Goal: Task Accomplishment & Management: Manage account settings

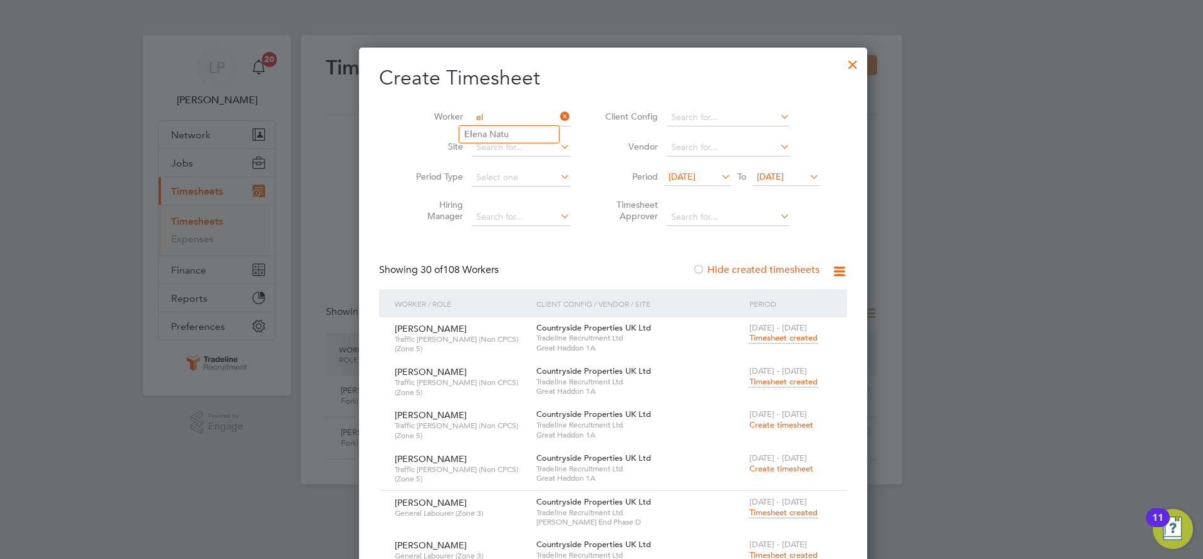
type input "e"
click at [841, 60] on div at bounding box center [852, 61] width 23 height 23
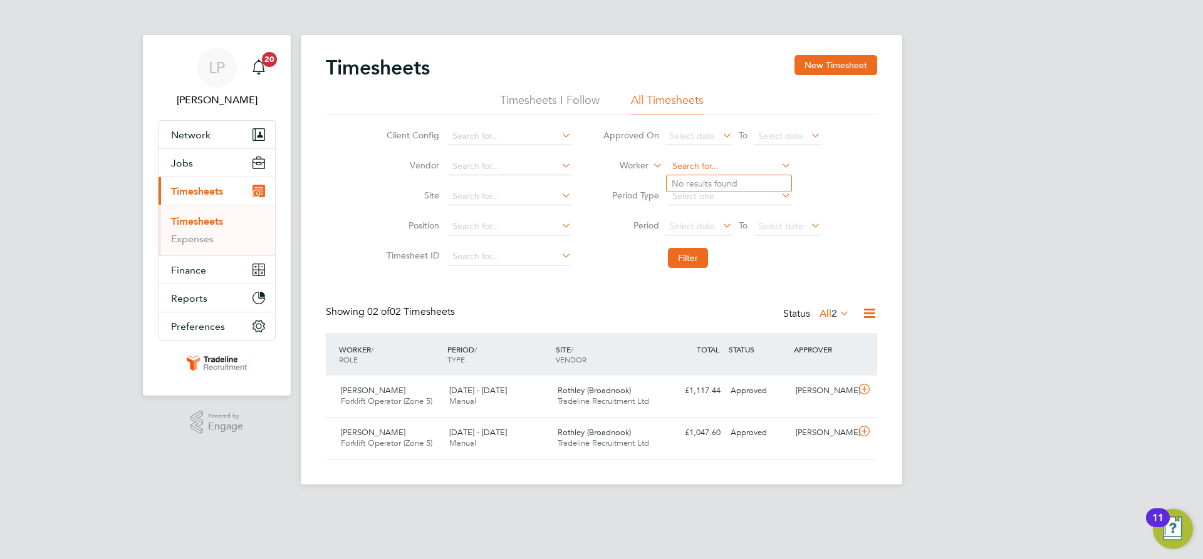
click at [688, 162] on input at bounding box center [729, 167] width 123 height 18
click at [695, 182] on li "Macdonald Zin arei" at bounding box center [729, 183] width 125 height 17
type input "Macdonald Zinarei"
click at [694, 254] on button "Filter" at bounding box center [688, 258] width 40 height 20
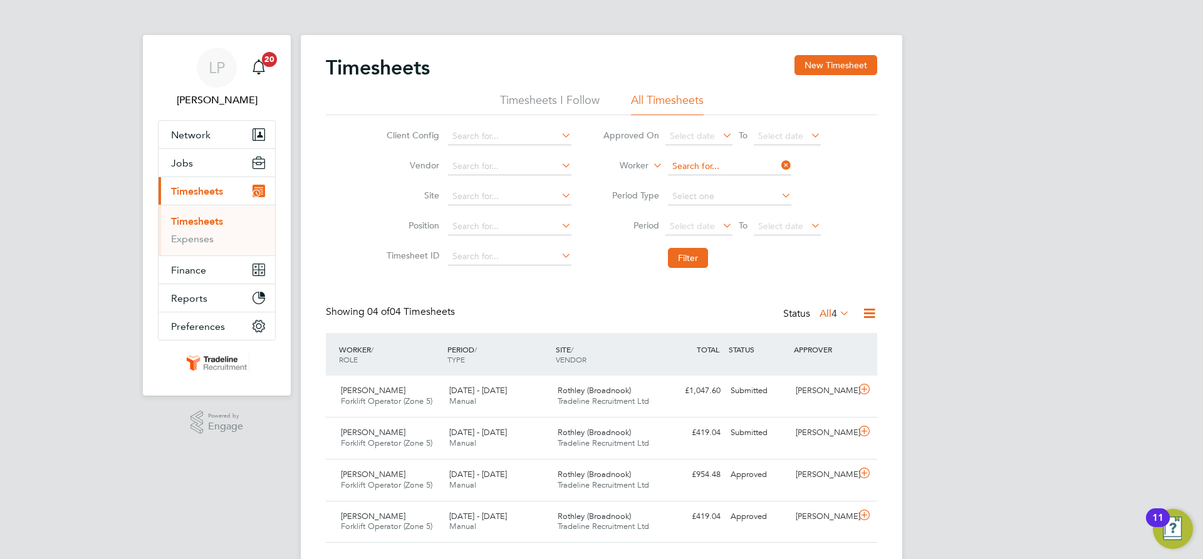
click at [704, 163] on input at bounding box center [729, 167] width 123 height 18
click at [190, 224] on link "Timesheets" at bounding box center [197, 222] width 52 height 12
click at [650, 165] on icon at bounding box center [650, 162] width 0 height 11
click at [679, 162] on input at bounding box center [729, 167] width 123 height 18
click at [724, 270] on li "Mich al Gruszka" at bounding box center [729, 268] width 125 height 17
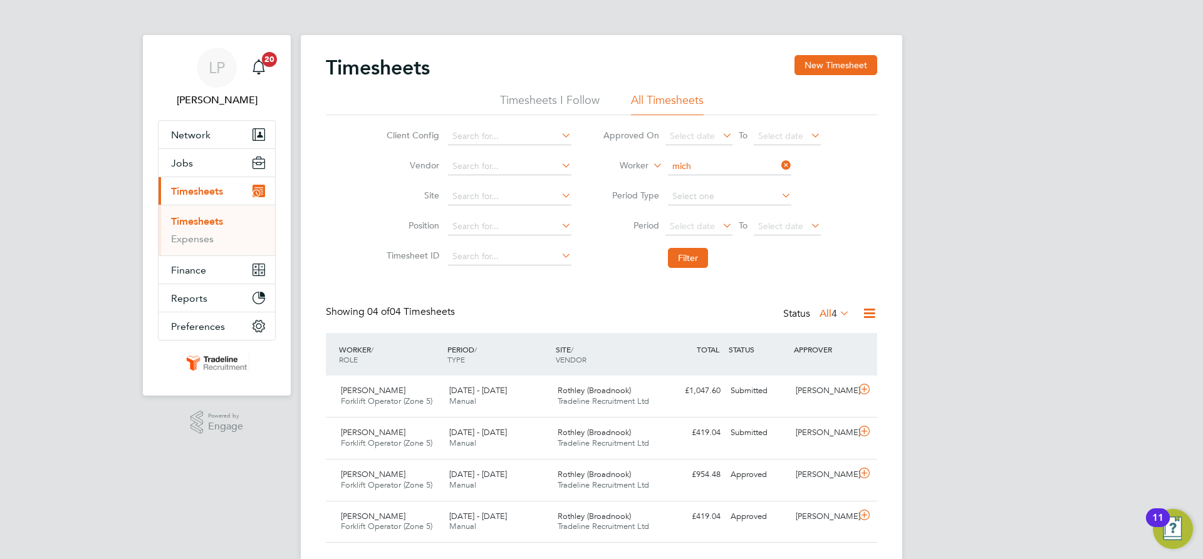
type input "Michal Gruszka"
click at [687, 266] on button "Filter" at bounding box center [688, 258] width 40 height 20
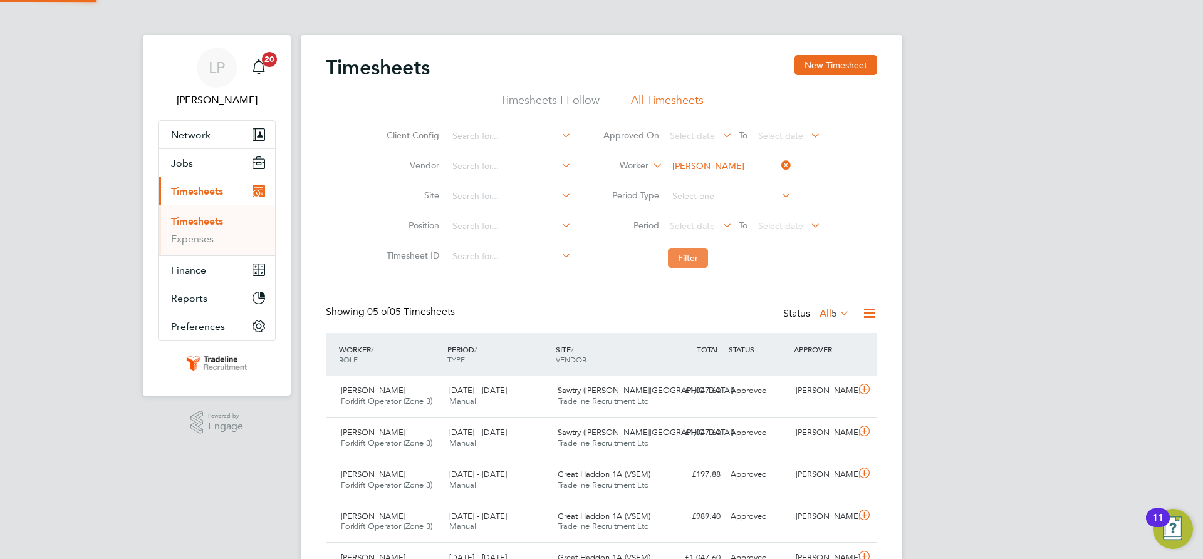
scroll to position [32, 109]
click at [616, 396] on div "Sawtry (Judith Gardens) Tradeline Recruitment Ltd" at bounding box center [607, 396] width 108 height 31
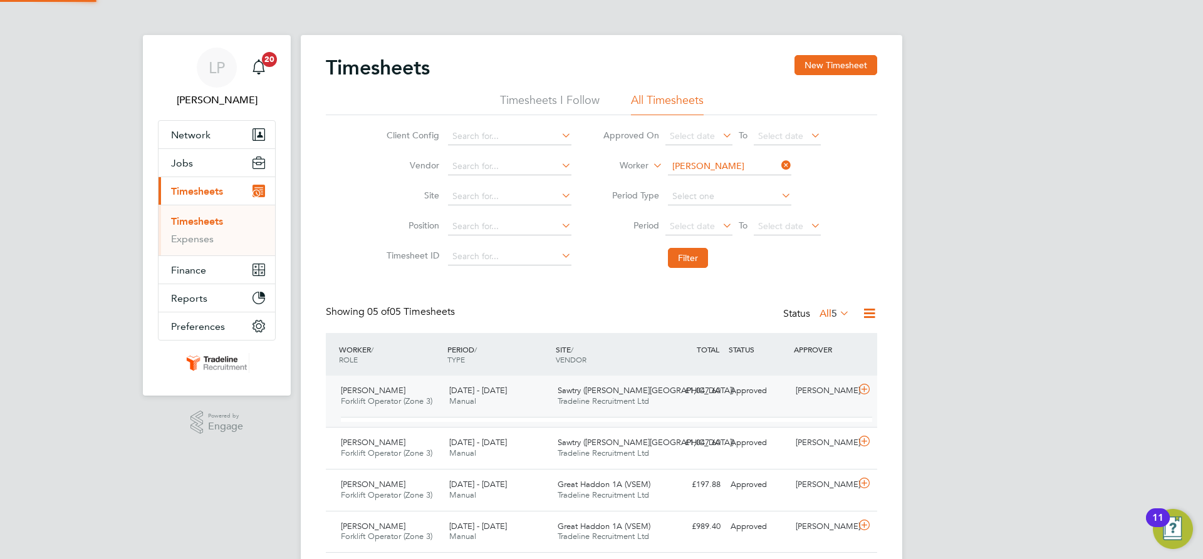
scroll to position [21, 122]
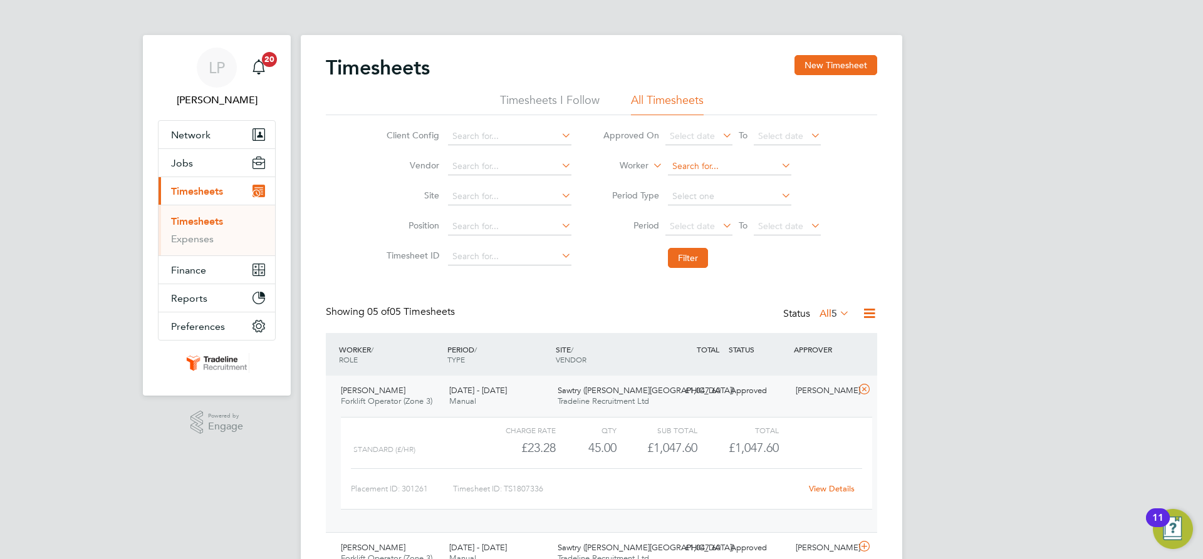
click at [688, 164] on input at bounding box center [729, 167] width 123 height 18
click at [695, 184] on li "Cyrille Tch amou" at bounding box center [729, 183] width 125 height 17
type input "Cyrille Tchamou"
click at [686, 250] on button "Filter" at bounding box center [688, 258] width 40 height 20
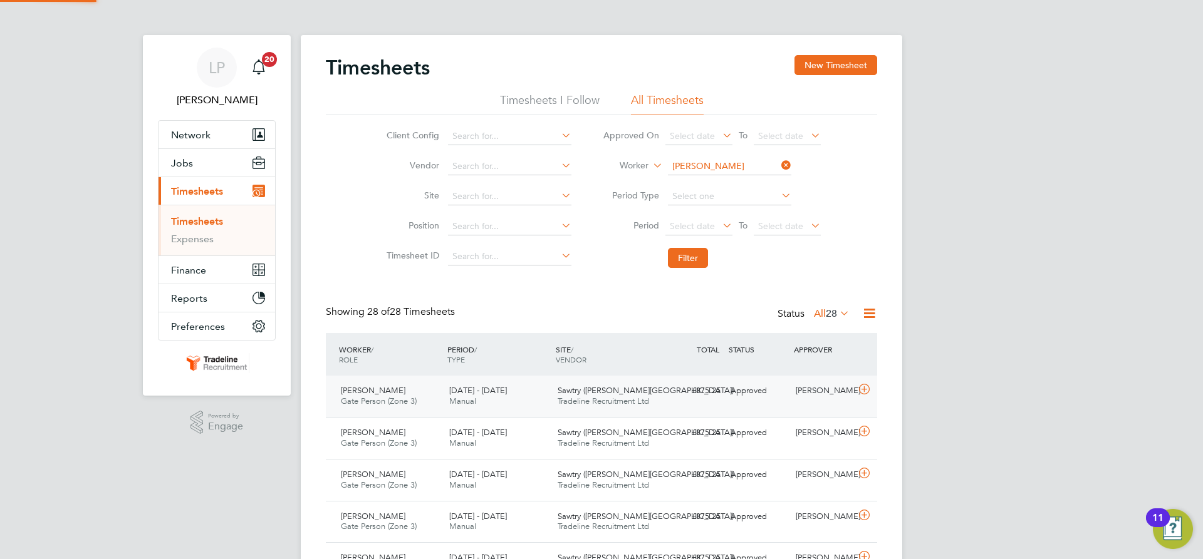
scroll to position [32, 109]
click at [728, 395] on div "Approved" at bounding box center [757, 391] width 65 height 21
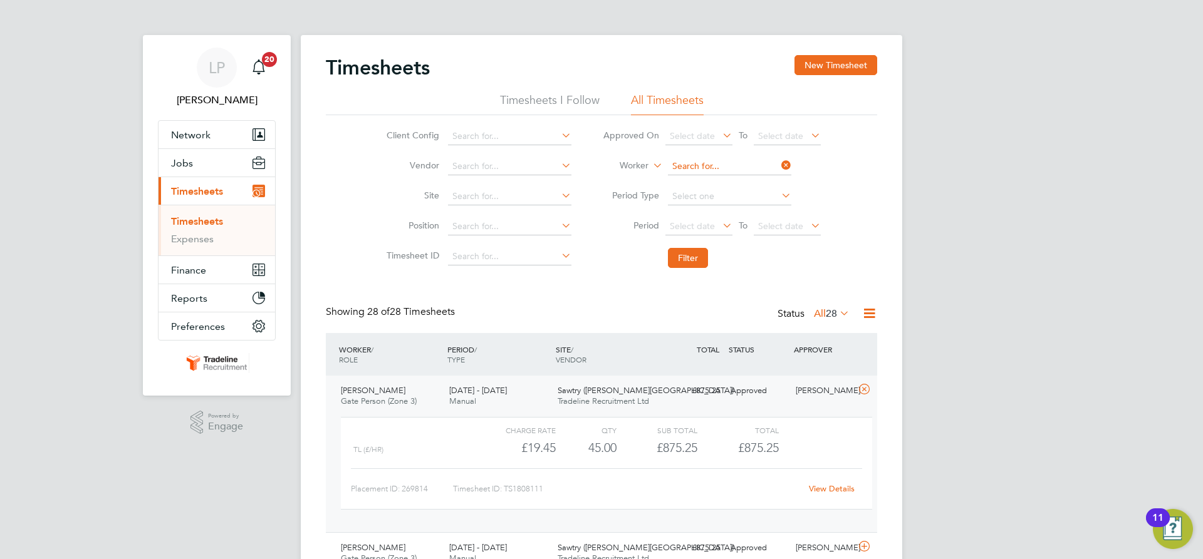
click at [744, 167] on input at bounding box center [729, 167] width 123 height 18
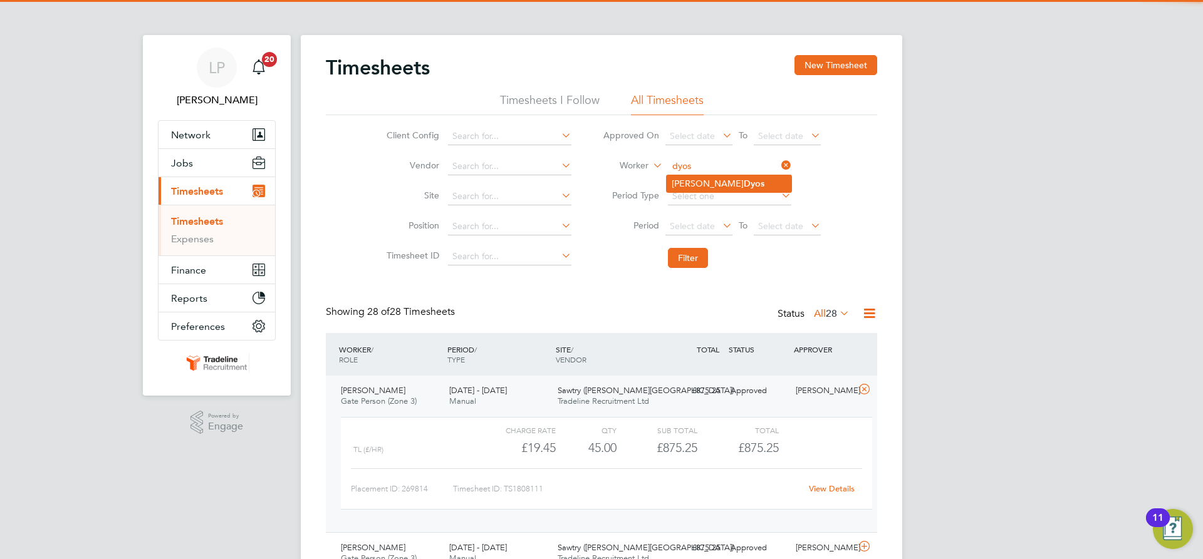
click at [721, 188] on li "Pete Dyos" at bounding box center [729, 183] width 125 height 17
type input "Pete Dyos"
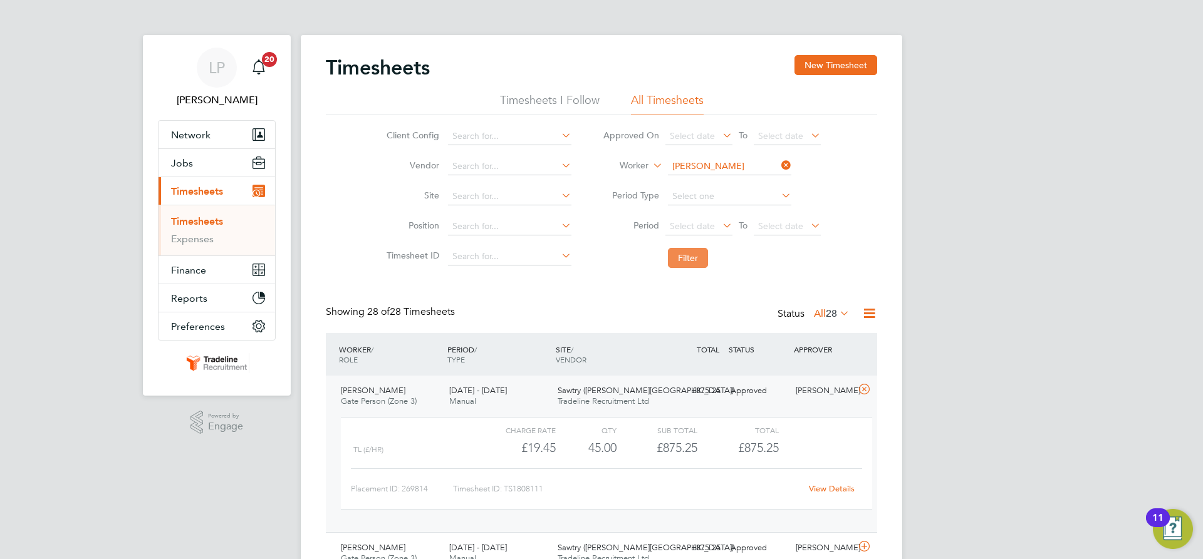
click at [696, 266] on button "Filter" at bounding box center [688, 258] width 40 height 20
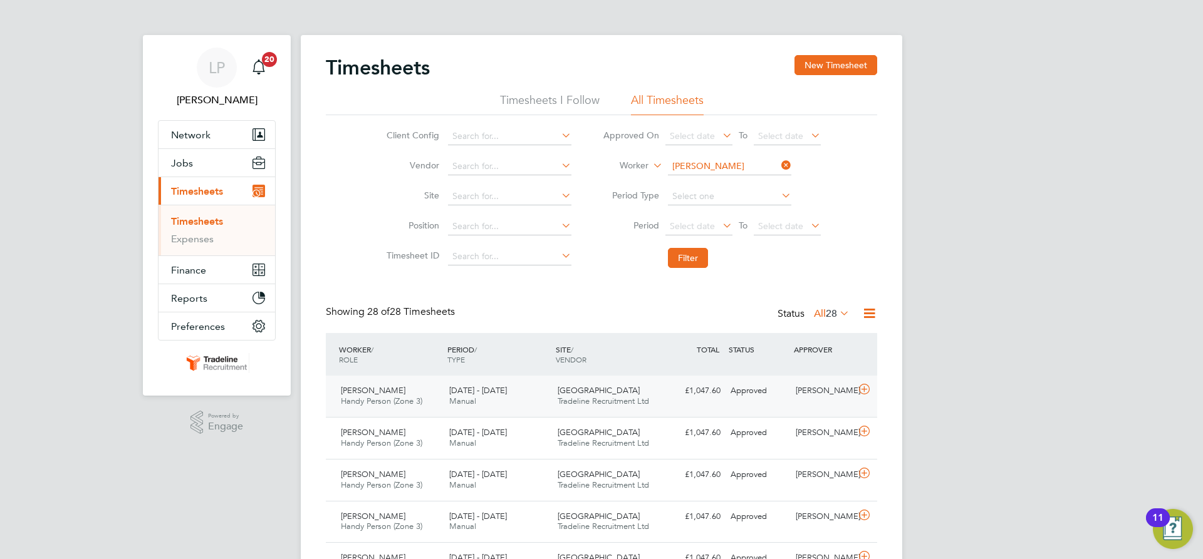
click at [705, 396] on div "£1,047.60 Approved" at bounding box center [692, 391] width 65 height 21
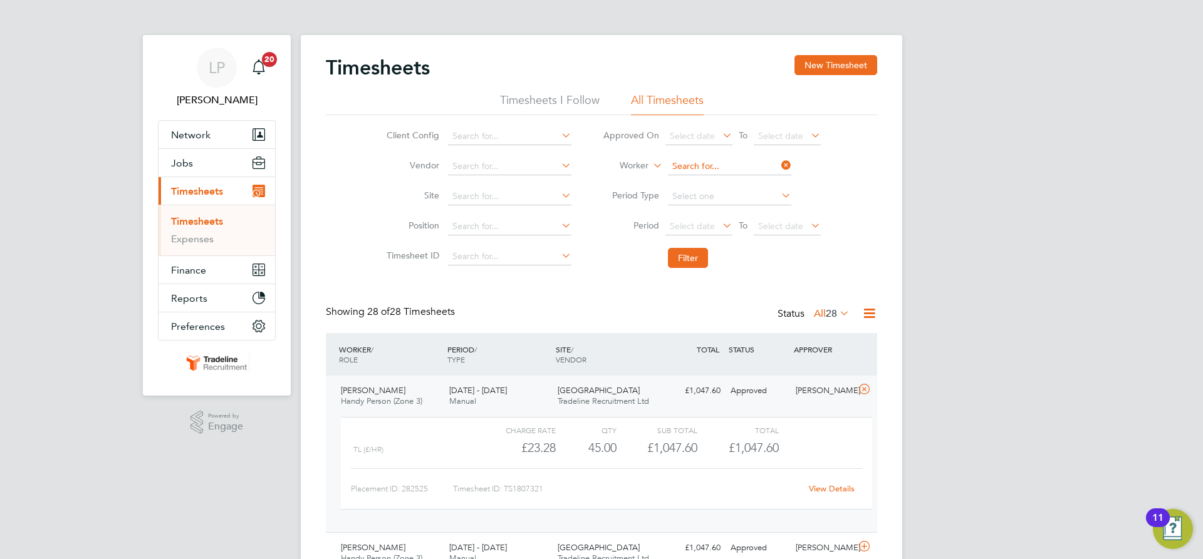
click at [702, 172] on input at bounding box center [729, 167] width 123 height 18
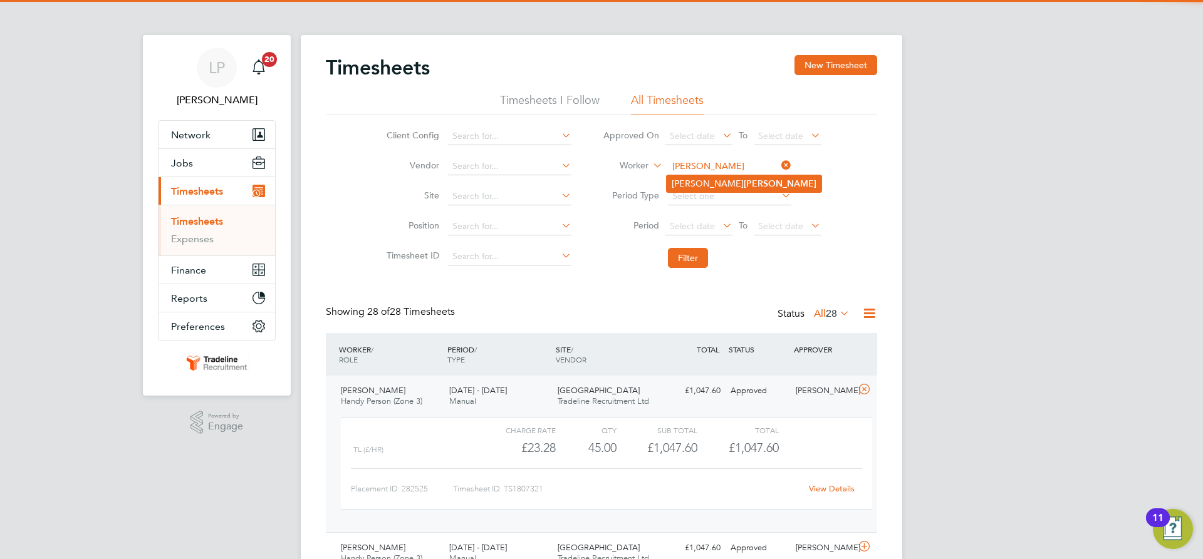
click at [744, 185] on b "Hunt" at bounding box center [780, 184] width 73 height 11
type input "Owen Hunt"
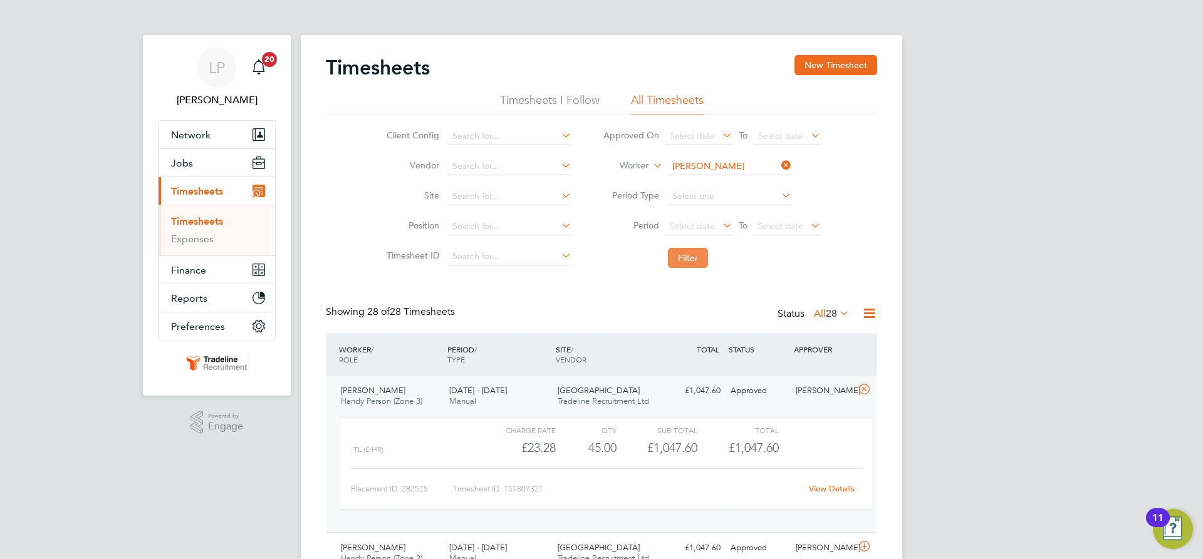
click at [691, 261] on button "Filter" at bounding box center [688, 258] width 40 height 20
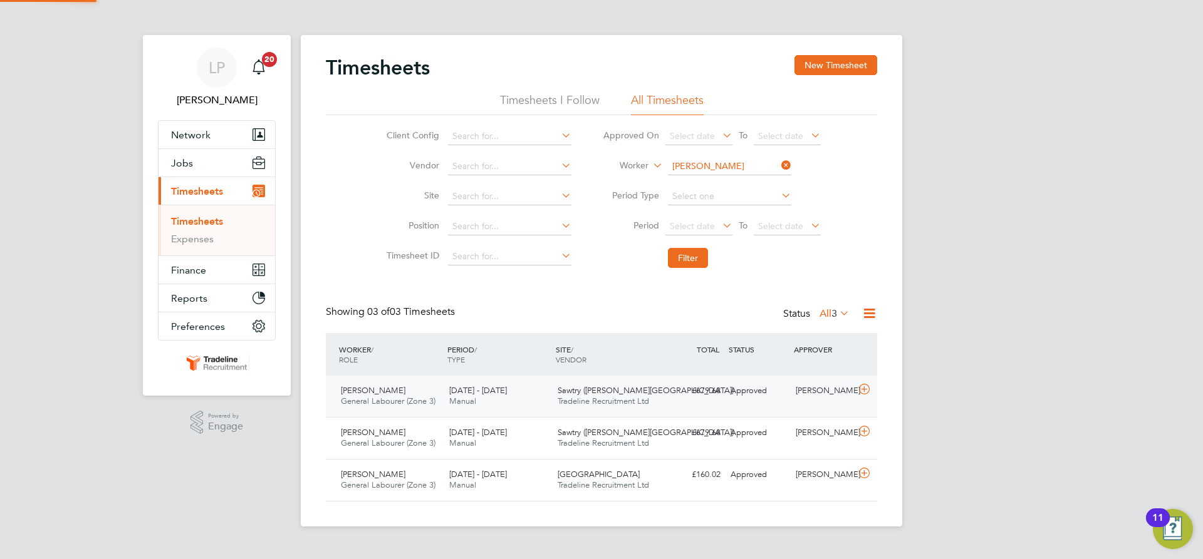
click at [700, 384] on div "£679.68 Approved" at bounding box center [692, 391] width 65 height 21
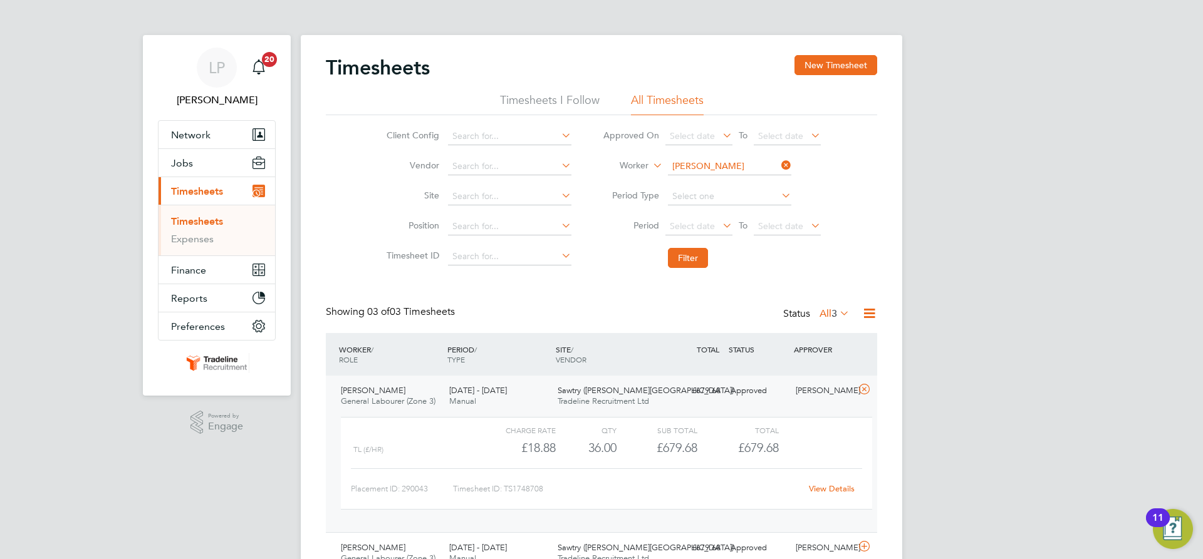
click at [685, 385] on div "£679.68 Approved" at bounding box center [692, 391] width 65 height 21
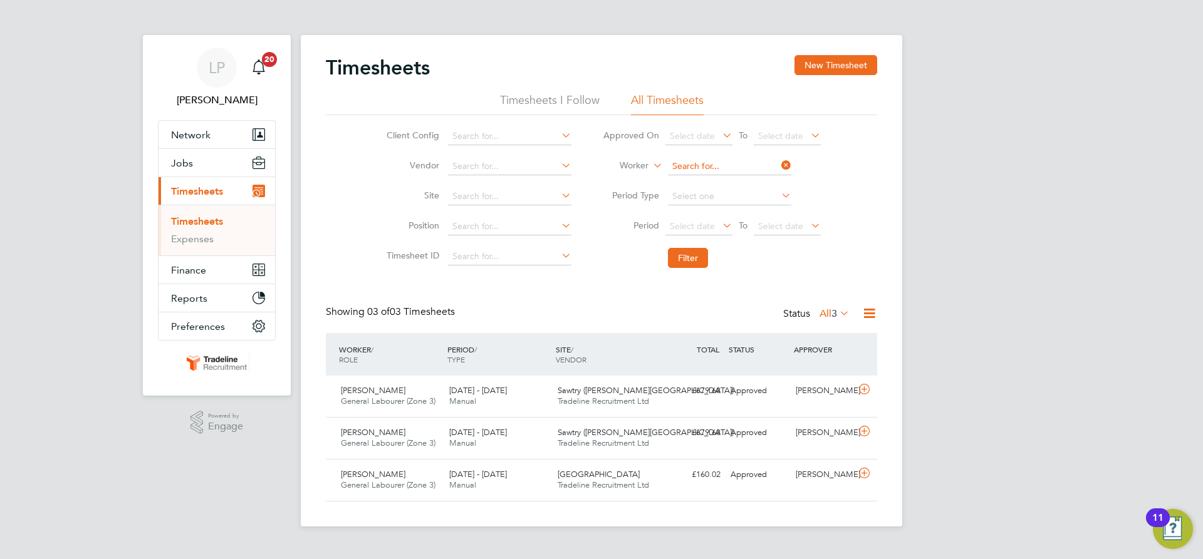
click at [691, 166] on input at bounding box center [729, 167] width 123 height 18
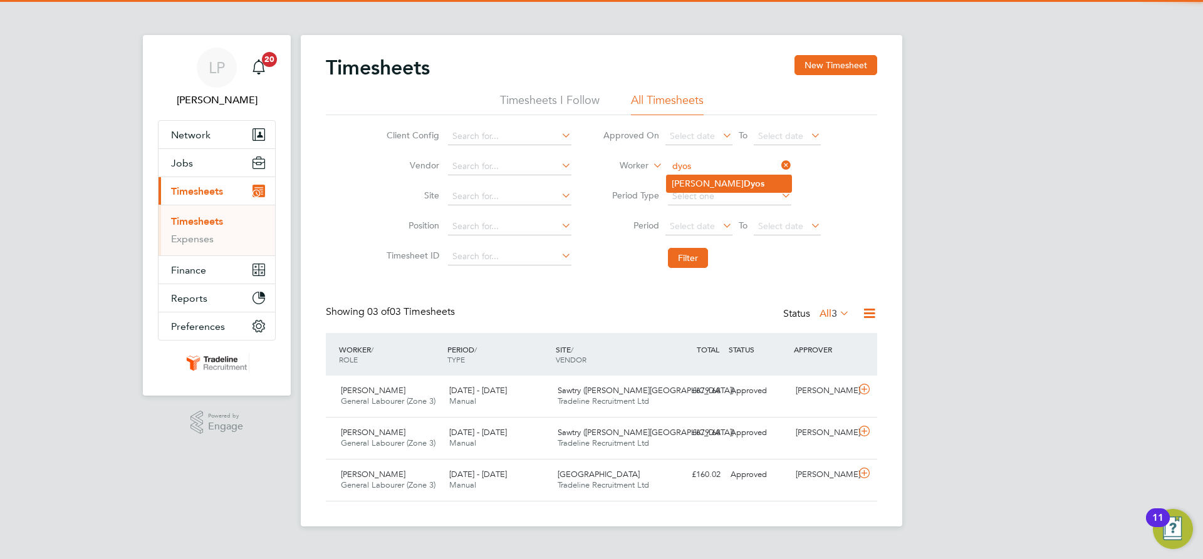
click at [715, 180] on li "Pete Dyos" at bounding box center [729, 183] width 125 height 17
type input "Pete Dyos"
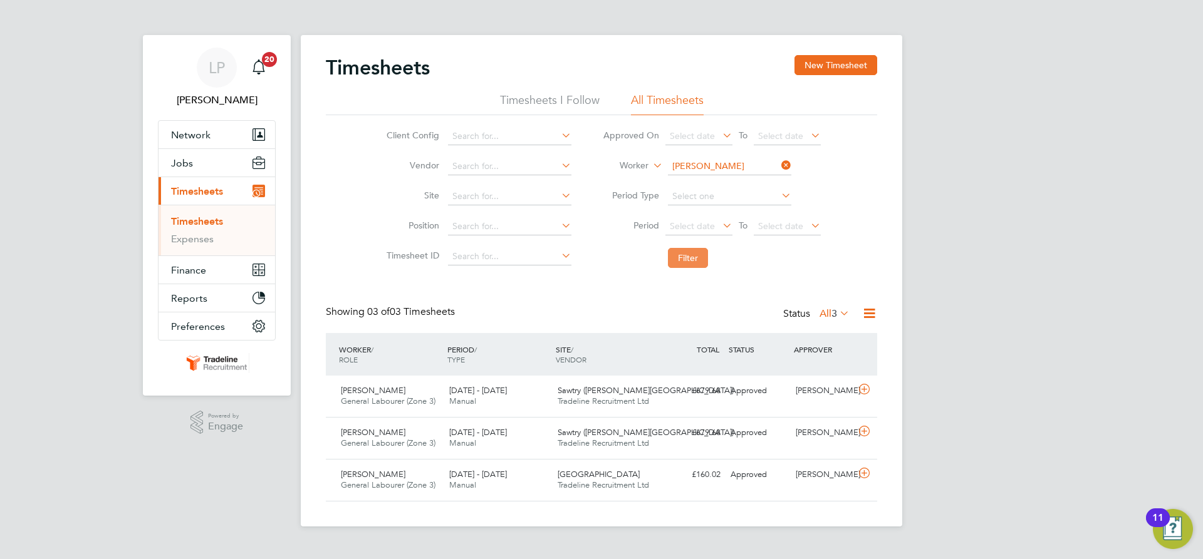
click at [687, 251] on button "Filter" at bounding box center [688, 258] width 40 height 20
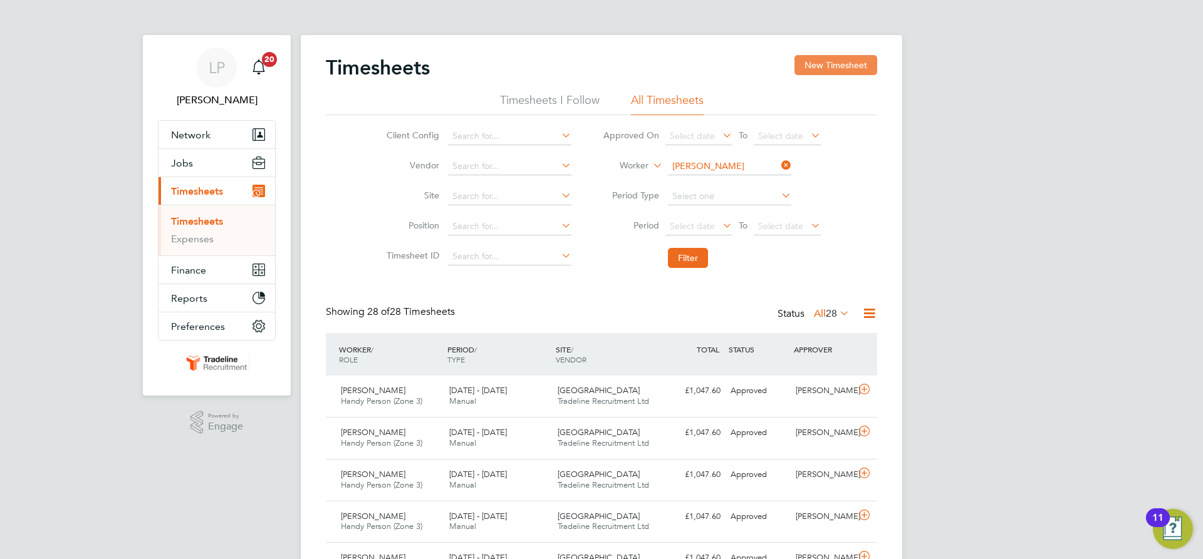
click at [819, 62] on button "New Timesheet" at bounding box center [835, 65] width 83 height 20
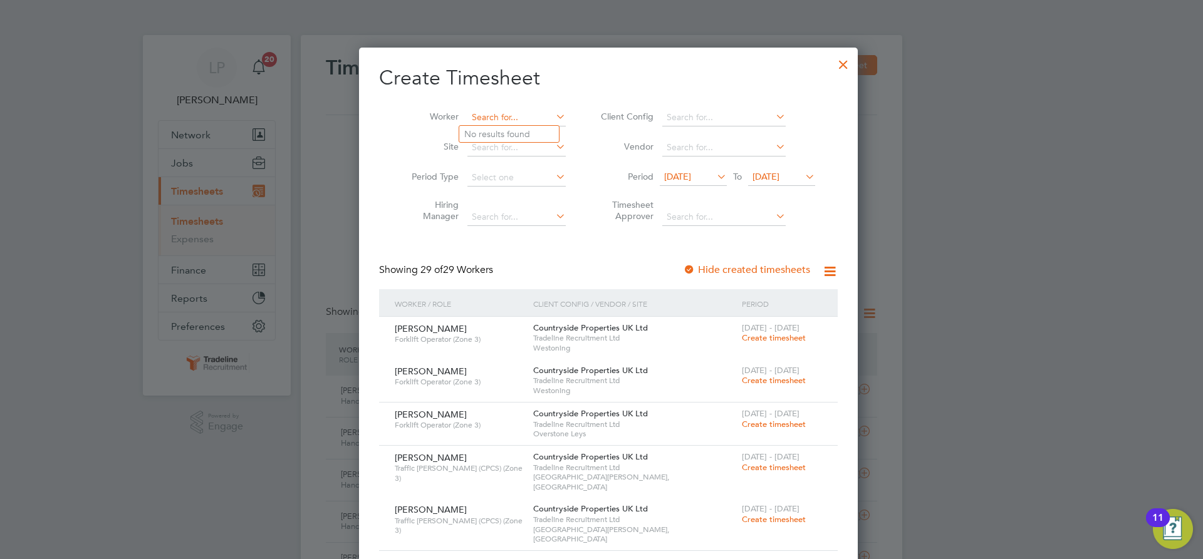
click at [495, 122] on input at bounding box center [516, 118] width 98 height 18
click at [501, 128] on li "Owen Hunt" at bounding box center [536, 134] width 155 height 17
type input "Owen Hunt"
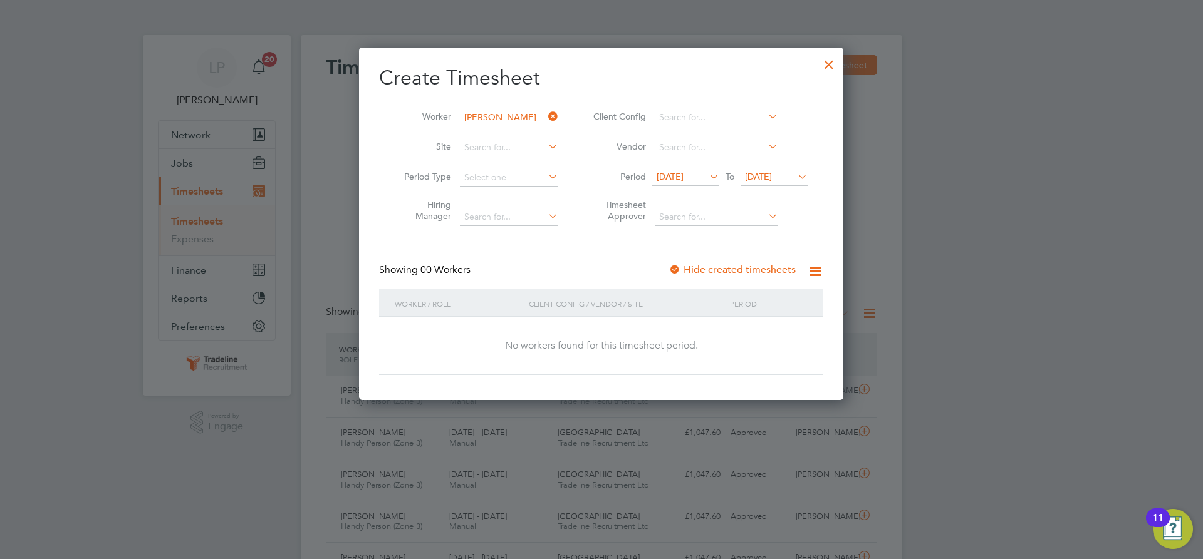
click at [678, 271] on div at bounding box center [674, 270] width 13 height 13
click at [767, 171] on span "[DATE]" at bounding box center [758, 176] width 27 height 11
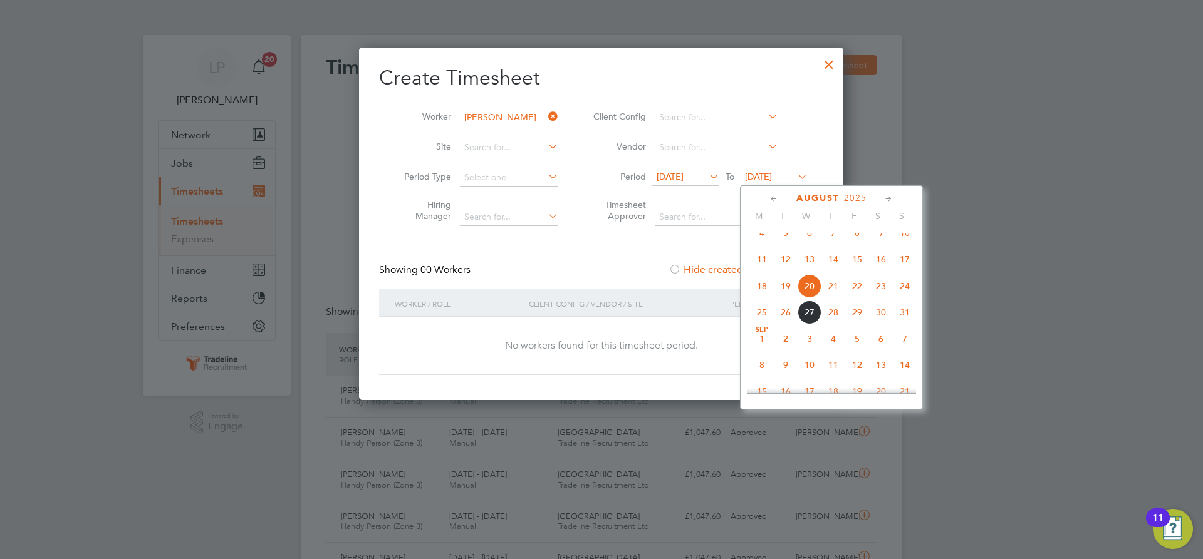
click at [838, 349] on span "4" at bounding box center [833, 339] width 24 height 24
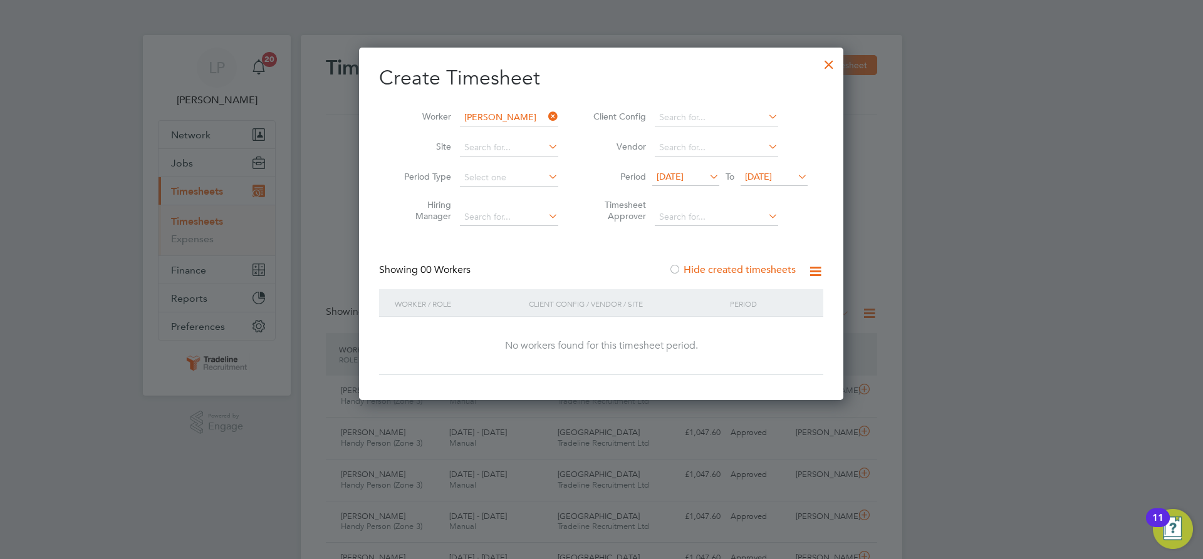
click at [834, 63] on div at bounding box center [829, 61] width 23 height 23
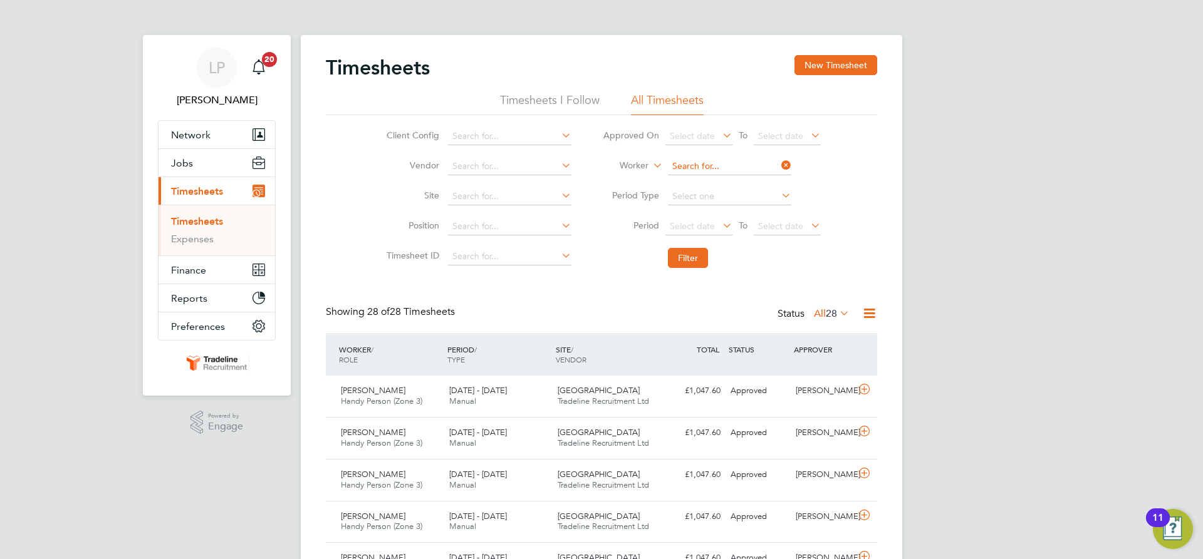
click at [678, 172] on input at bounding box center [729, 167] width 123 height 18
click at [687, 179] on li "Ben O'Br ien" at bounding box center [729, 183] width 125 height 17
type input "[PERSON_NAME]"
click at [690, 256] on button "Filter" at bounding box center [688, 258] width 40 height 20
click at [513, 402] on div "18 - 24 Aug 2025 Manual" at bounding box center [498, 396] width 108 height 31
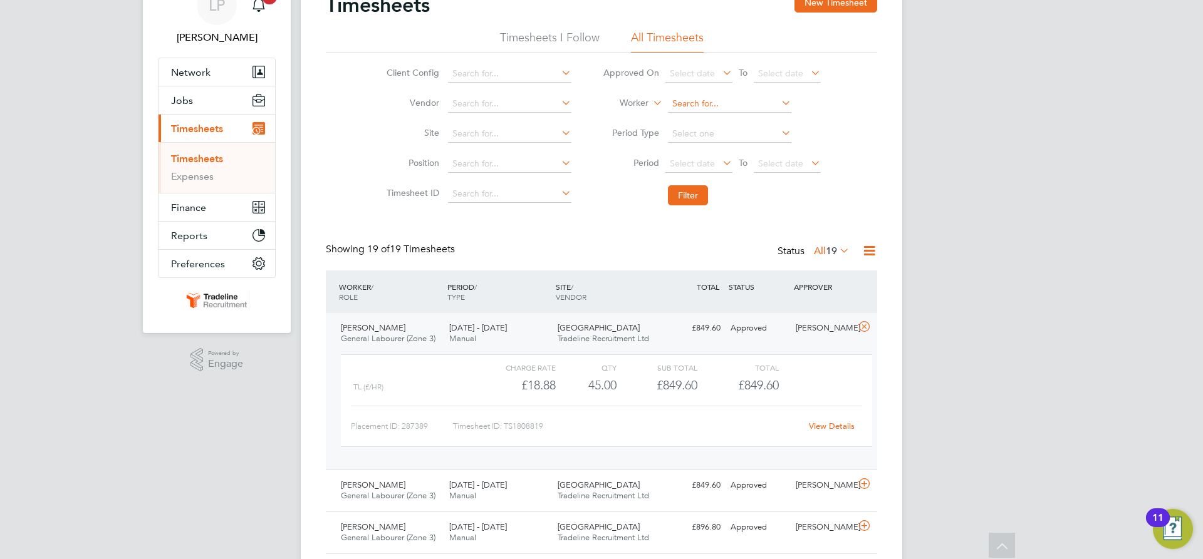
click at [709, 101] on input at bounding box center [729, 104] width 123 height 18
click at [710, 174] on li "Colin Will is" at bounding box center [729, 172] width 125 height 17
type input "[PERSON_NAME]"
click at [692, 195] on button "Filter" at bounding box center [688, 195] width 40 height 20
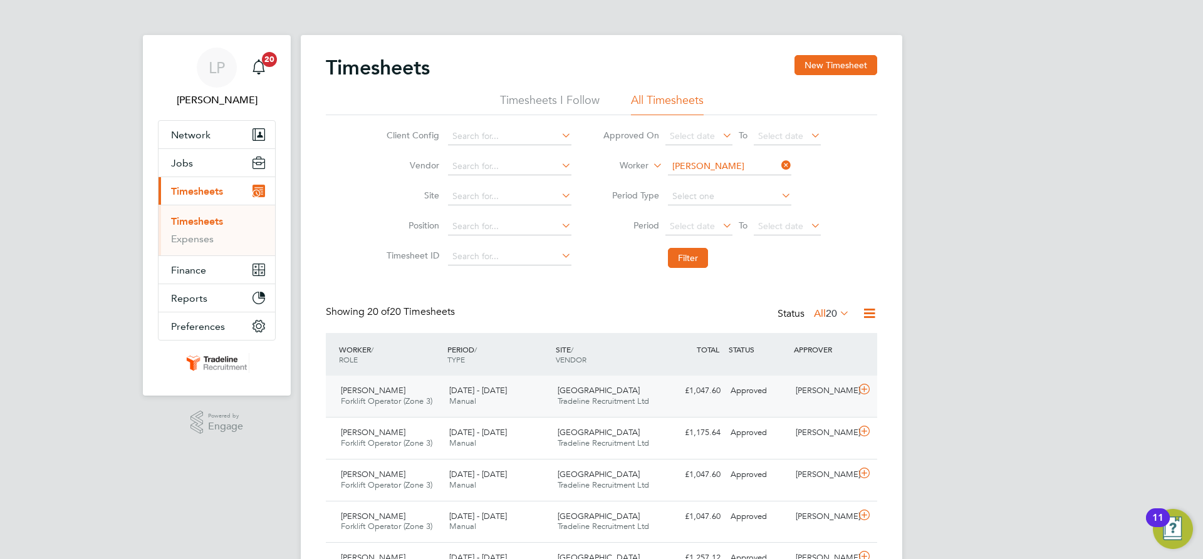
click at [615, 400] on span "Tradeline Recruitment Ltd" at bounding box center [603, 401] width 91 height 11
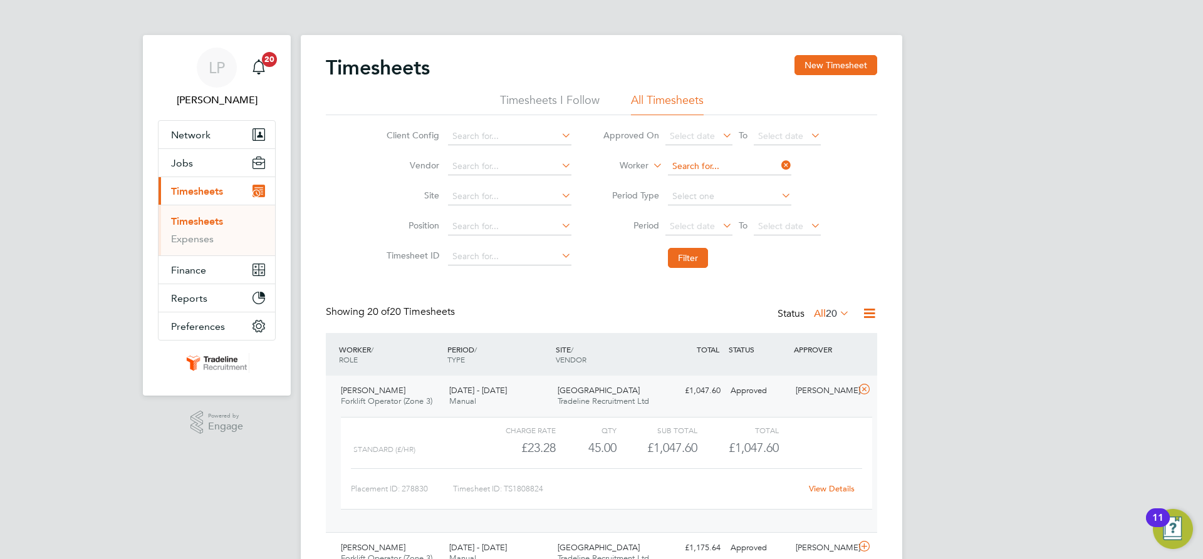
click at [692, 158] on input at bounding box center [729, 167] width 123 height 18
click at [744, 185] on b "Asa" at bounding box center [780, 184] width 73 height 11
type input "[PERSON_NAME]"
click at [683, 249] on button "Filter" at bounding box center [688, 258] width 40 height 20
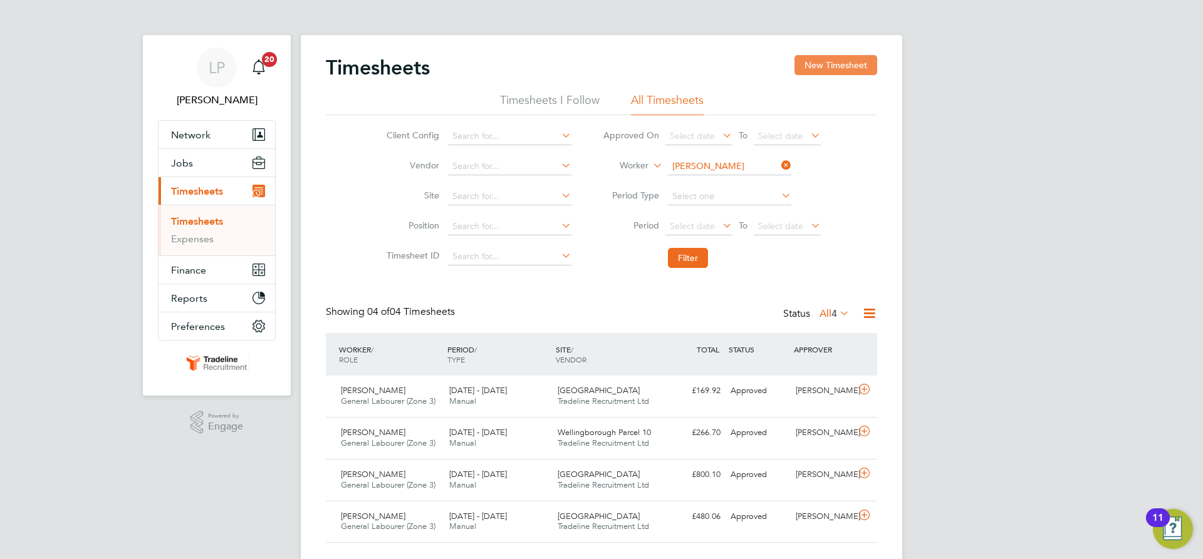
click at [855, 65] on button "New Timesheet" at bounding box center [835, 65] width 83 height 20
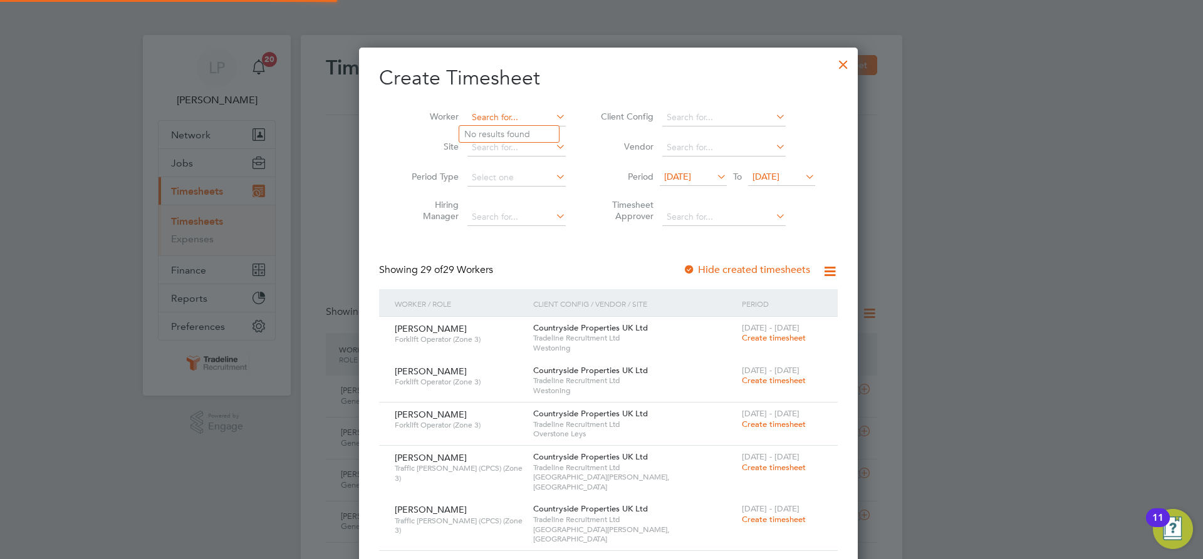
click at [515, 122] on input at bounding box center [516, 118] width 98 height 18
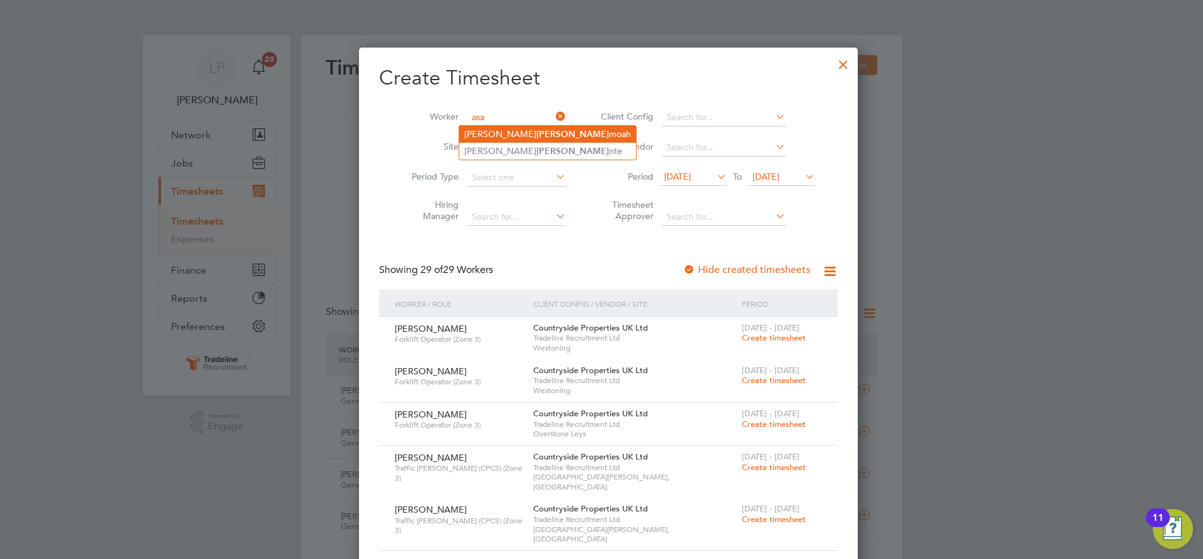
click at [536, 138] on b "Asa" at bounding box center [572, 134] width 73 height 11
type input "[PERSON_NAME]"
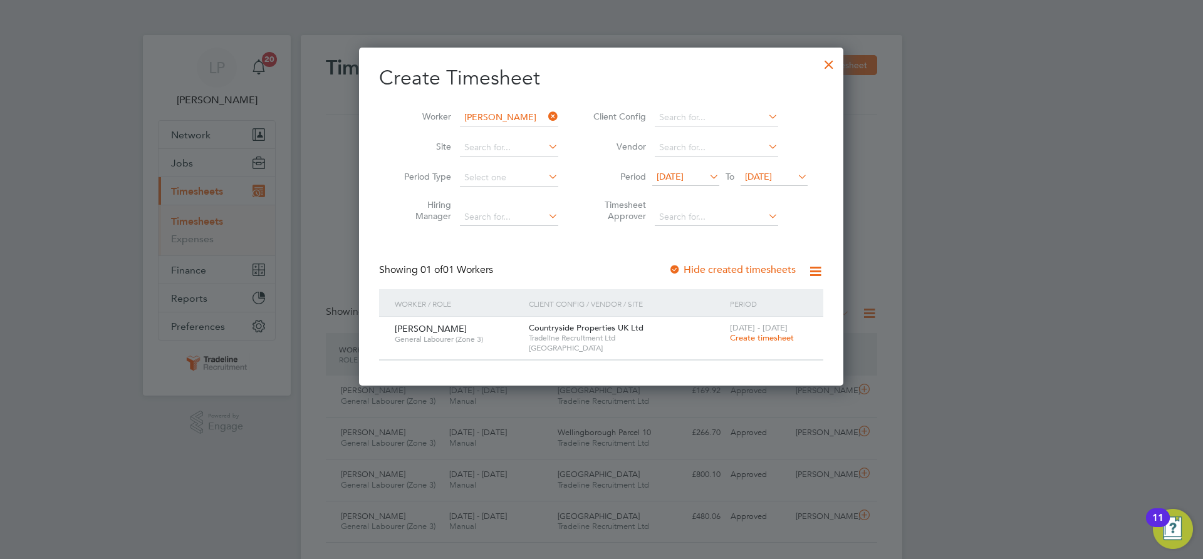
click at [760, 337] on span "Create timesheet" at bounding box center [762, 338] width 64 height 11
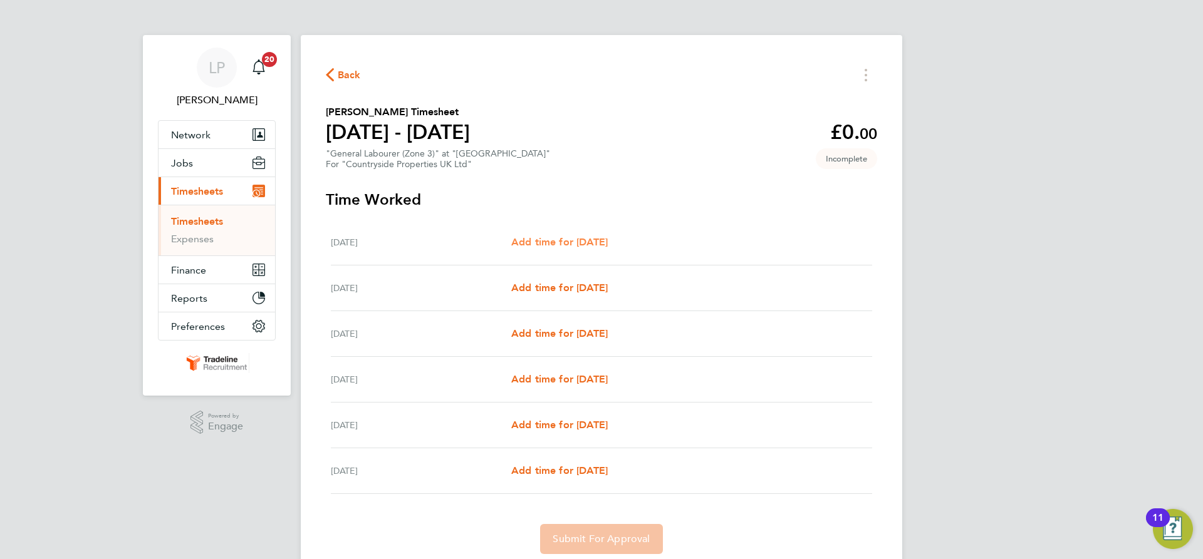
click at [608, 242] on span "Add time for Tue 19 Aug" at bounding box center [559, 242] width 96 height 12
select select "30"
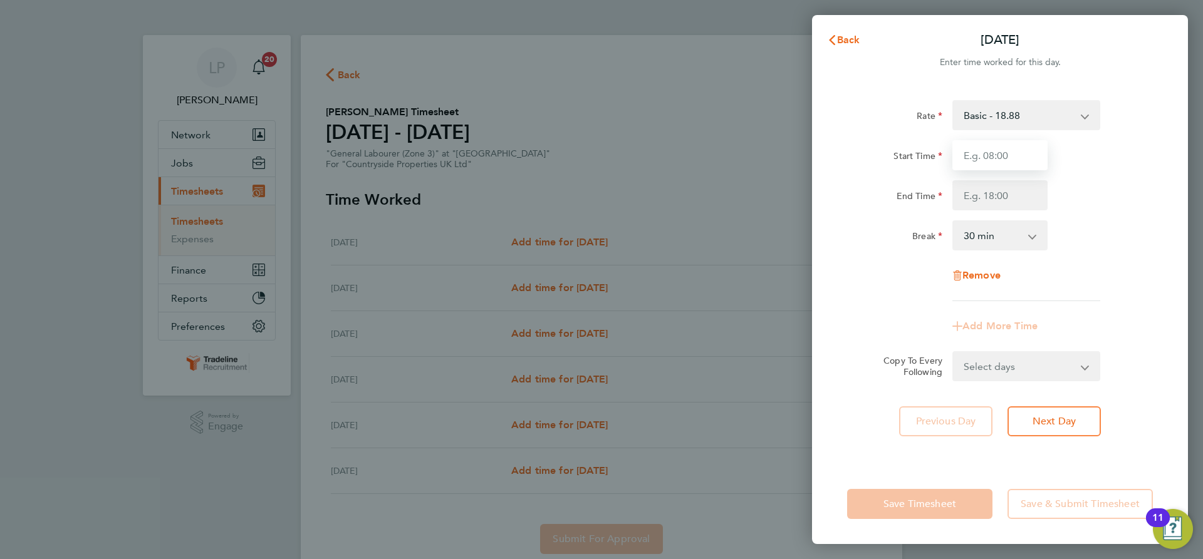
click at [1003, 148] on input "Start Time" at bounding box center [999, 155] width 95 height 30
type input "07:00"
drag, startPoint x: 1009, startPoint y: 194, endPoint x: 1008, endPoint y: 200, distance: 6.4
click at [1009, 194] on input "End Time" at bounding box center [999, 195] width 95 height 30
type input "16:30"
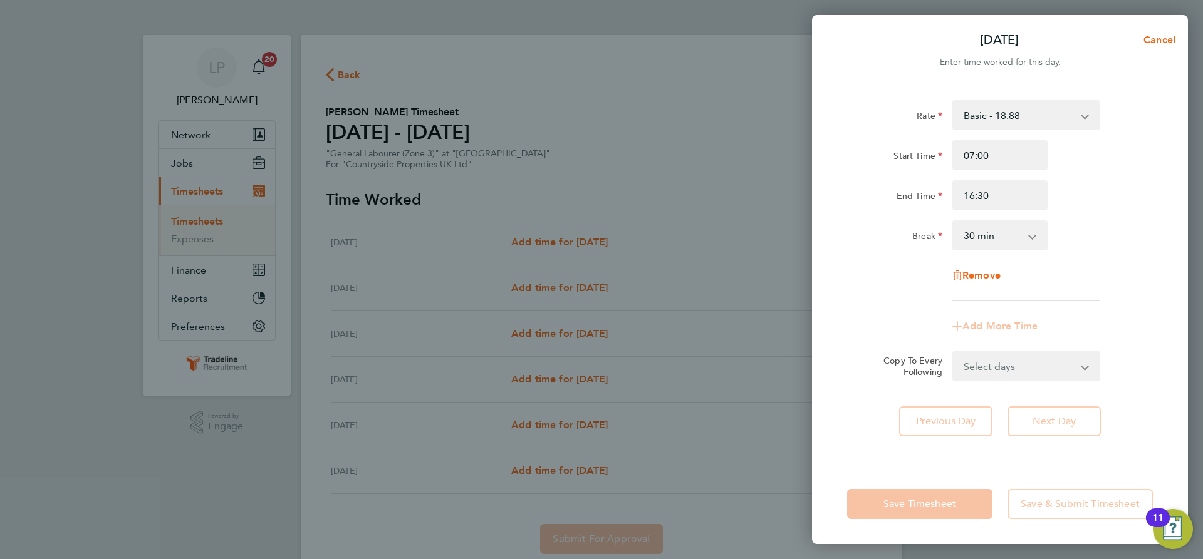
click at [1054, 211] on div "Rate Basic - 18.88 Start Time 07:00 End Time 16:30 Break 0 min 15 min 30 min 45…" at bounding box center [1000, 200] width 306 height 201
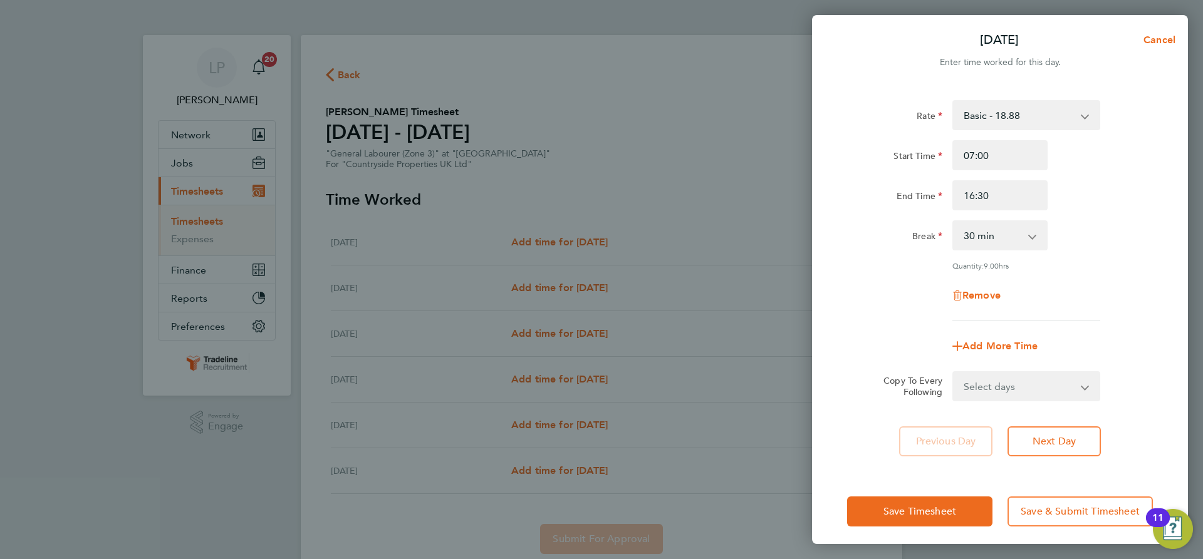
click at [1091, 389] on app-icon-cross-button at bounding box center [1092, 387] width 15 height 28
drag, startPoint x: 1084, startPoint y: 383, endPoint x: 1084, endPoint y: 398, distance: 14.4
click at [1084, 383] on select "Select days Day Weekday (Mon-Fri) Weekend (Sat-Sun) Wednesday Thursday Friday S…" at bounding box center [1019, 387] width 132 height 28
select select "WEEKDAY"
click at [953, 373] on select "Select days Day Weekday (Mon-Fri) Weekend (Sat-Sun) Wednesday Thursday Friday S…" at bounding box center [1019, 387] width 132 height 28
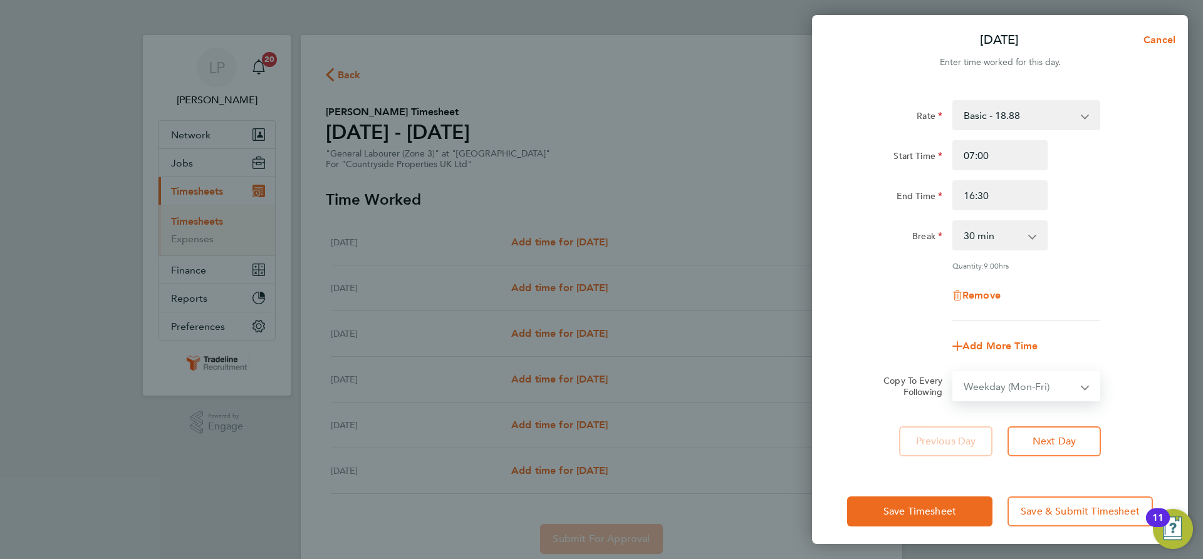
select select "2025-08-24"
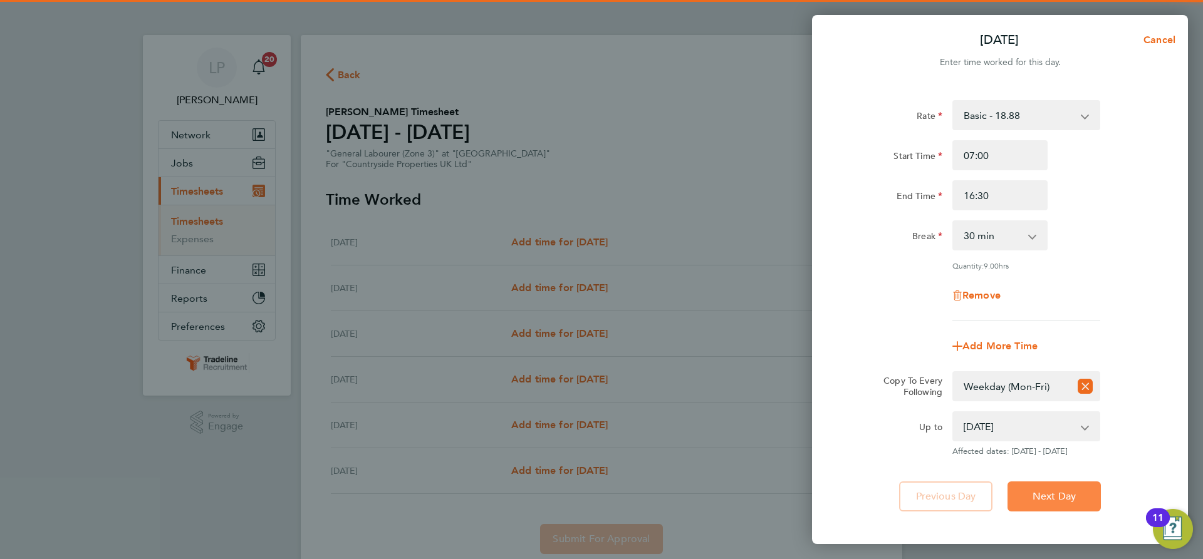
click at [1058, 494] on span "Next Day" at bounding box center [1053, 497] width 43 height 13
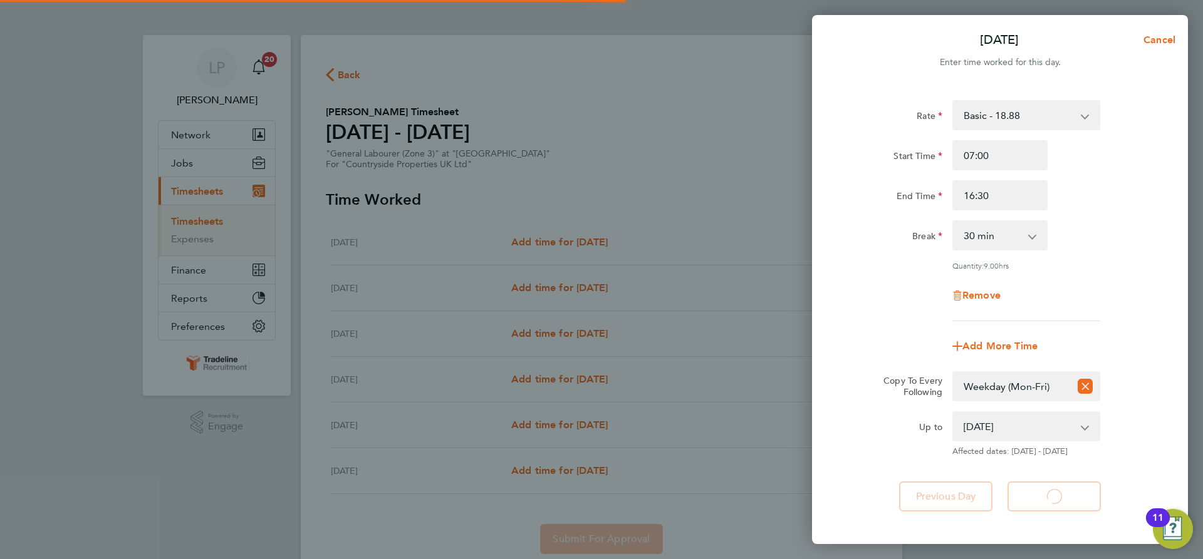
select select "30"
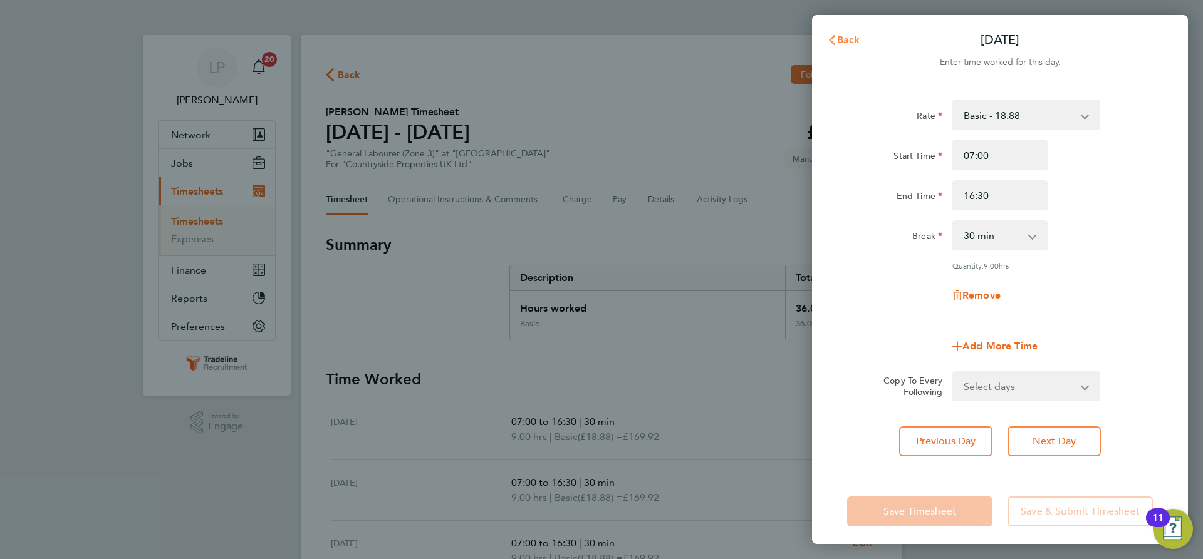
click at [842, 33] on button "Back" at bounding box center [843, 40] width 58 height 25
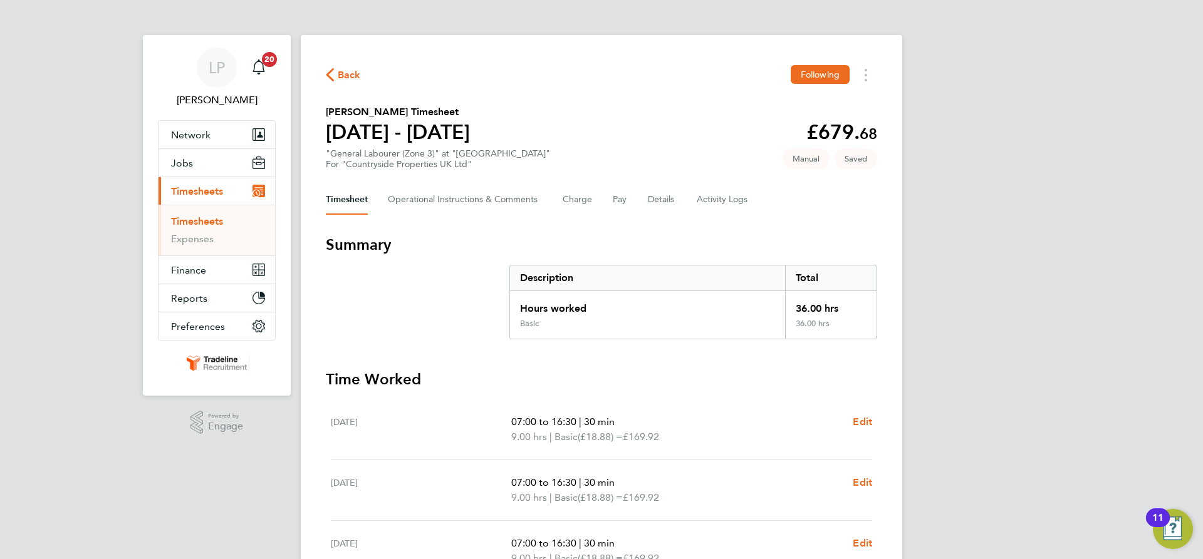
drag, startPoint x: 212, startPoint y: 224, endPoint x: 224, endPoint y: 221, distance: 11.9
click at [212, 224] on link "Timesheets" at bounding box center [197, 222] width 52 height 12
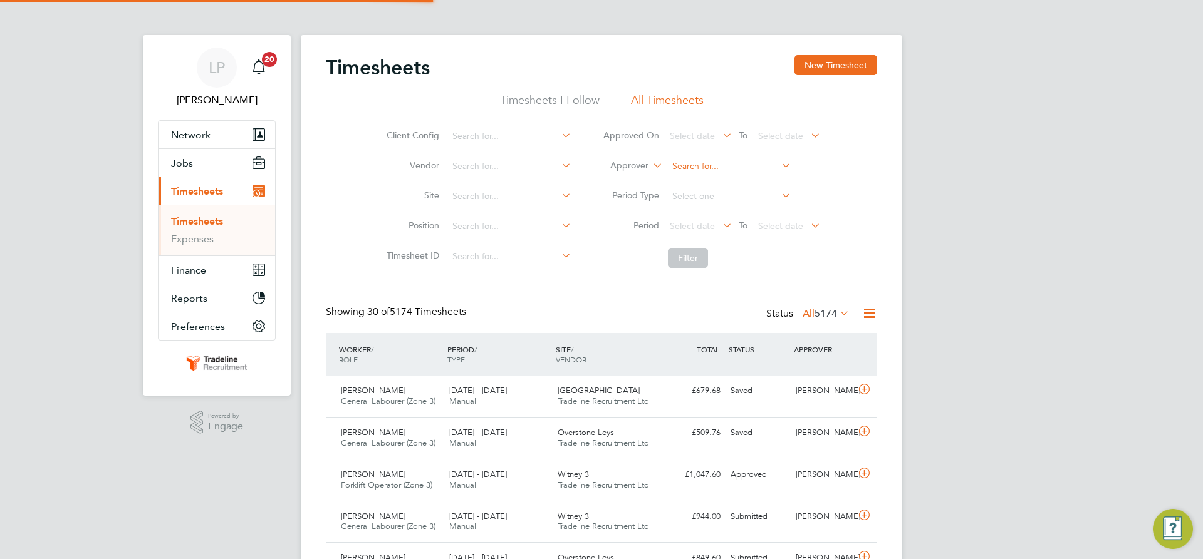
scroll to position [32, 109]
click at [647, 165] on label "Approver" at bounding box center [620, 166] width 56 height 13
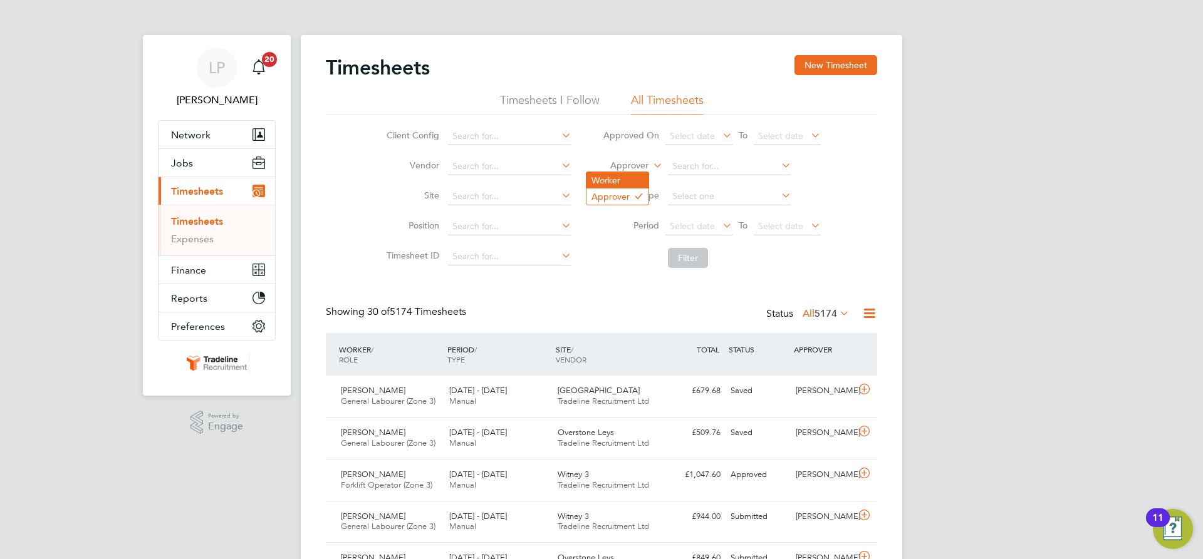
click at [627, 176] on li "Worker" at bounding box center [617, 180] width 62 height 16
click at [718, 169] on input at bounding box center [729, 167] width 123 height 18
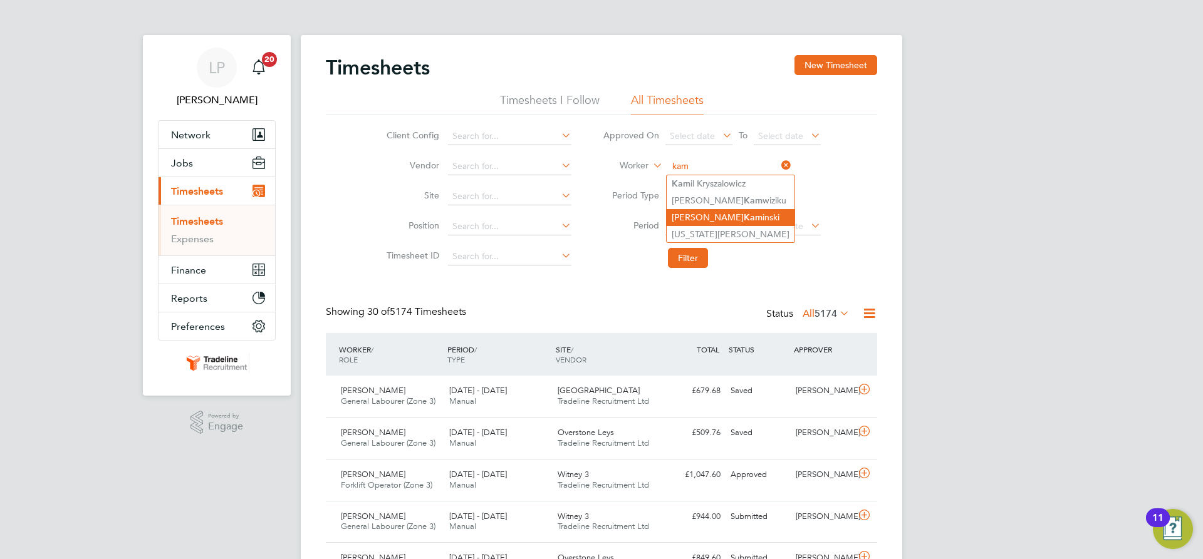
click at [699, 215] on li "Robert Kam inski" at bounding box center [731, 217] width 128 height 17
type input "Robert Kaminski"
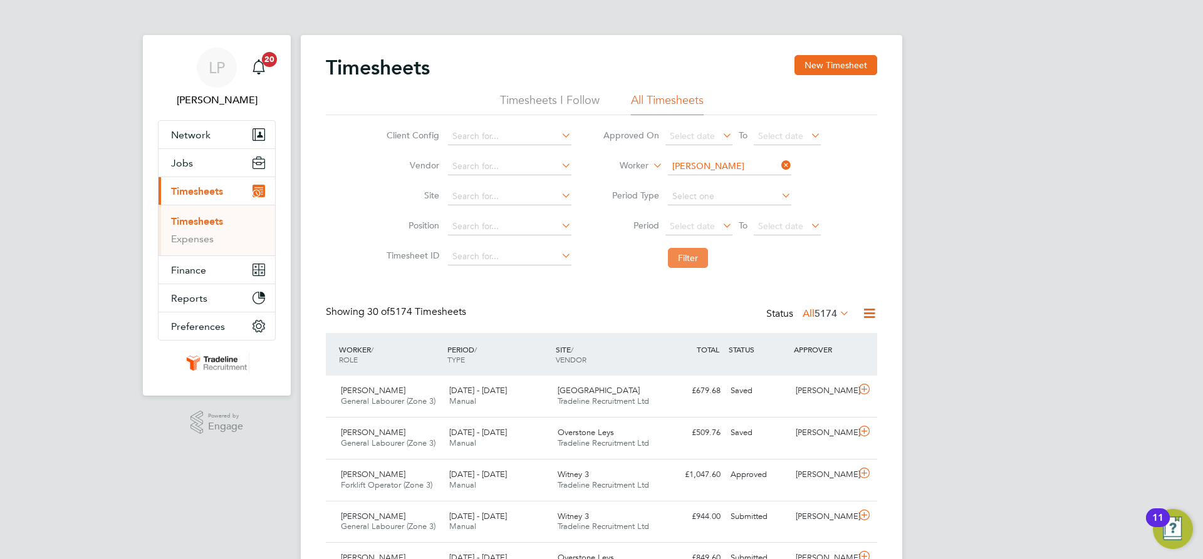
click at [683, 254] on button "Filter" at bounding box center [688, 258] width 40 height 20
click at [707, 163] on input at bounding box center [729, 167] width 123 height 18
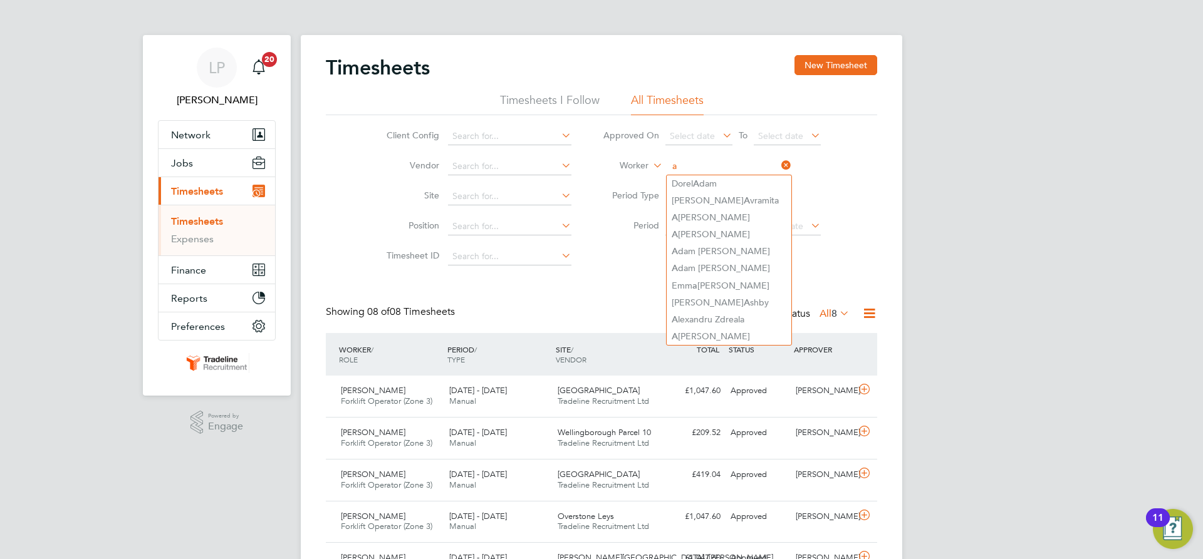
type input "a"
click at [779, 163] on icon at bounding box center [779, 166] width 0 height 18
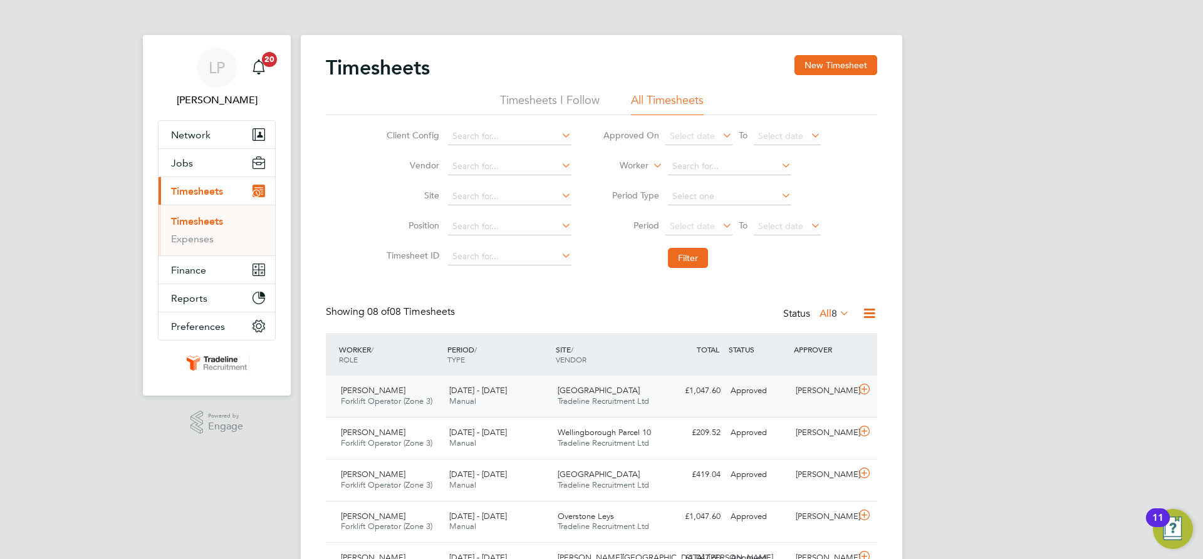
click at [558, 392] on span "[GEOGRAPHIC_DATA]" at bounding box center [599, 390] width 82 height 11
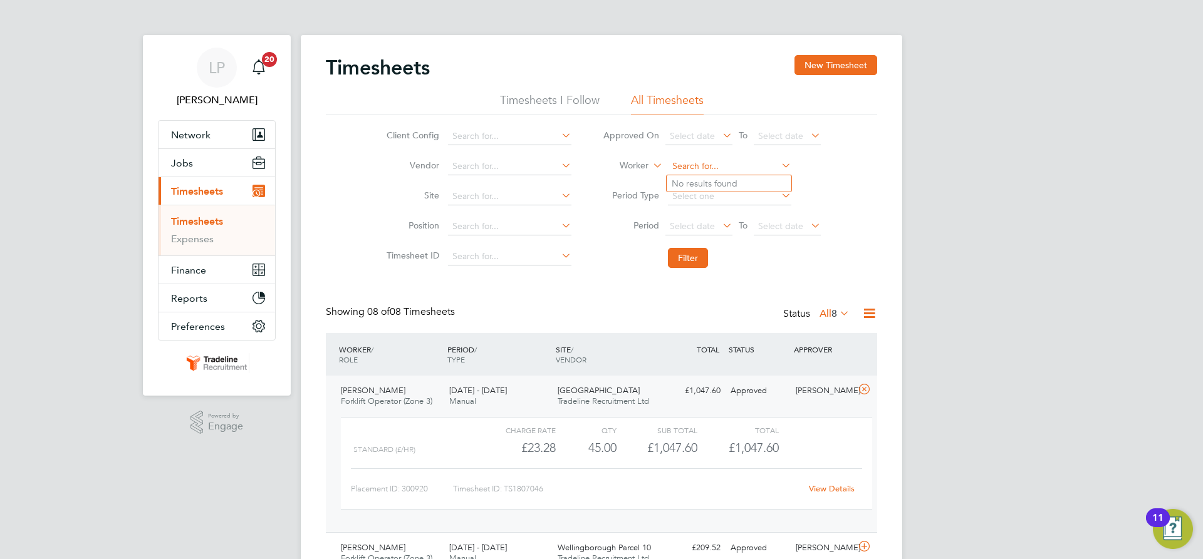
click at [695, 169] on input at bounding box center [729, 167] width 123 height 18
click at [744, 182] on b "Asa" at bounding box center [780, 184] width 73 height 11
type input "[PERSON_NAME]"
click at [680, 249] on button "Filter" at bounding box center [688, 258] width 40 height 20
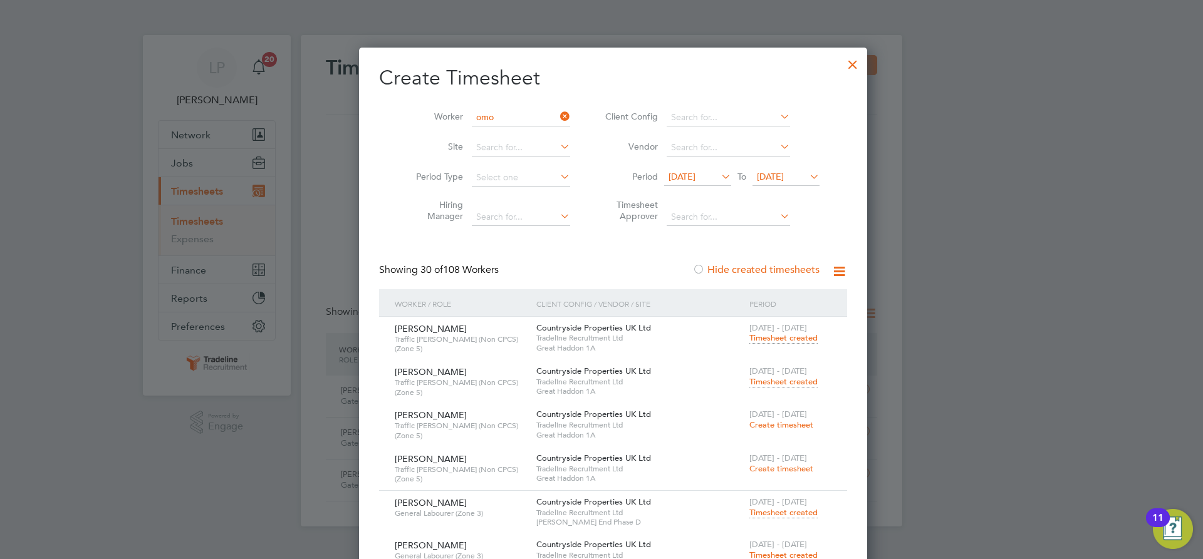
click at [504, 134] on b "Omo" at bounding box center [494, 134] width 21 height 11
type input "Femi Omolade"
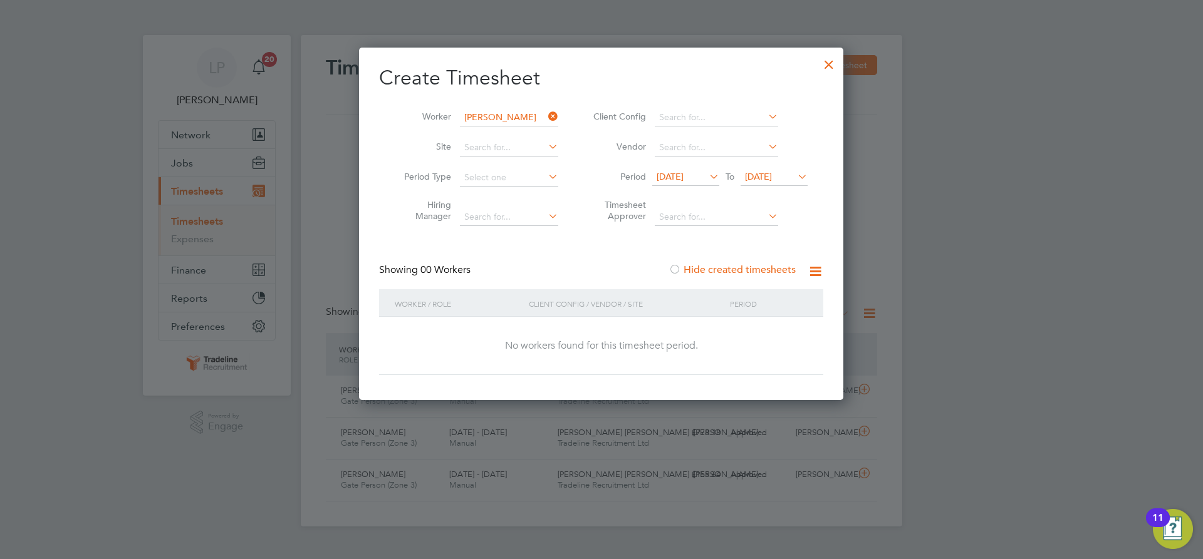
click at [831, 64] on div at bounding box center [829, 61] width 23 height 23
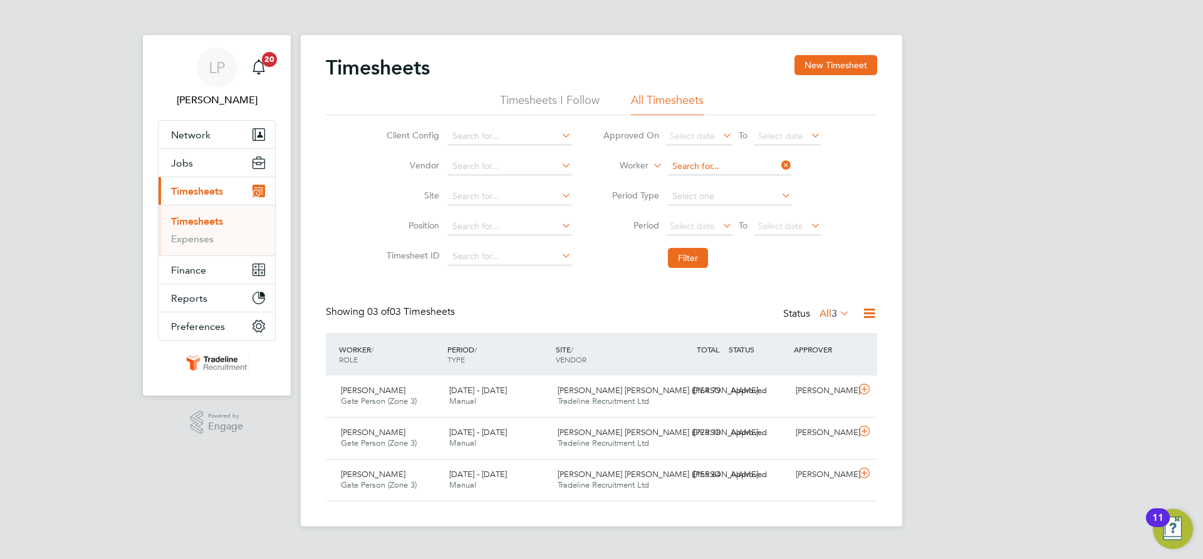
click at [702, 167] on input at bounding box center [729, 167] width 123 height 18
click at [744, 199] on b "Wilk" at bounding box center [780, 200] width 73 height 11
type input "Louis Wilkinson"
click at [699, 255] on button "Filter" at bounding box center [688, 258] width 40 height 20
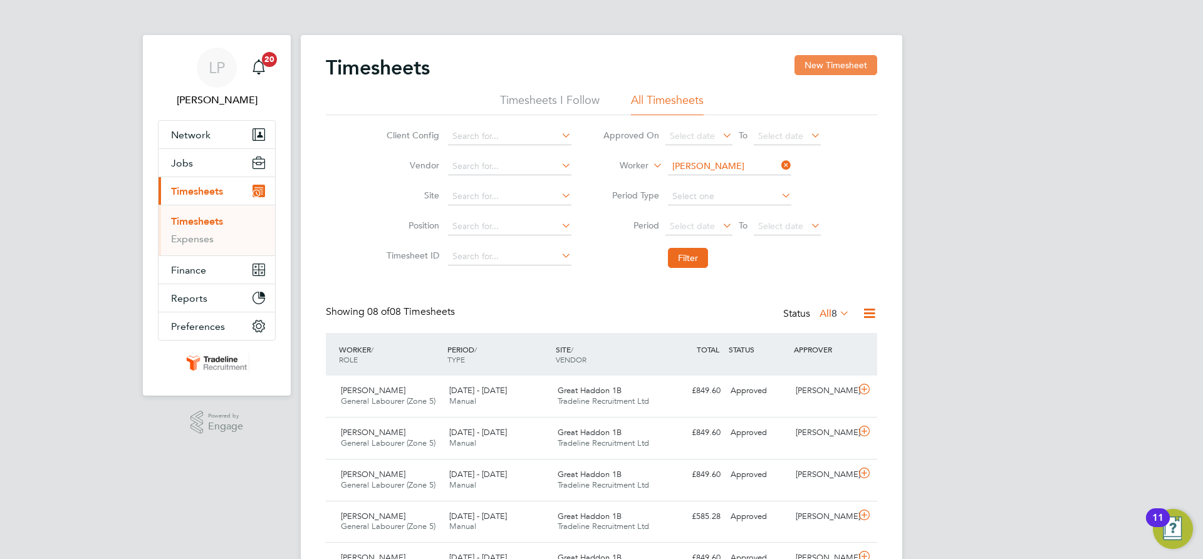
click at [848, 63] on button "New Timesheet" at bounding box center [835, 65] width 83 height 20
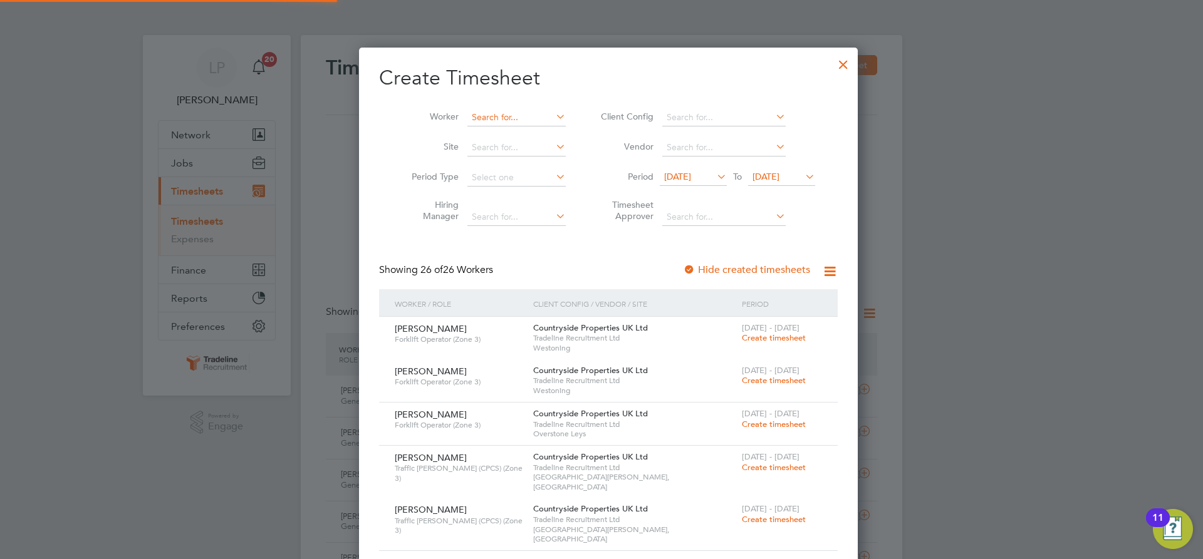
click at [488, 116] on input at bounding box center [516, 118] width 98 height 18
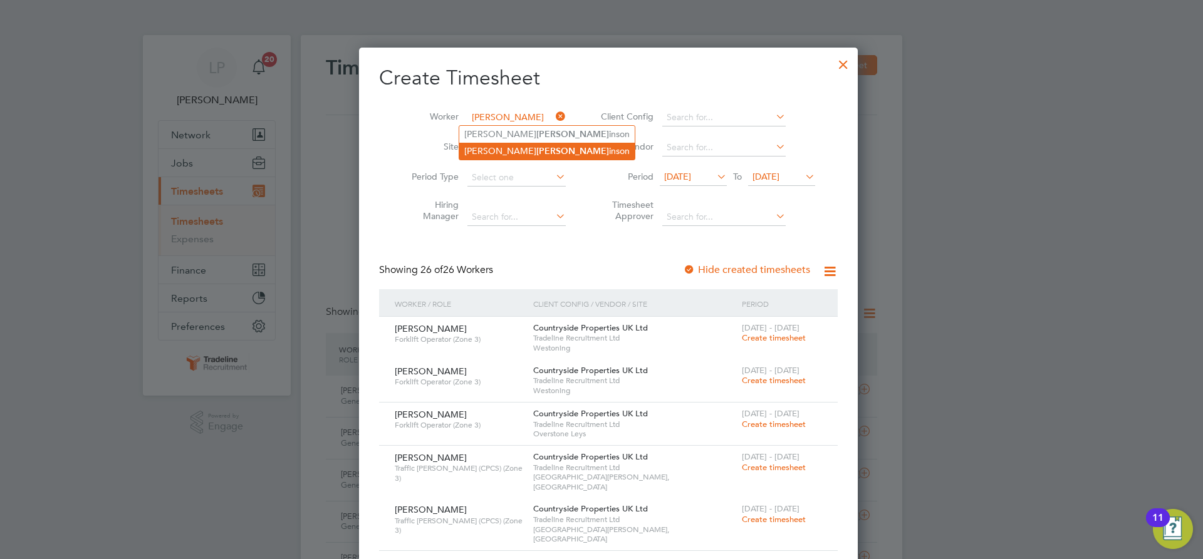
click at [536, 151] on b "Wilk" at bounding box center [572, 151] width 73 height 11
type input "Louis Wilkinson"
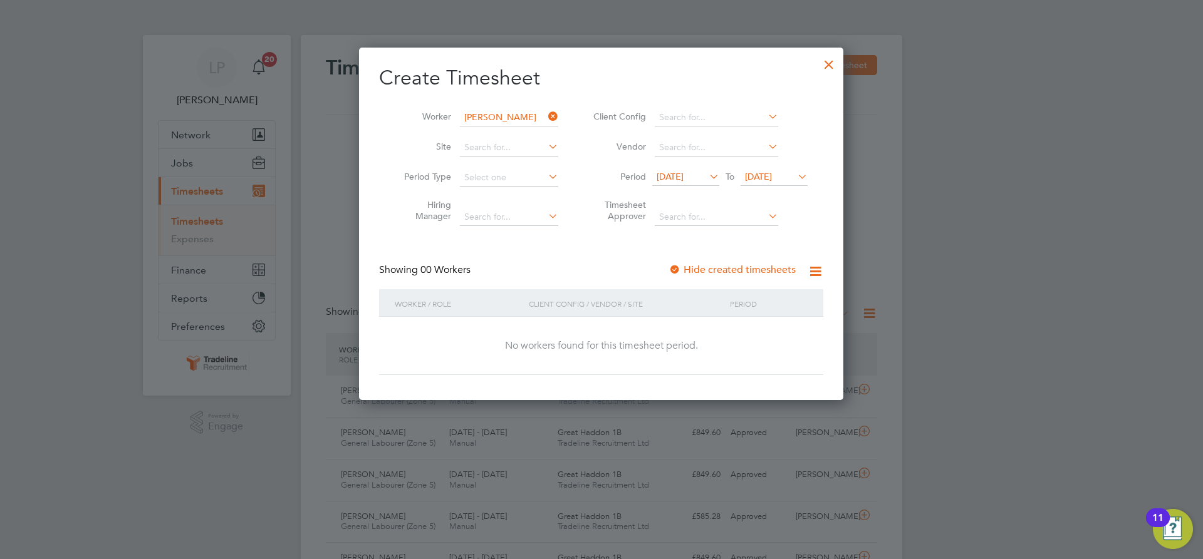
click at [674, 273] on div at bounding box center [674, 270] width 13 height 13
click at [757, 174] on span "[DATE]" at bounding box center [758, 176] width 27 height 11
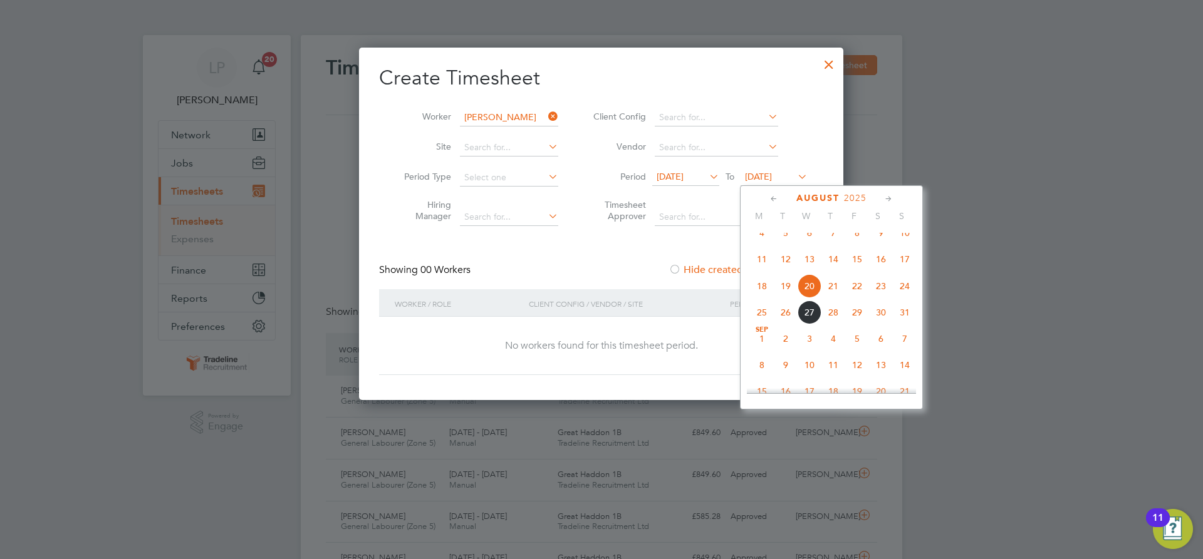
click at [832, 351] on span "4" at bounding box center [833, 339] width 24 height 24
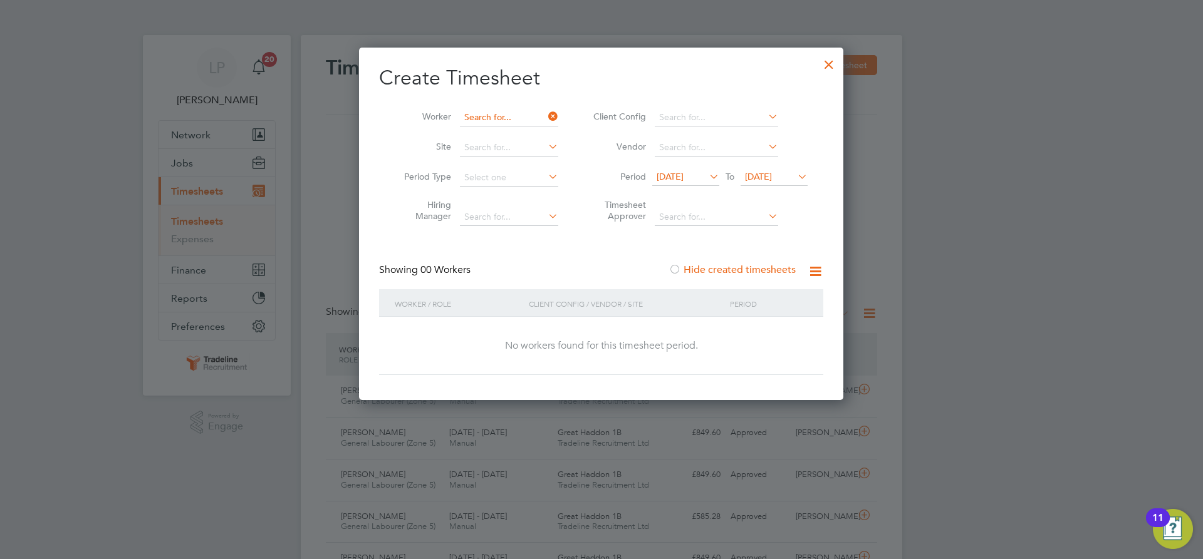
click at [527, 120] on input at bounding box center [509, 118] width 98 height 18
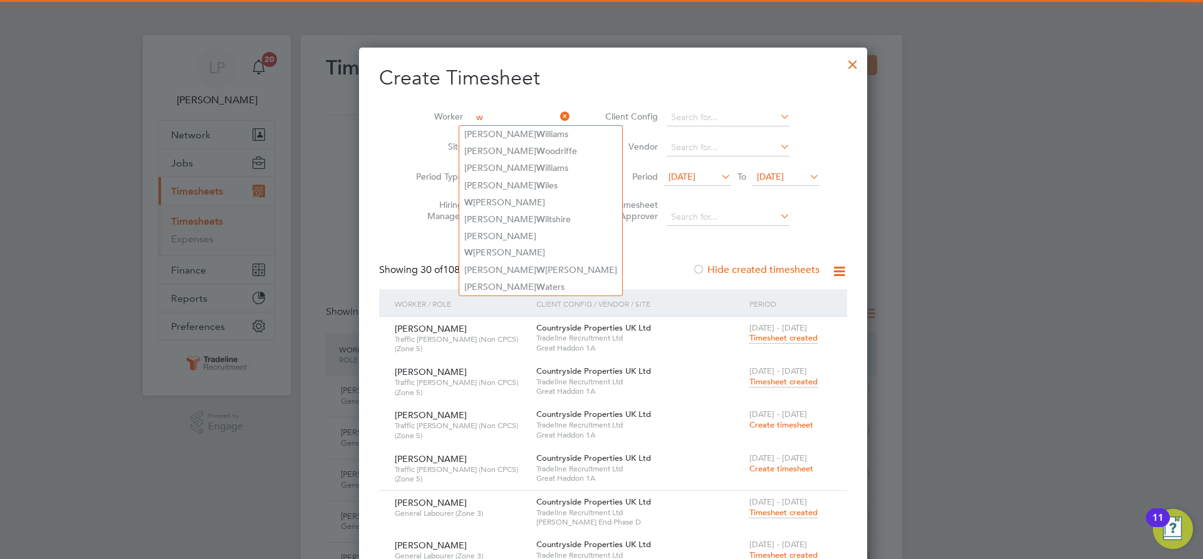
type input "w"
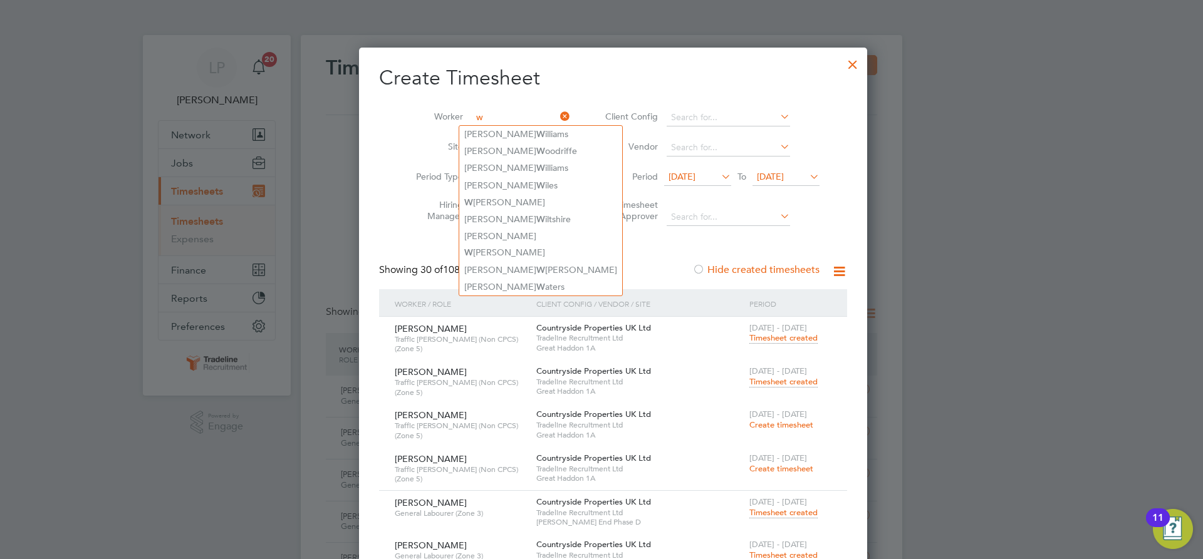
click at [841, 63] on div at bounding box center [852, 61] width 23 height 23
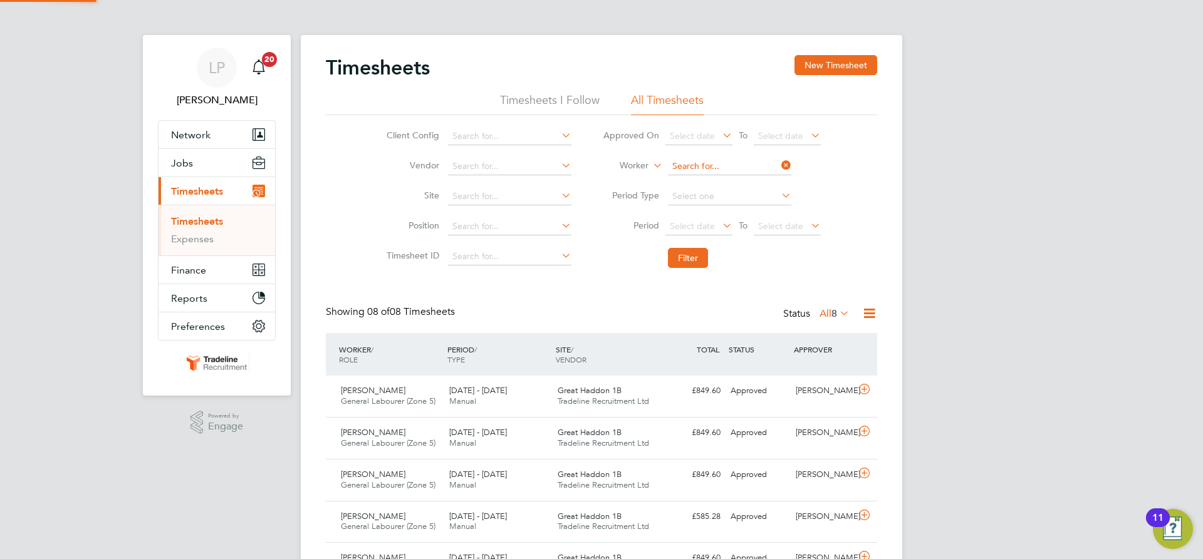
click at [698, 171] on input at bounding box center [729, 167] width 123 height 18
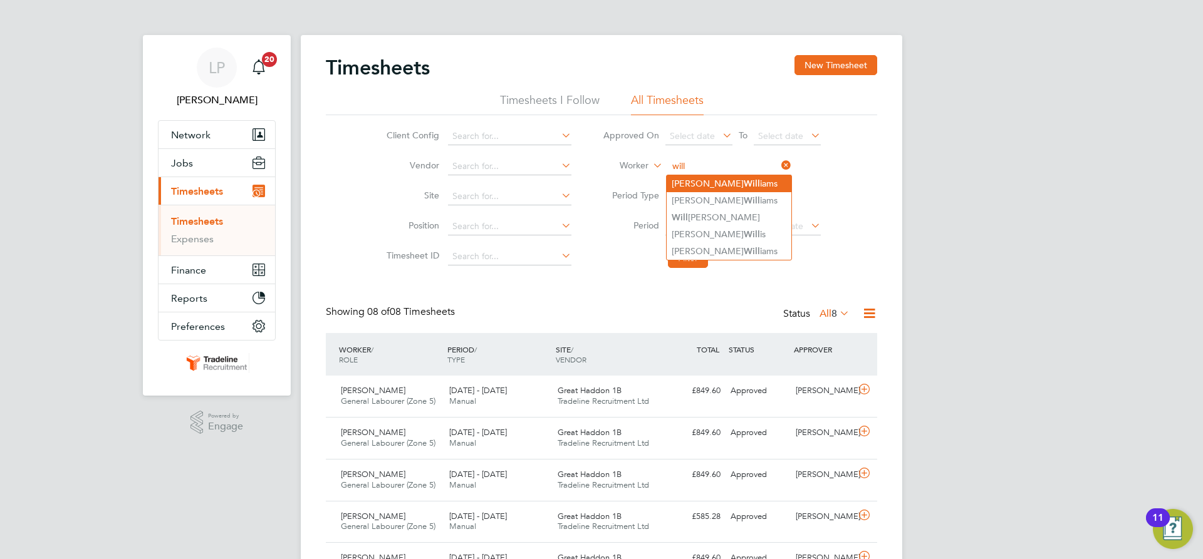
click at [692, 187] on li "Brian Will iams" at bounding box center [729, 183] width 125 height 17
type input "[PERSON_NAME]"
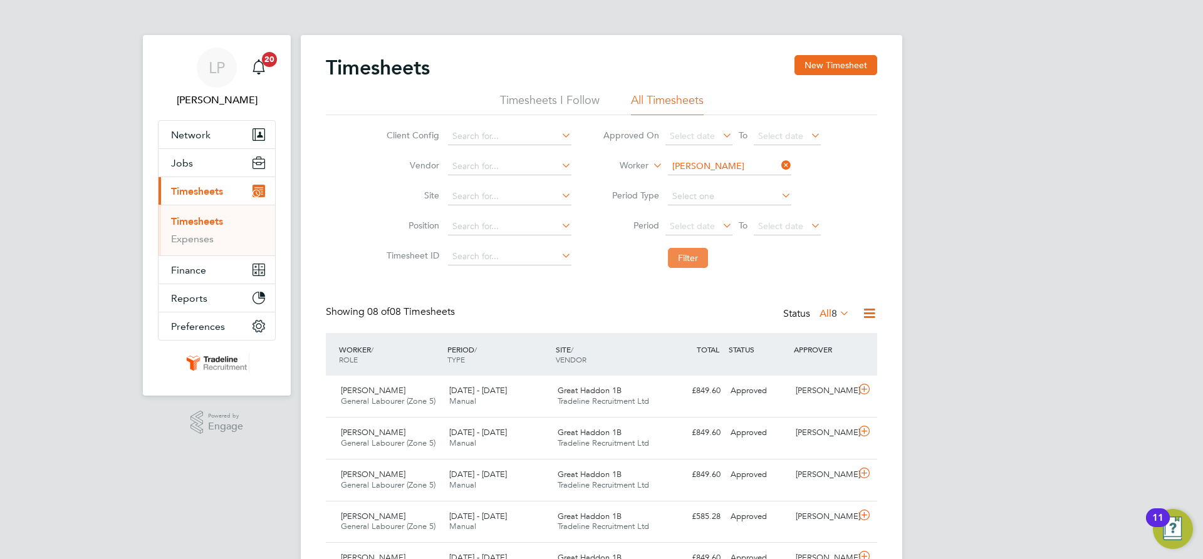
click at [687, 261] on button "Filter" at bounding box center [688, 258] width 40 height 20
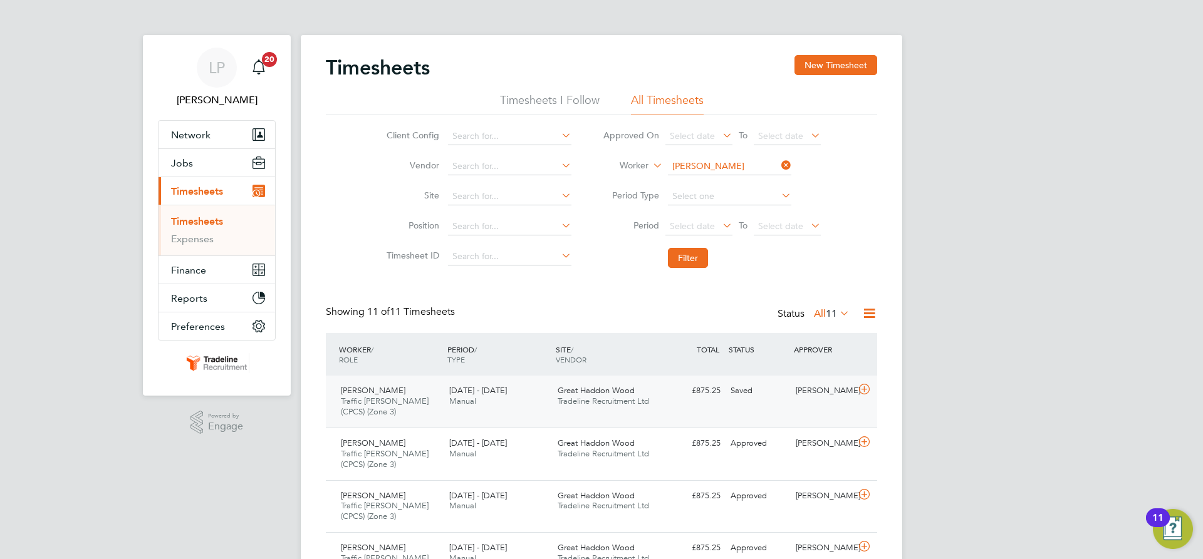
click at [743, 415] on div "Brian Williams Traffic Marshall (CPCS) (Zone 3) 18 - 24 Aug 2025 18 - 24 Aug 20…" at bounding box center [601, 402] width 551 height 52
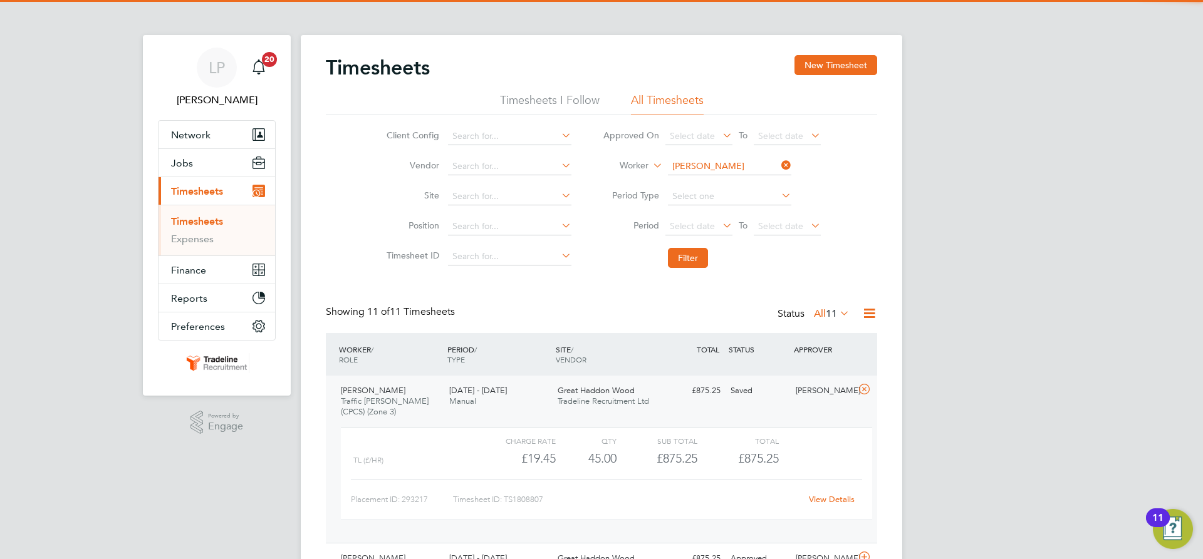
click at [818, 504] on link "View Details" at bounding box center [832, 499] width 46 height 11
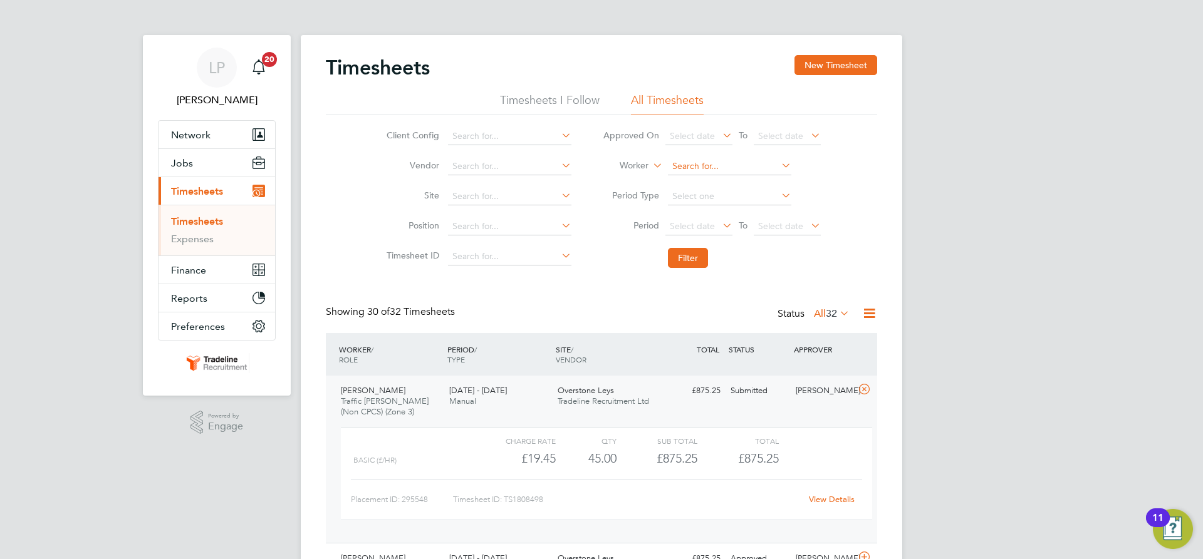
click at [690, 158] on input at bounding box center [729, 167] width 123 height 18
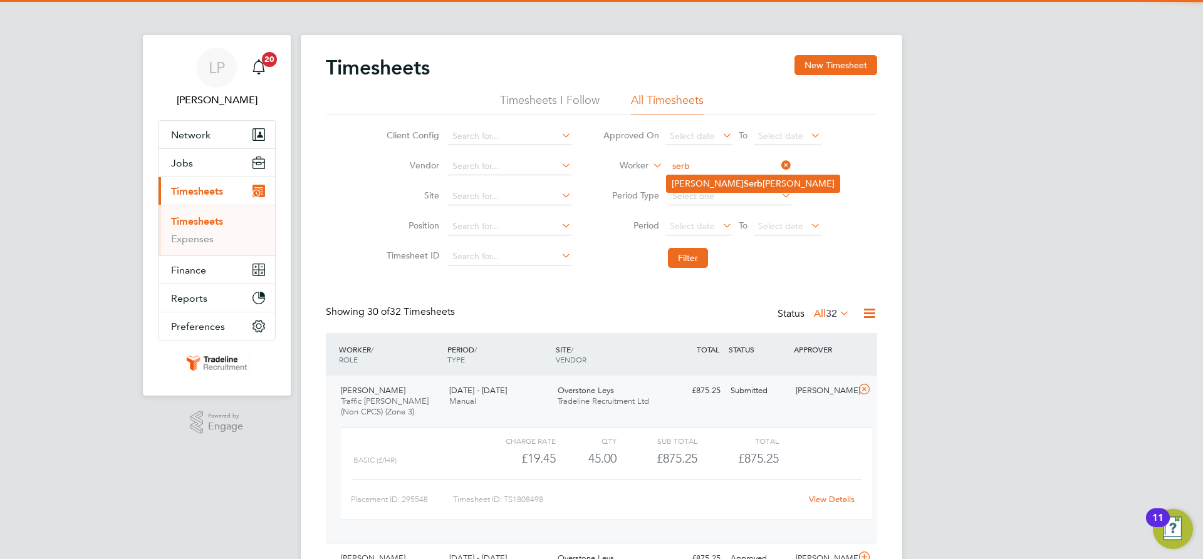
click at [744, 181] on b "Serb" at bounding box center [753, 184] width 19 height 11
type input "[PERSON_NAME]"
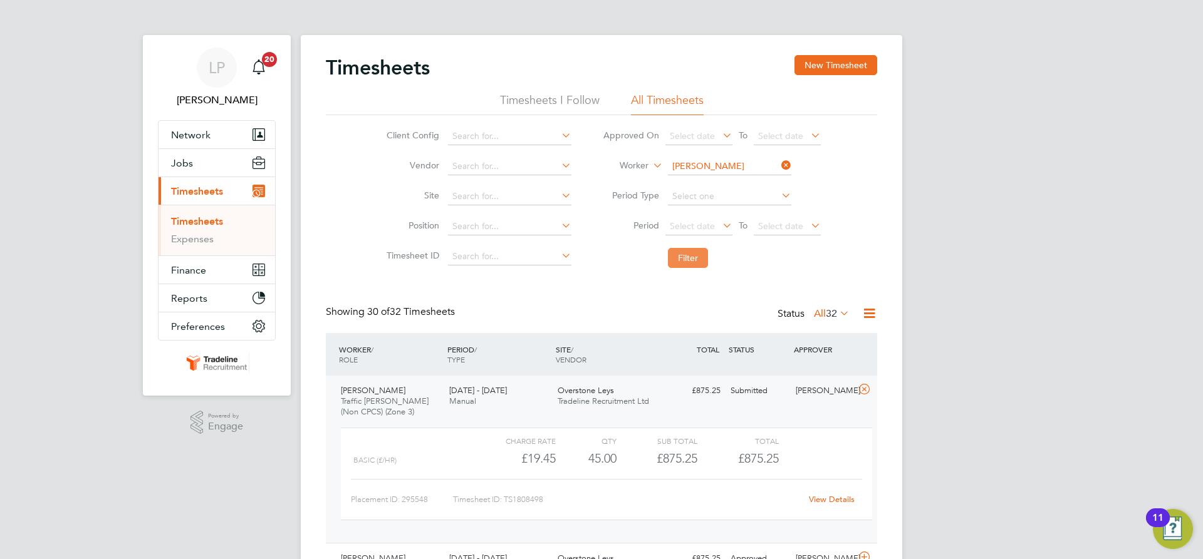
click at [690, 256] on button "Filter" at bounding box center [688, 258] width 40 height 20
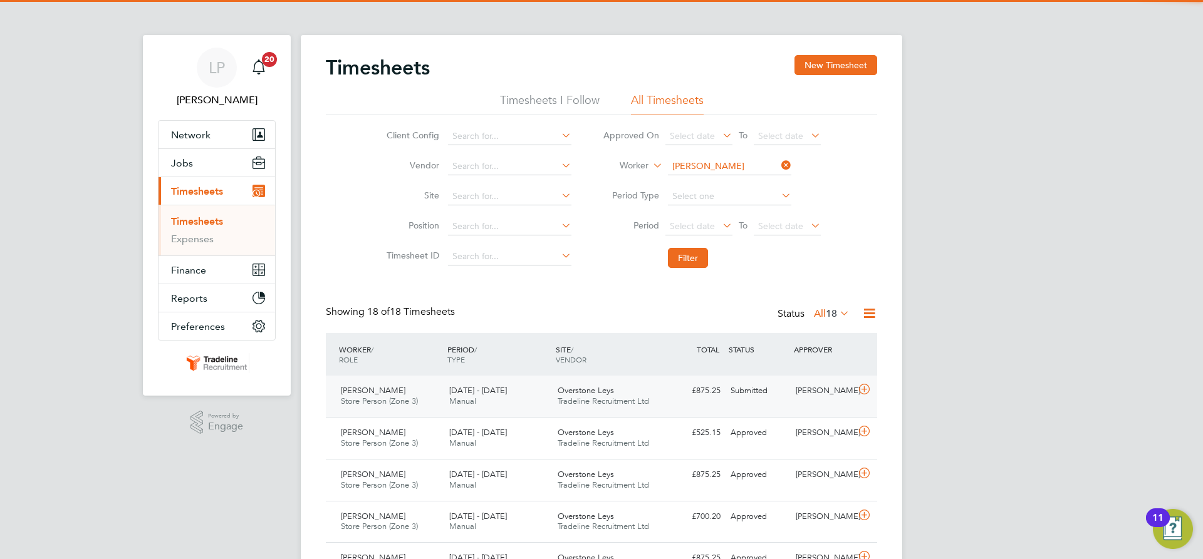
click at [664, 400] on div "£875.25 Submitted" at bounding box center [692, 391] width 65 height 21
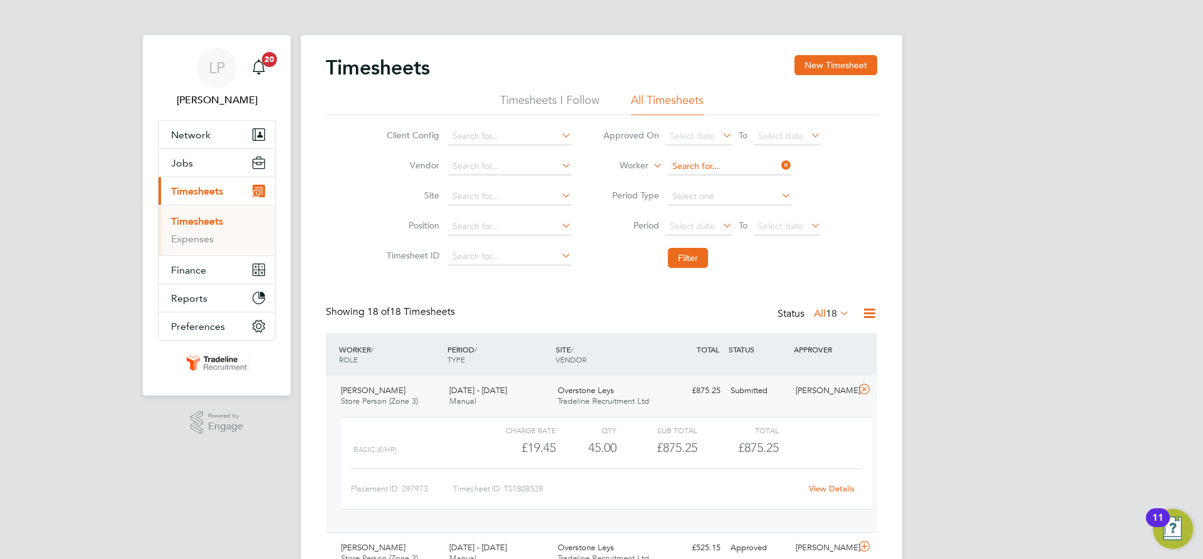
click at [730, 166] on input at bounding box center [729, 167] width 123 height 18
click at [727, 220] on li "[PERSON_NAME]" at bounding box center [729, 217] width 125 height 17
type input "[PERSON_NAME]"
click at [687, 263] on button "Filter" at bounding box center [688, 258] width 40 height 20
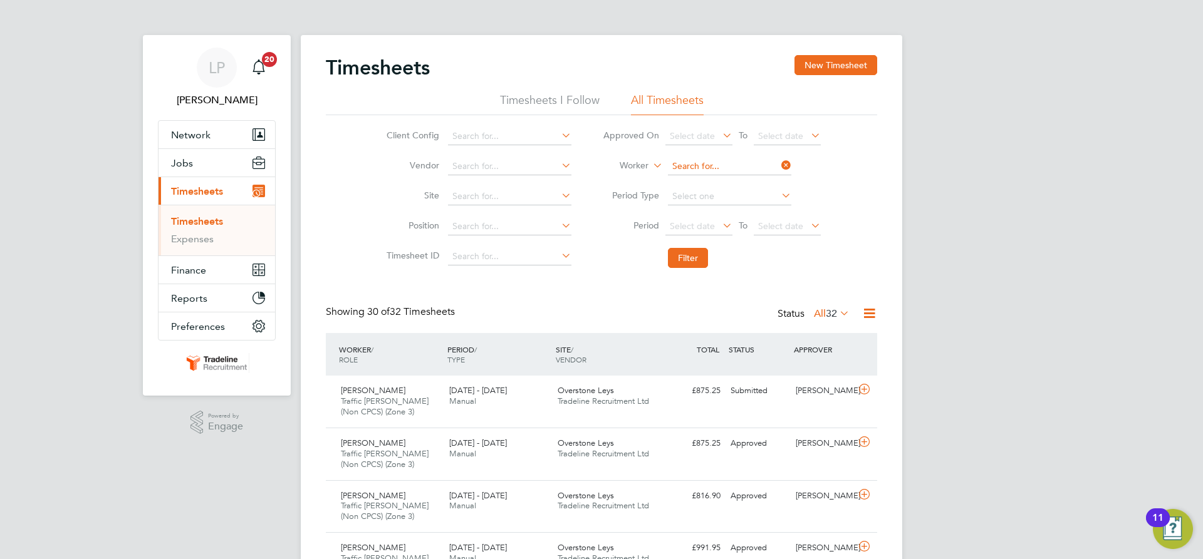
click at [717, 169] on input at bounding box center [729, 167] width 123 height 18
click at [724, 196] on li "[PERSON_NAME] le" at bounding box center [729, 200] width 125 height 17
type input "[PERSON_NAME]"
click at [724, 196] on li "[PERSON_NAME] le" at bounding box center [729, 200] width 125 height 17
click at [682, 247] on li "Filter" at bounding box center [711, 258] width 249 height 33
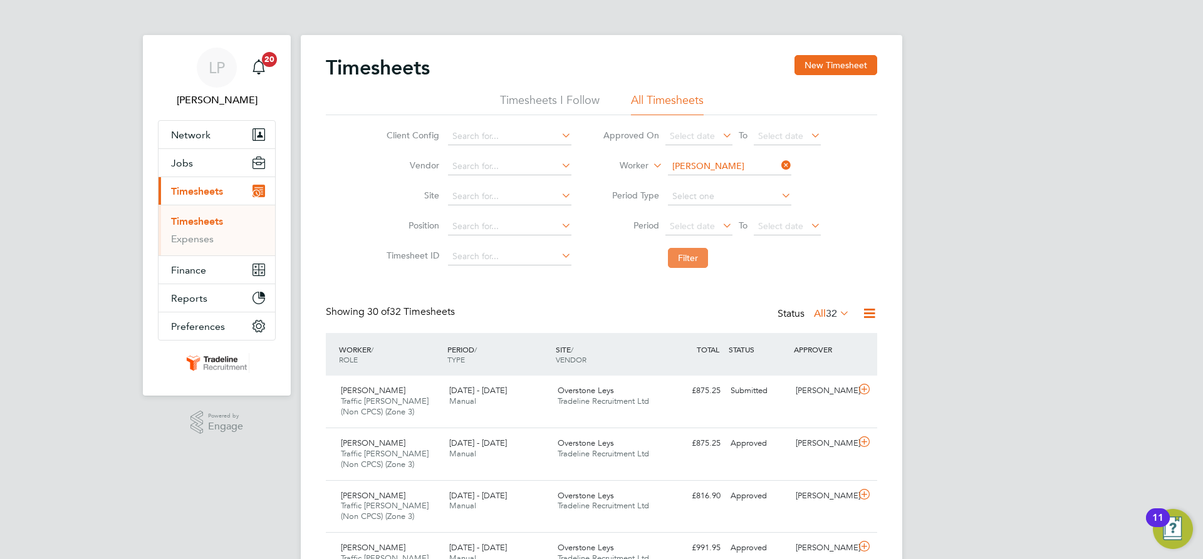
click at [682, 258] on button "Filter" at bounding box center [688, 258] width 40 height 20
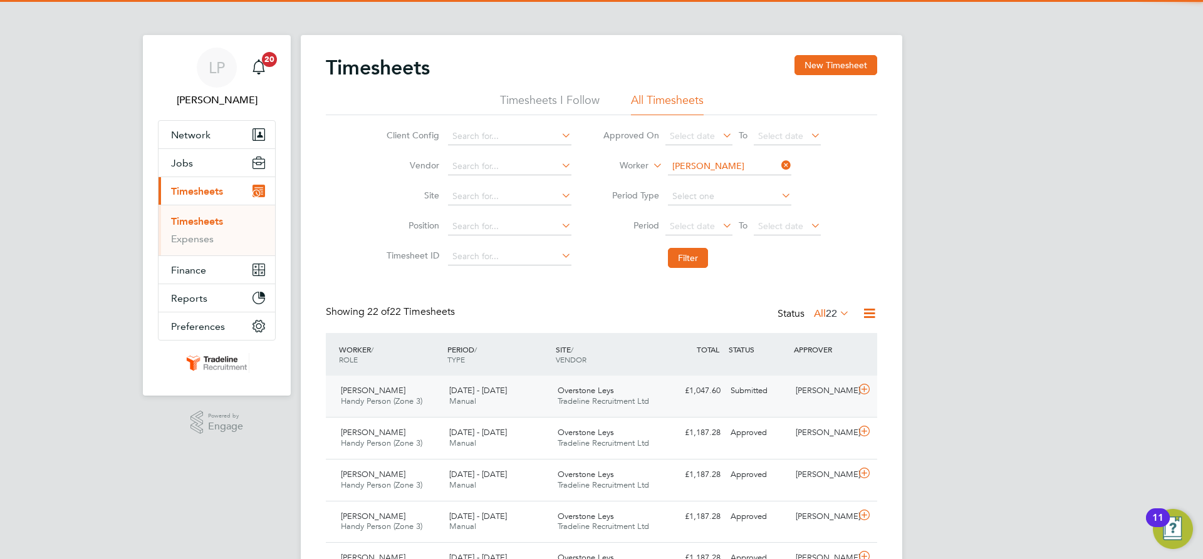
click at [592, 409] on div "Overstone Leys Tradeline Recruitment Ltd" at bounding box center [607, 396] width 108 height 31
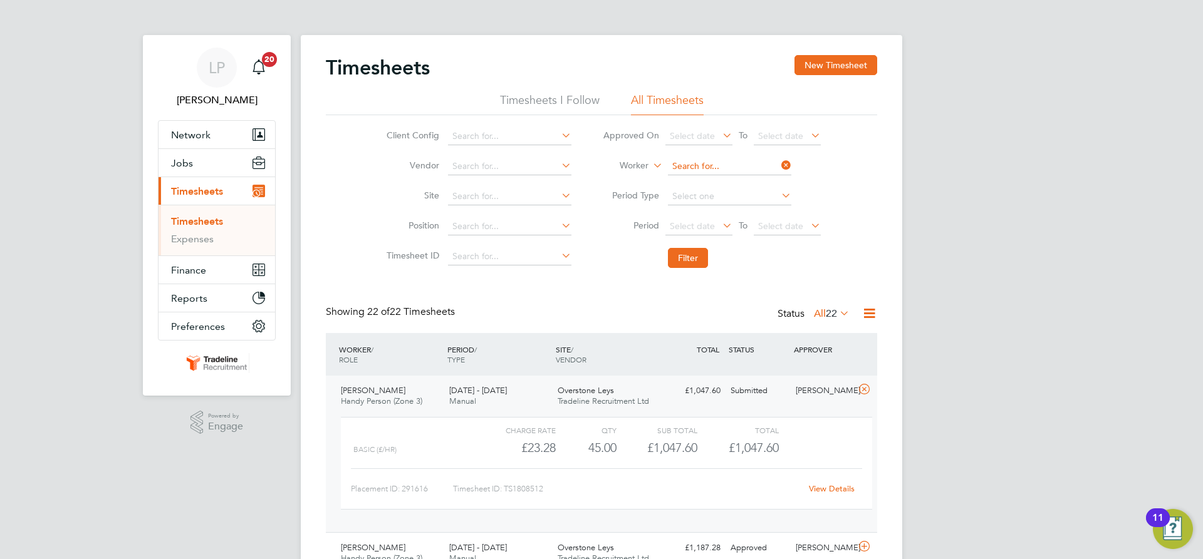
click at [727, 169] on input at bounding box center [729, 167] width 123 height 18
click at [735, 210] on li "[PERSON_NAME] ell" at bounding box center [749, 217] width 164 height 17
type input "[PERSON_NAME]"
click at [698, 263] on button "Filter" at bounding box center [688, 258] width 40 height 20
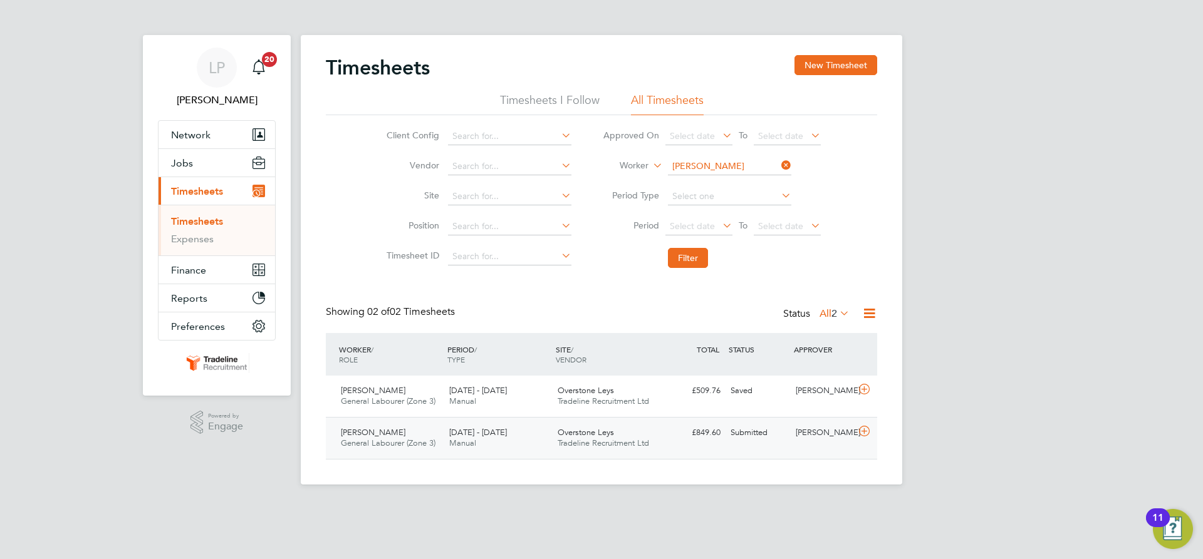
click at [667, 432] on div "£849.60 Submitted" at bounding box center [692, 433] width 65 height 21
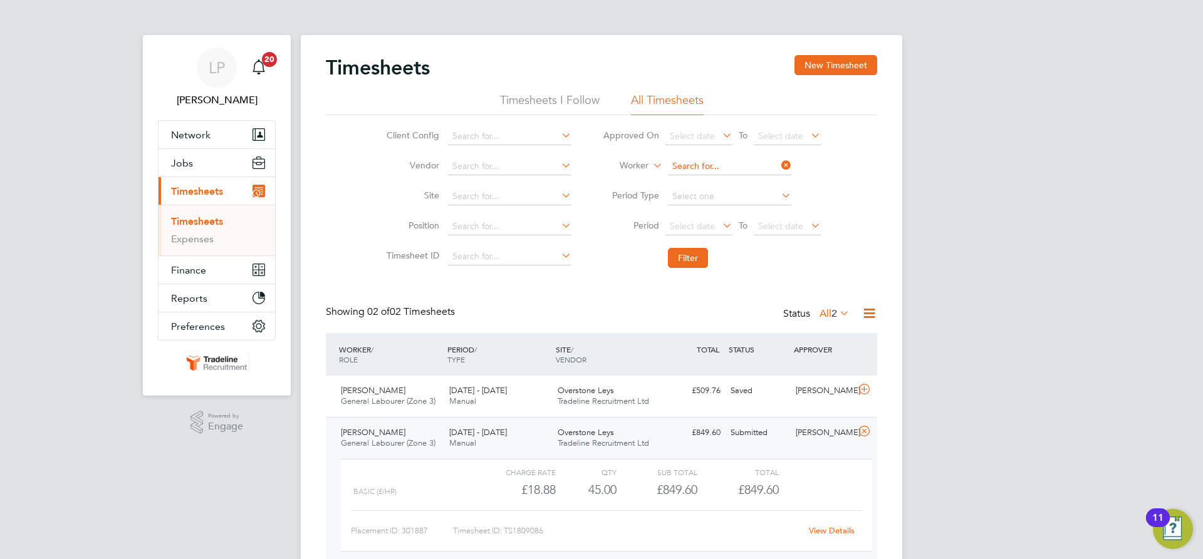
click at [703, 169] on input at bounding box center [729, 167] width 123 height 18
click at [744, 217] on b "Steph" at bounding box center [756, 217] width 24 height 11
type input "[PERSON_NAME]"
click at [692, 265] on button "Filter" at bounding box center [688, 258] width 40 height 20
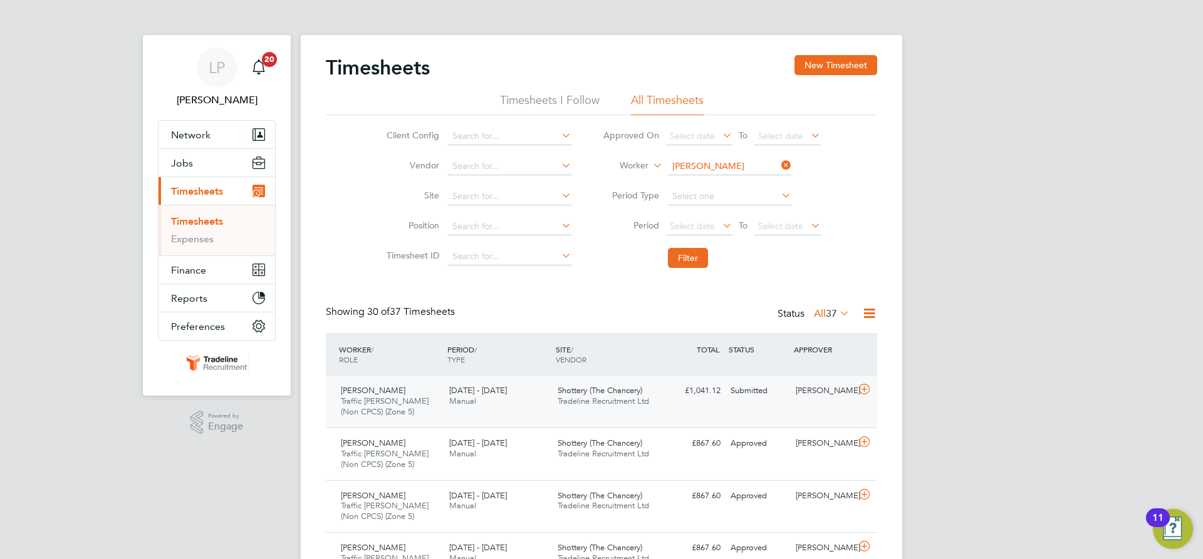
click at [676, 405] on div "[PERSON_NAME] Traffic [PERSON_NAME] (Non CPCS) (Zone 5) [DATE] - [DATE] [DATE] …" at bounding box center [601, 402] width 551 height 52
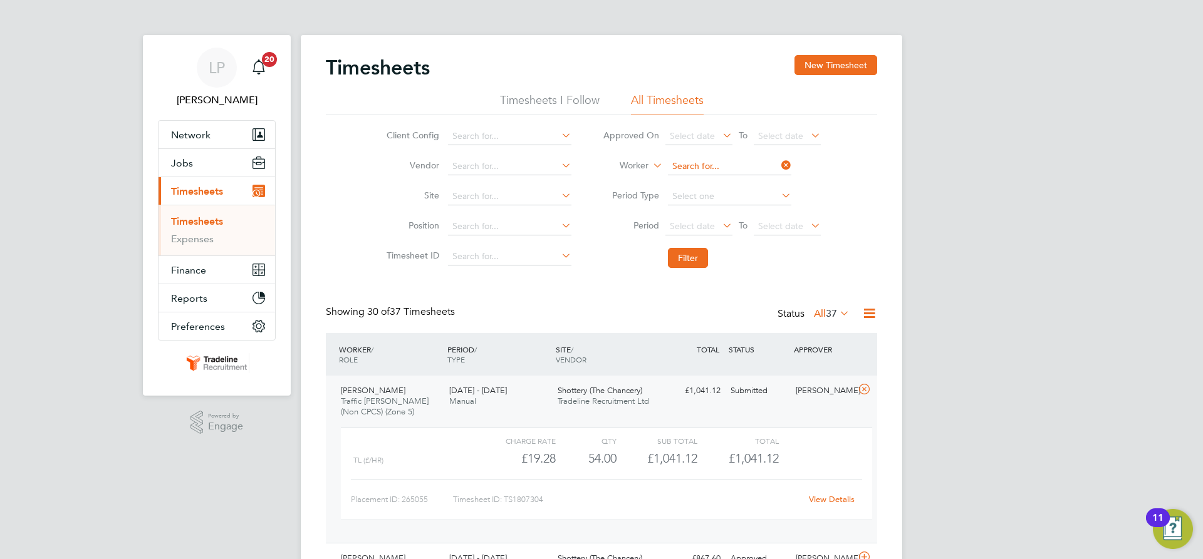
click at [752, 170] on input at bounding box center [729, 167] width 123 height 18
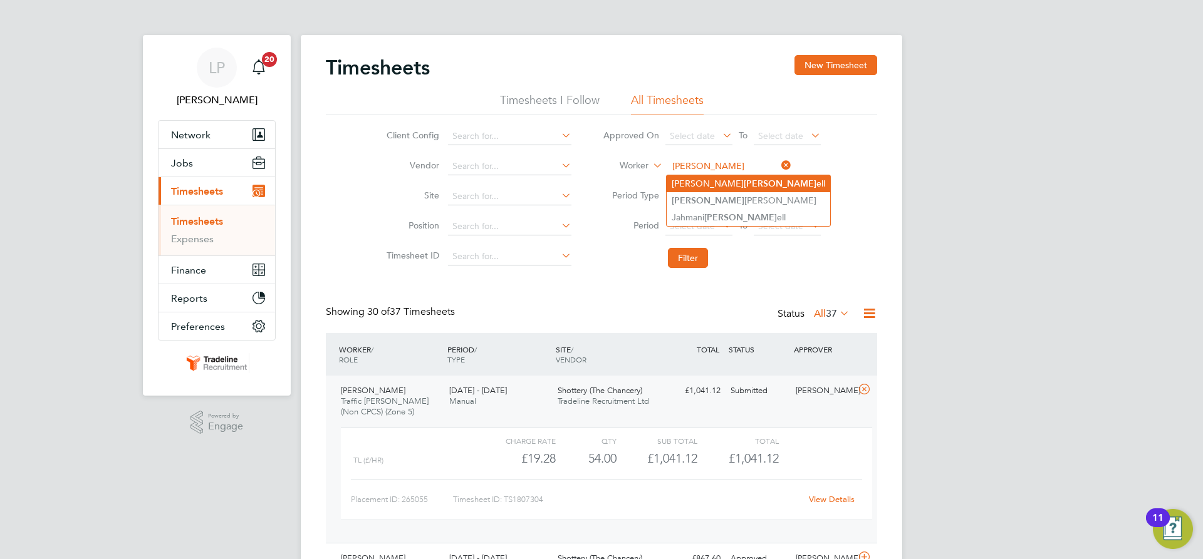
click at [735, 183] on li "[PERSON_NAME]" at bounding box center [749, 183] width 164 height 17
type input "[PERSON_NAME]"
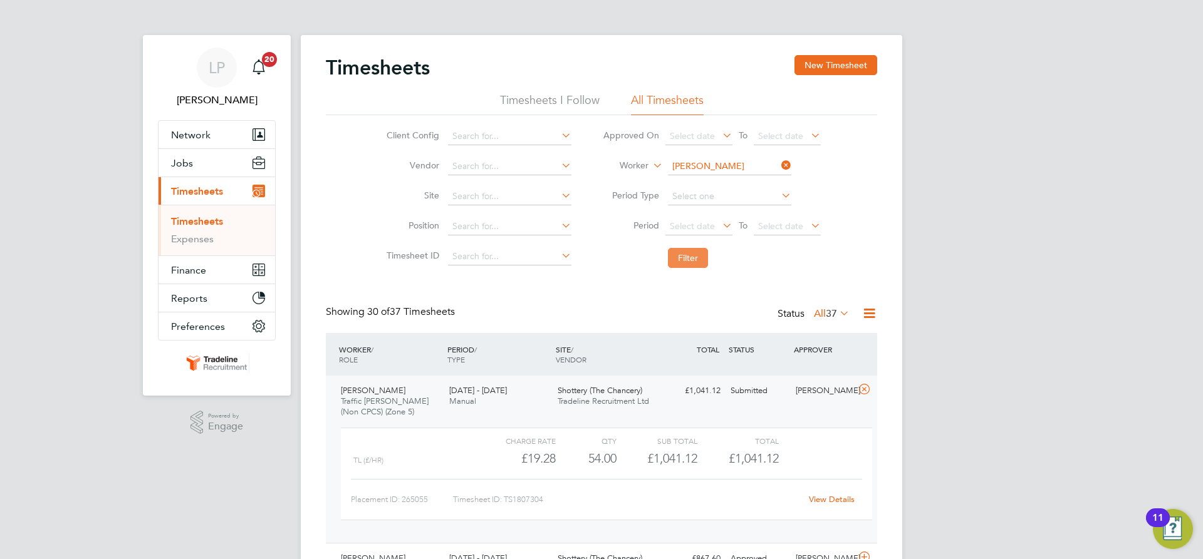
click at [690, 268] on button "Filter" at bounding box center [688, 258] width 40 height 20
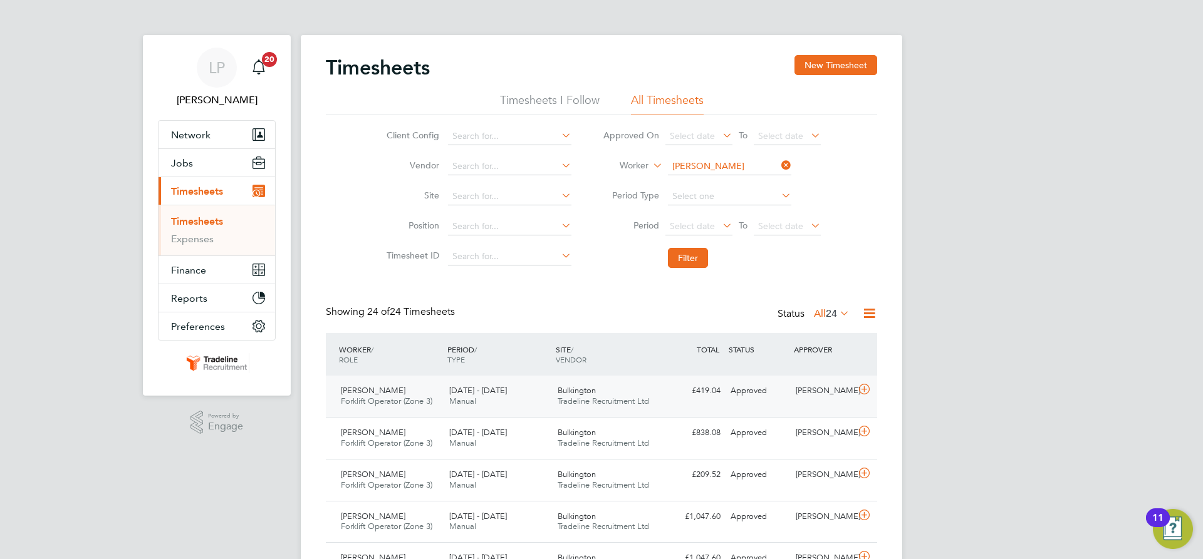
click at [706, 397] on div "£419.04 Approved" at bounding box center [692, 391] width 65 height 21
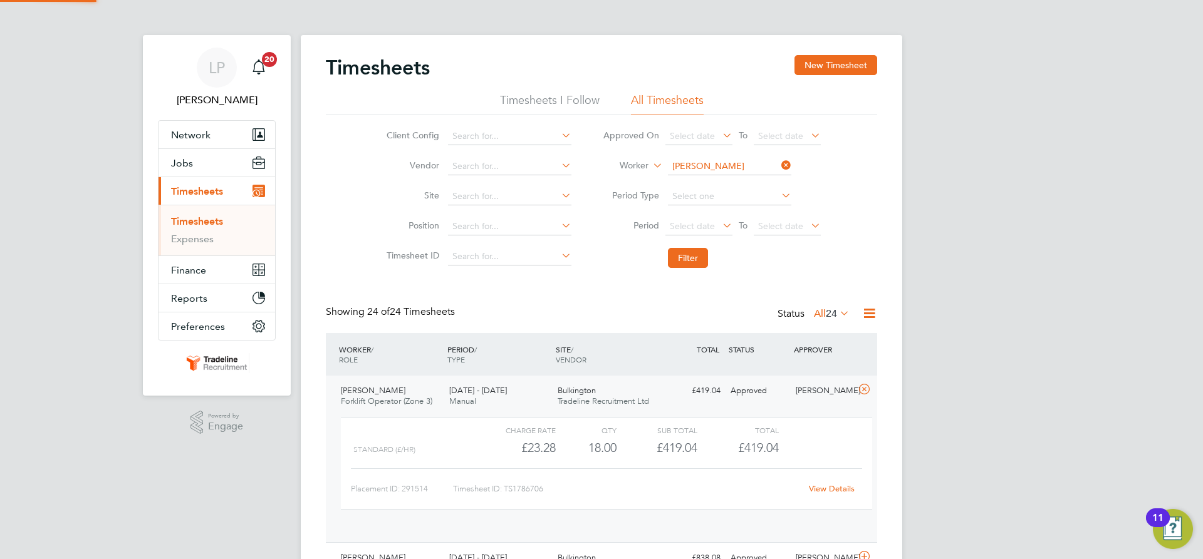
click at [706, 397] on div "£419.04 Approved" at bounding box center [692, 391] width 65 height 21
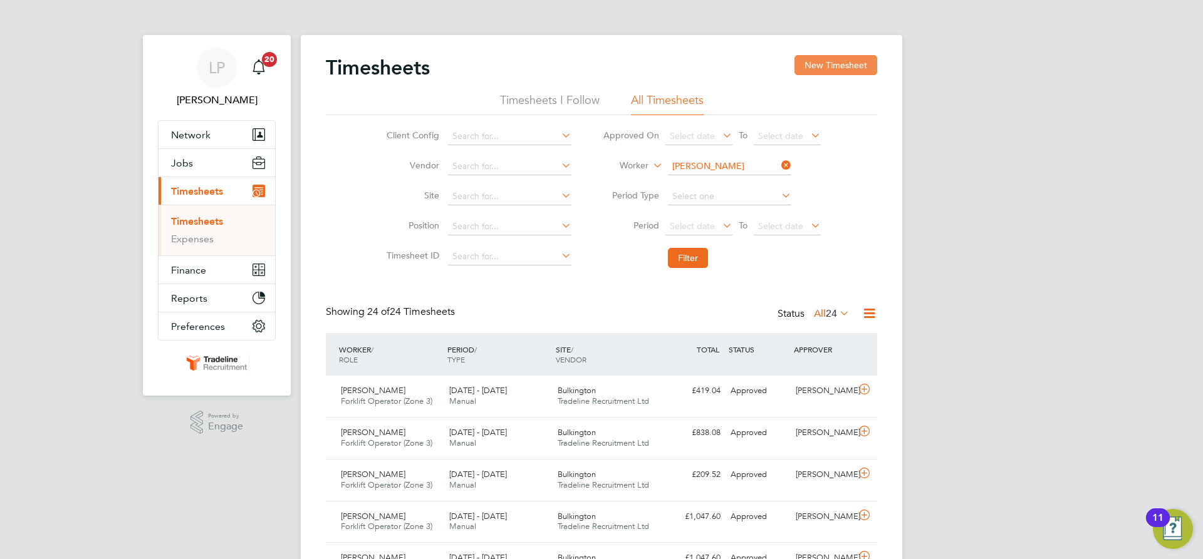
click at [825, 70] on button "New Timesheet" at bounding box center [835, 65] width 83 height 20
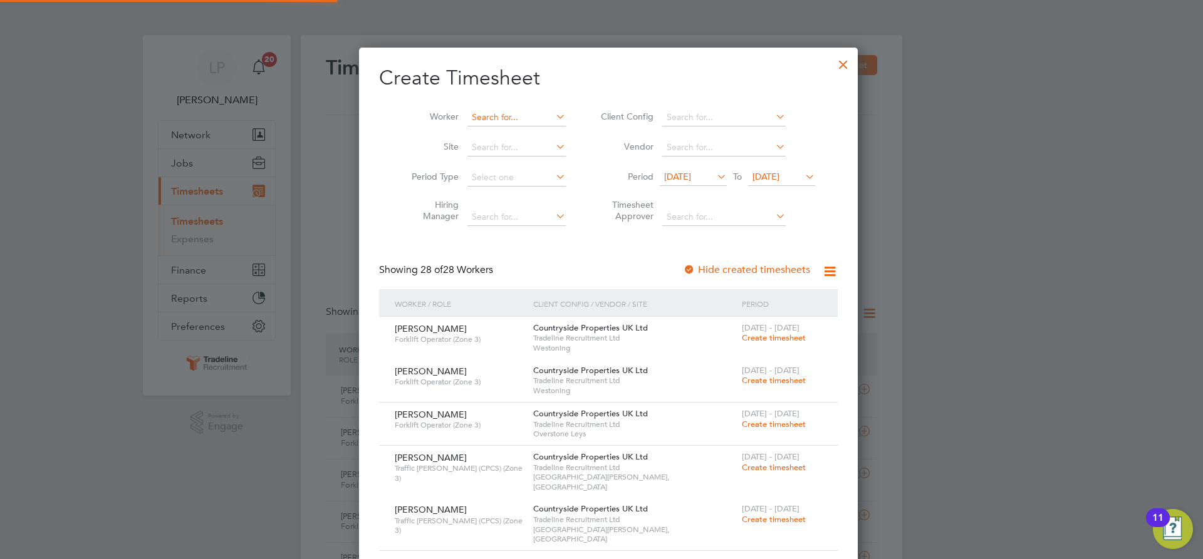
click at [498, 123] on input at bounding box center [516, 118] width 98 height 18
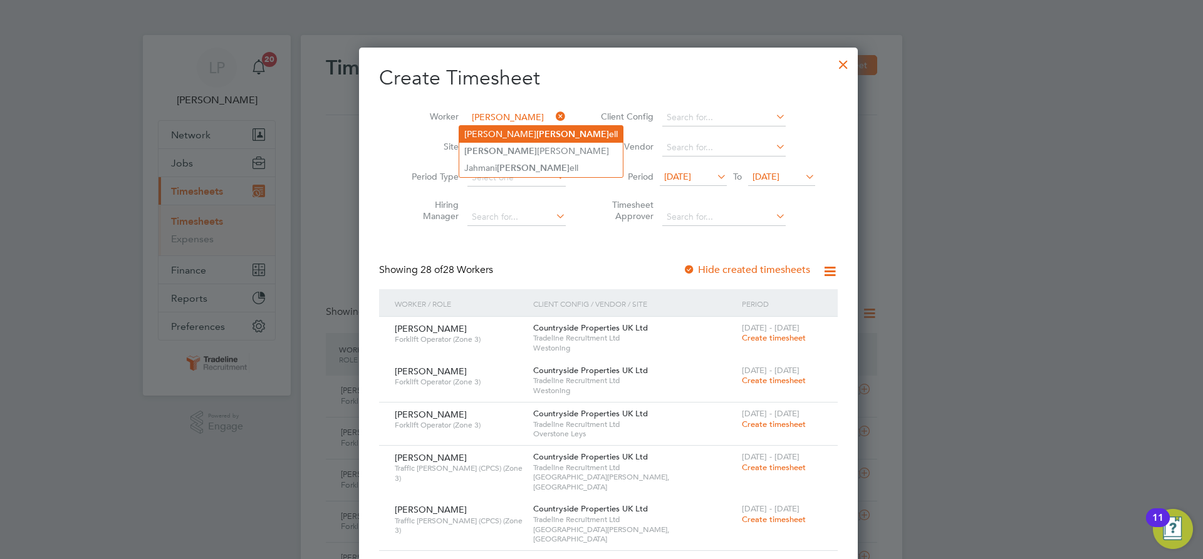
click at [536, 135] on b "[PERSON_NAME]" at bounding box center [572, 134] width 73 height 11
type input "[PERSON_NAME]"
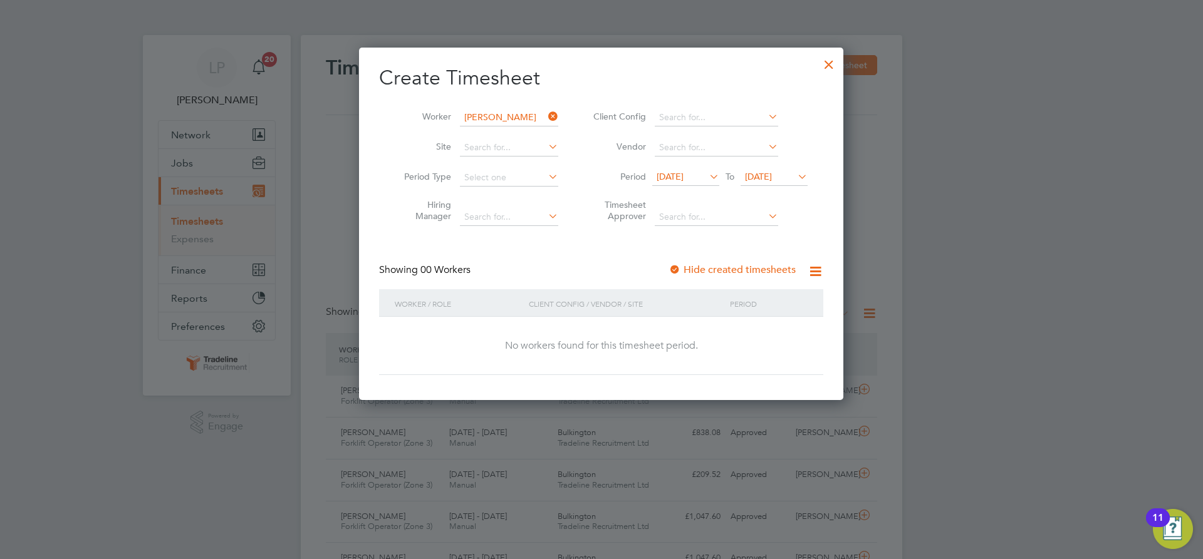
click at [676, 268] on div at bounding box center [674, 270] width 13 height 13
click at [768, 177] on span "[DATE]" at bounding box center [758, 176] width 27 height 11
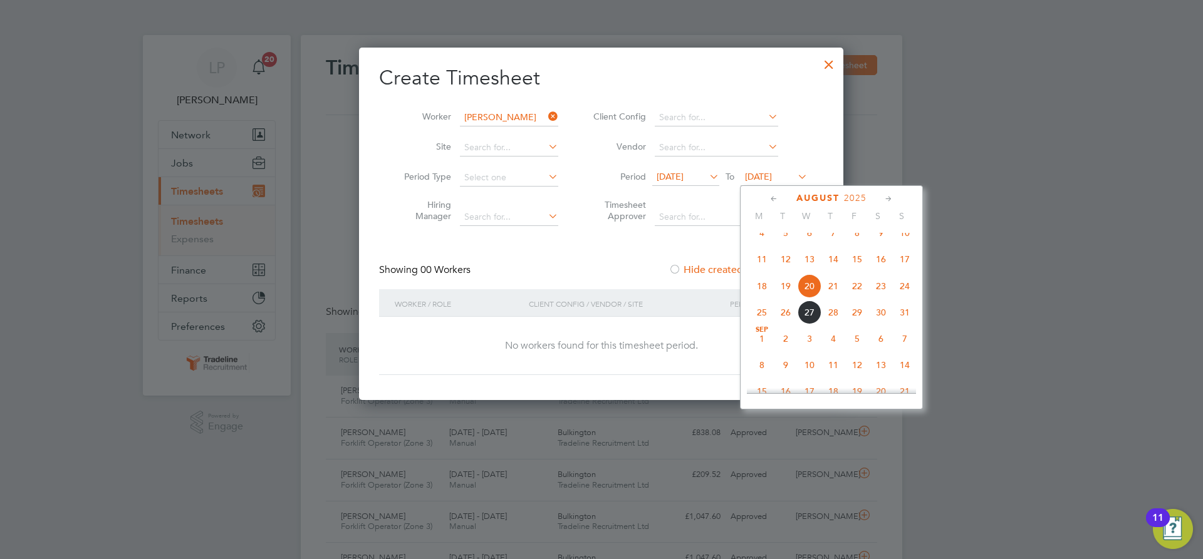
click at [830, 351] on span "4" at bounding box center [833, 339] width 24 height 24
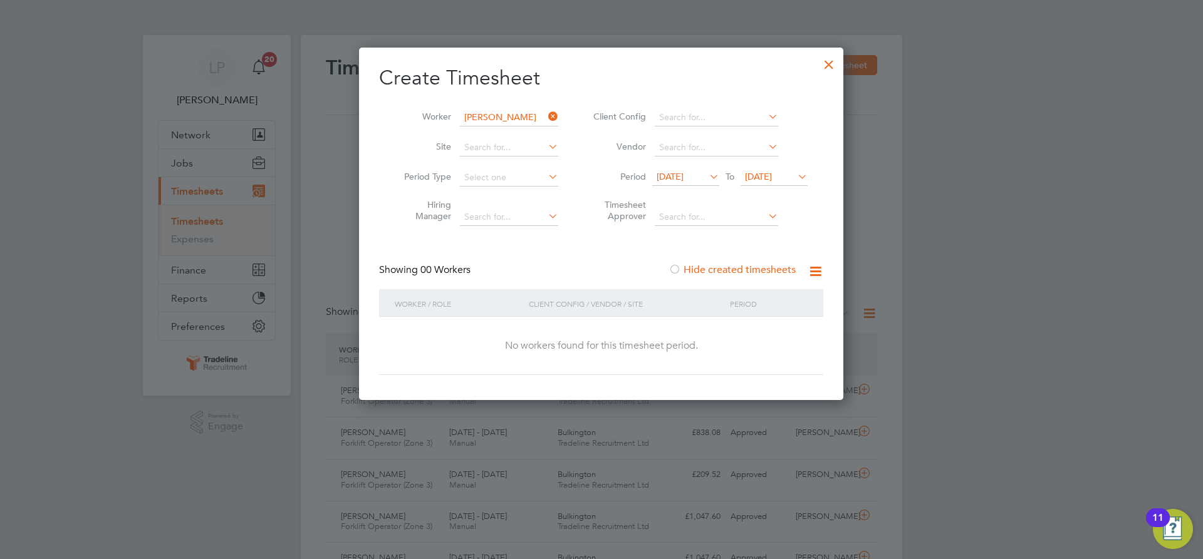
click at [833, 66] on div at bounding box center [829, 61] width 23 height 23
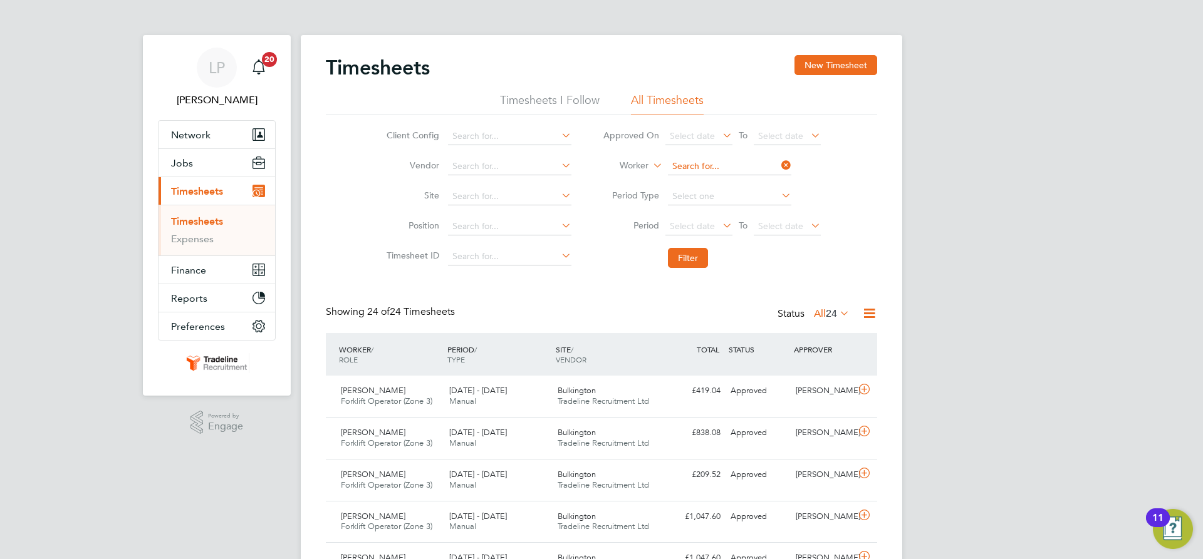
click at [690, 165] on input at bounding box center [729, 167] width 123 height 18
click at [682, 176] on li "[PERSON_NAME]" at bounding box center [744, 183] width 155 height 17
type input "[PERSON_NAME]"
click at [669, 264] on button "Filter" at bounding box center [688, 258] width 40 height 20
click at [576, 407] on div "Turvey Phase 2 Tradeline Recruitment Ltd" at bounding box center [607, 396] width 108 height 31
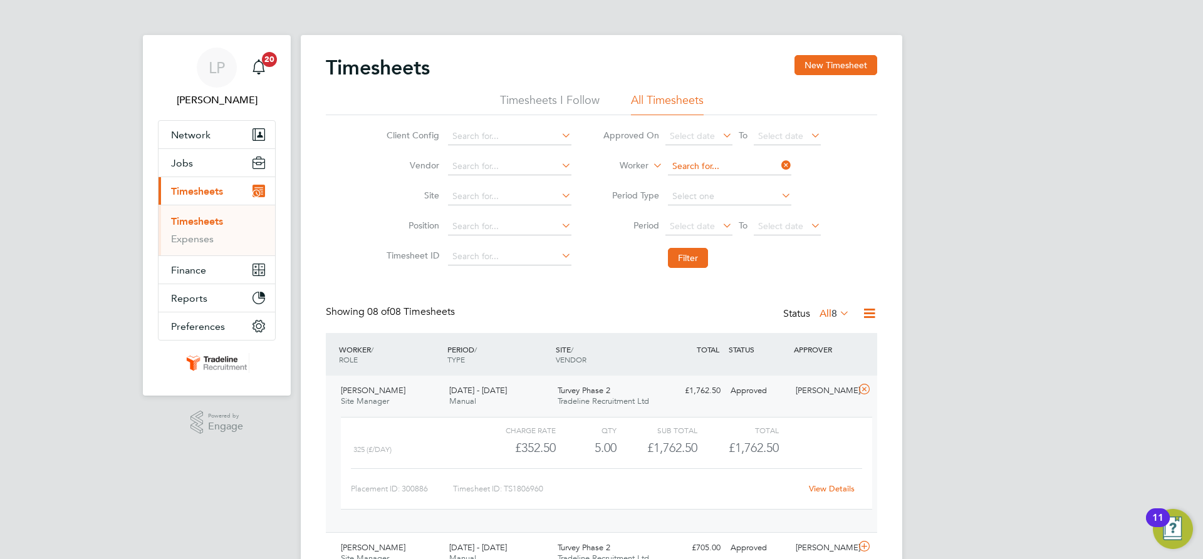
click at [690, 174] on input at bounding box center [729, 167] width 123 height 18
click at [695, 199] on li "[PERSON_NAME] a" at bounding box center [729, 200] width 125 height 17
type input "[PERSON_NAME]"
click at [695, 266] on button "Filter" at bounding box center [688, 258] width 40 height 20
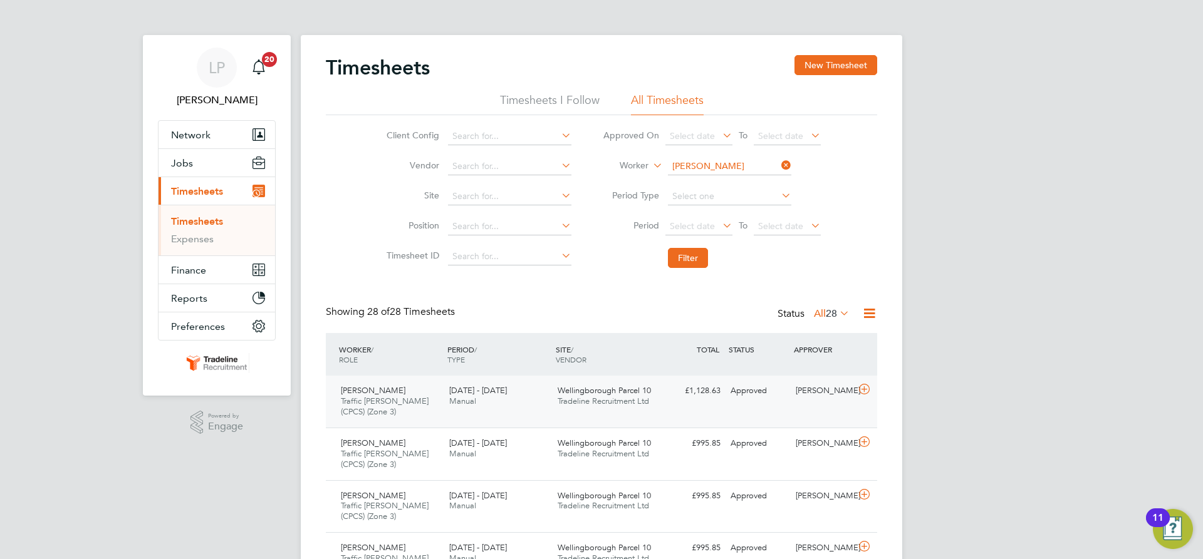
click at [661, 407] on div "[PERSON_NAME] Traffic [PERSON_NAME] (CPCS) (Zone 3) [DATE] - [DATE] [DATE] - [D…" at bounding box center [601, 402] width 551 height 52
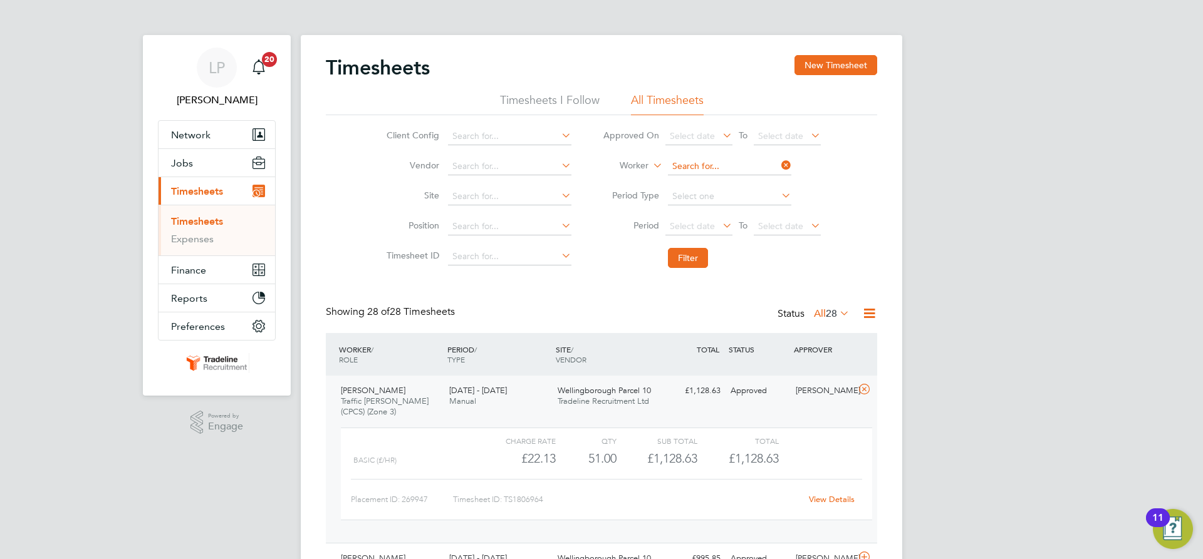
click at [716, 167] on input at bounding box center [729, 167] width 123 height 18
click at [712, 184] on b "Frent" at bounding box center [712, 184] width 21 height 11
type input "[PERSON_NAME]"
click at [700, 258] on button "Filter" at bounding box center [688, 258] width 40 height 20
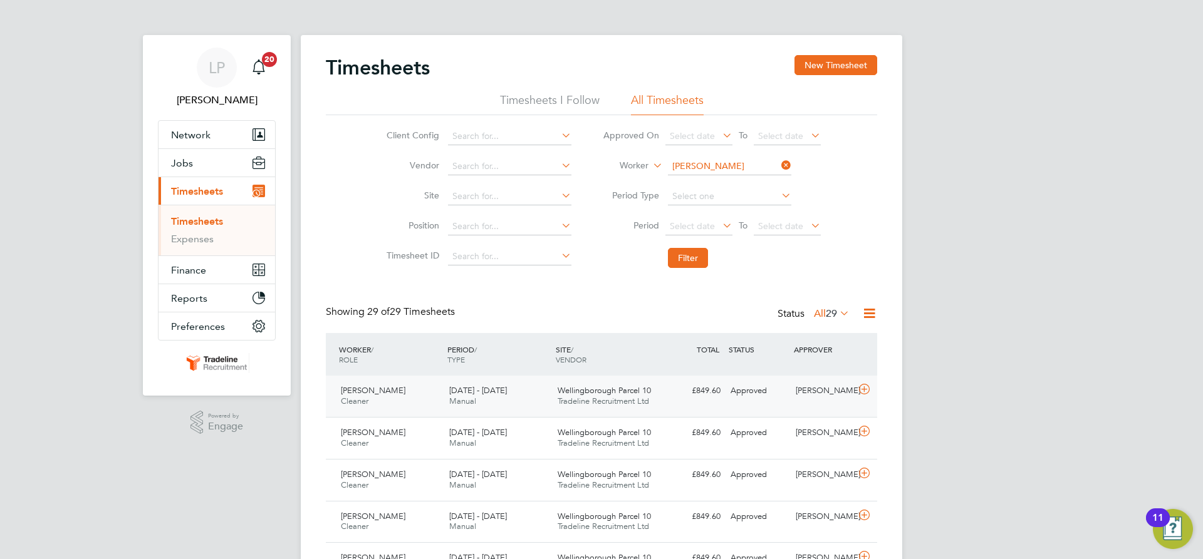
click at [687, 387] on div "£849.60 Approved" at bounding box center [692, 391] width 65 height 21
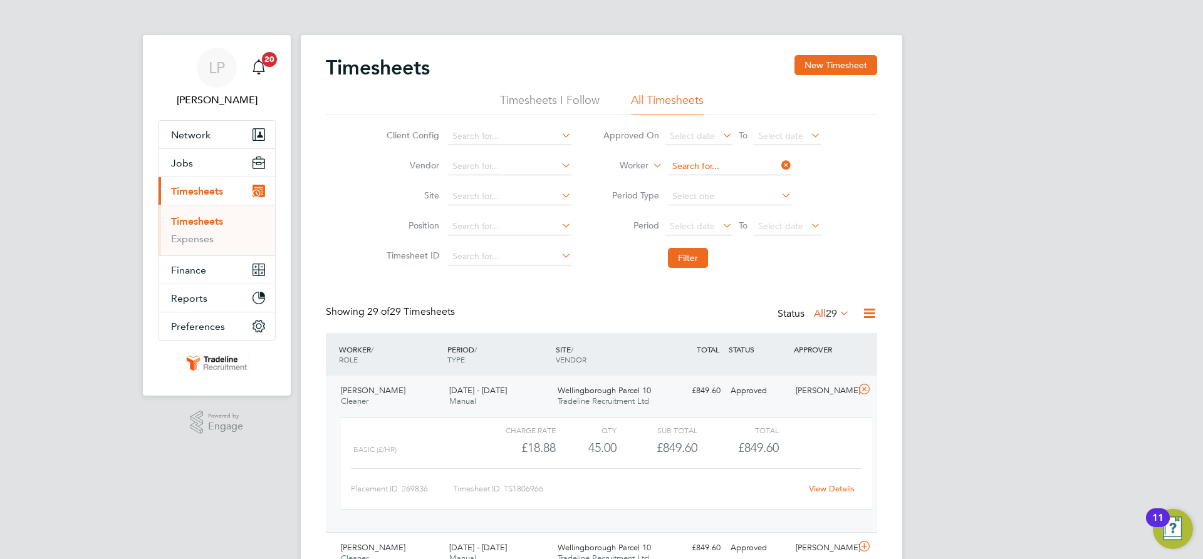
click at [741, 169] on input at bounding box center [729, 167] width 123 height 18
click at [712, 203] on b "Dia" at bounding box center [707, 200] width 14 height 11
type input "[PERSON_NAME]"
click at [687, 262] on button "Filter" at bounding box center [688, 258] width 40 height 20
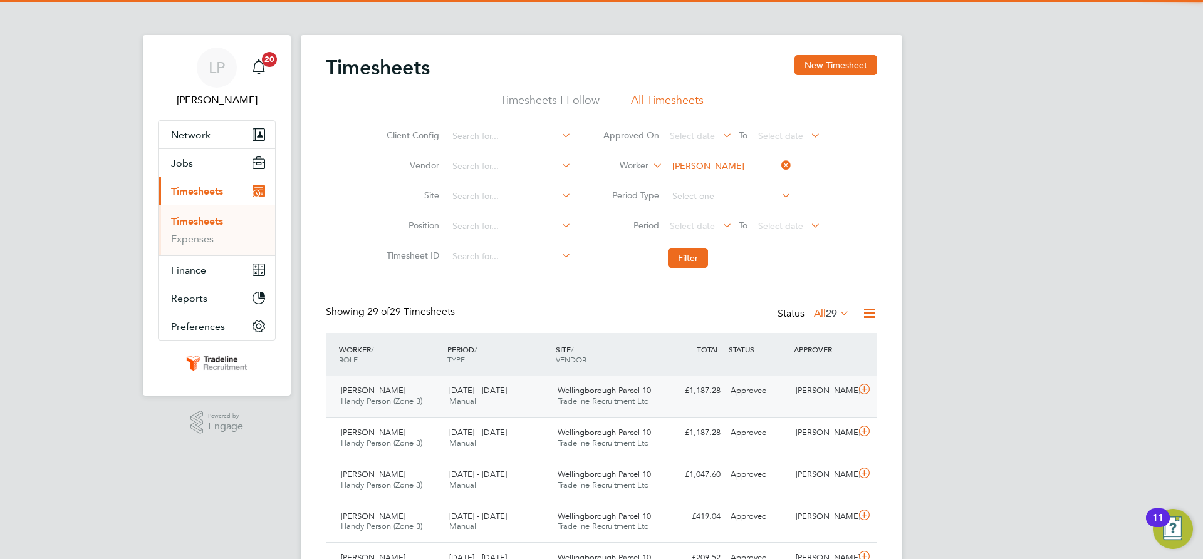
click at [634, 395] on span "Wellingborough Parcel 10" at bounding box center [604, 390] width 93 height 11
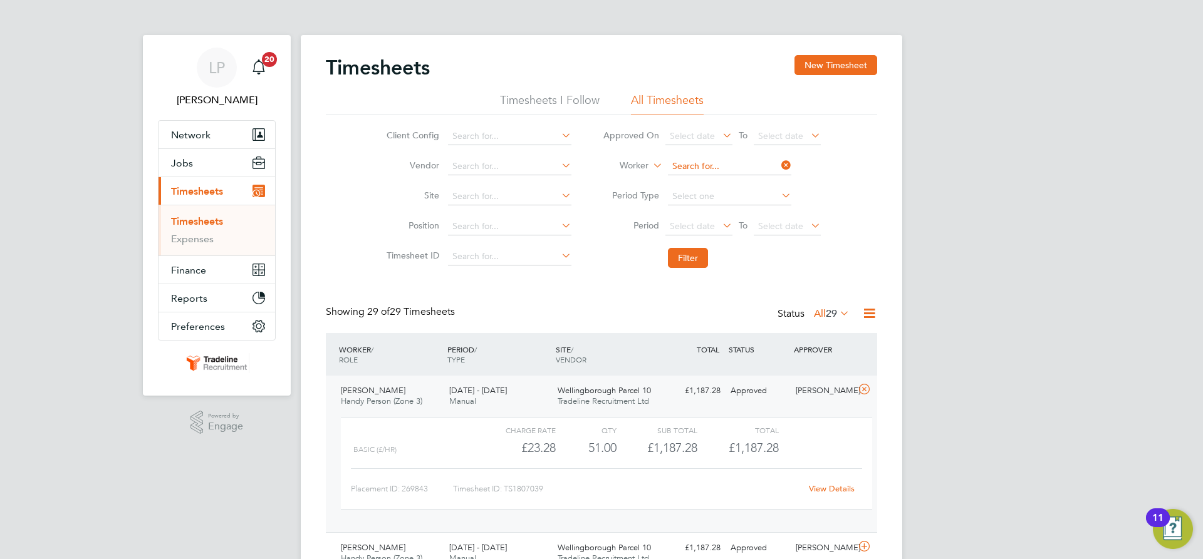
click at [678, 165] on input at bounding box center [729, 167] width 123 height 18
click at [701, 177] on li "[PERSON_NAME] tica" at bounding box center [729, 183] width 125 height 17
type input "[PERSON_NAME] Soptica"
click at [703, 257] on button "Filter" at bounding box center [688, 258] width 40 height 20
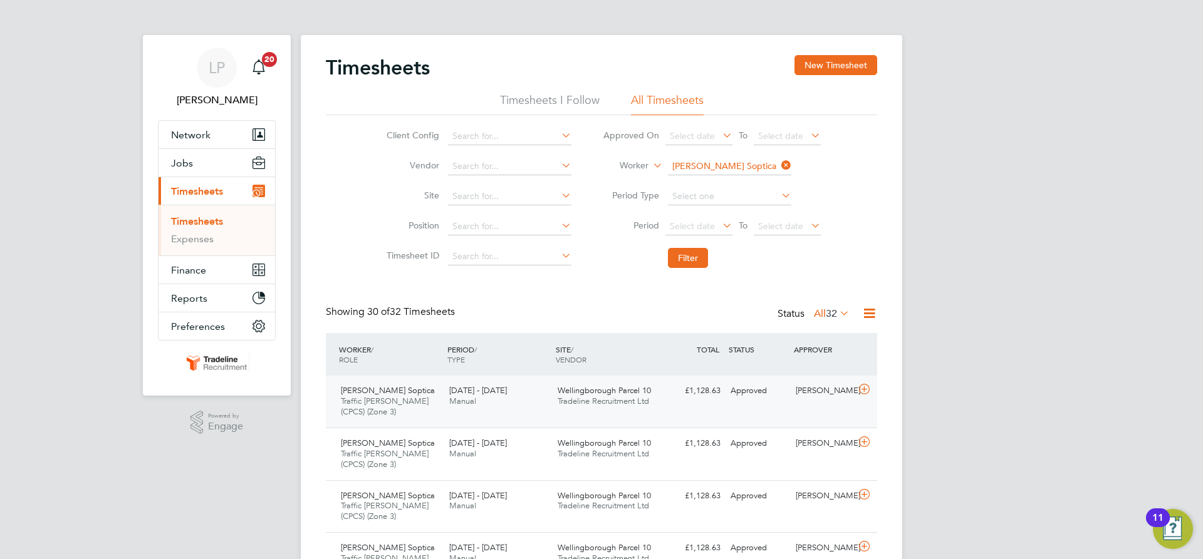
click at [623, 408] on div "Wellingborough Parcel 10 Tradeline Recruitment Ltd" at bounding box center [607, 396] width 108 height 31
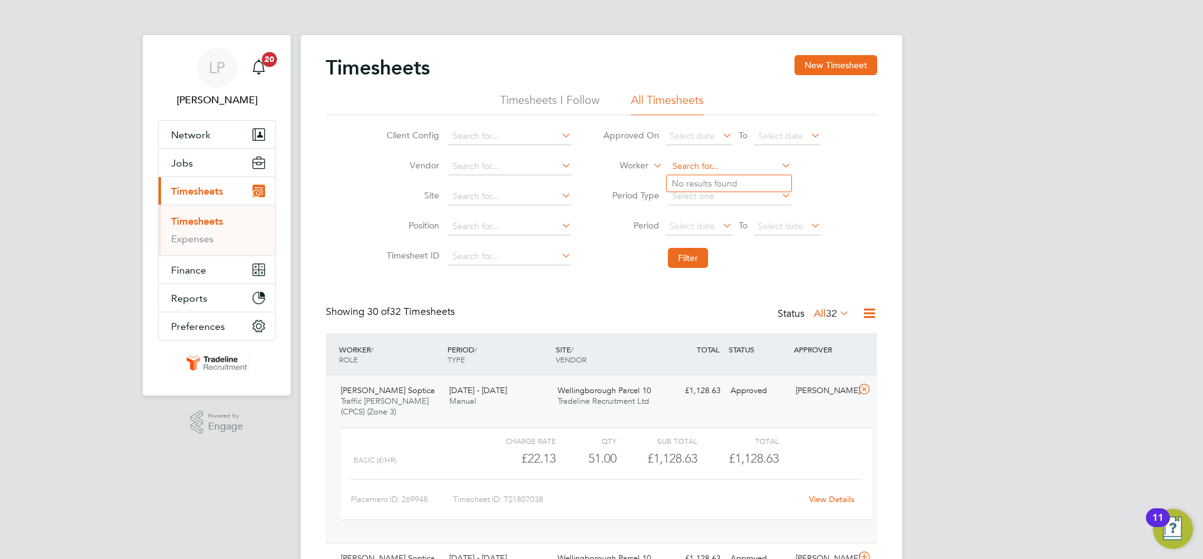
click at [701, 170] on input at bounding box center [729, 167] width 123 height 18
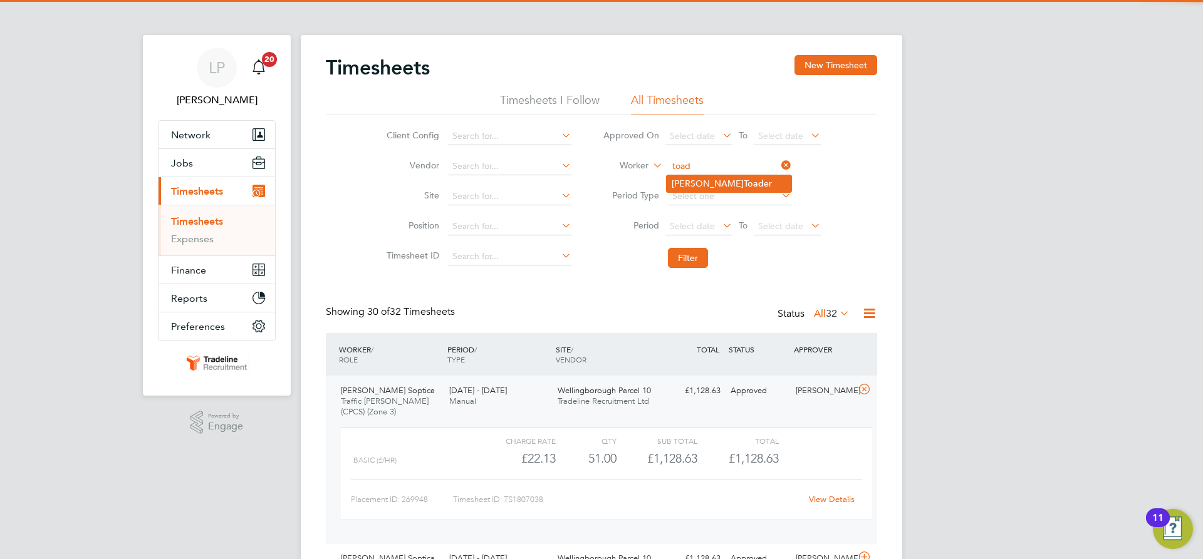
click at [695, 180] on li "[PERSON_NAME] er" at bounding box center [729, 183] width 125 height 17
type input "[PERSON_NAME]"
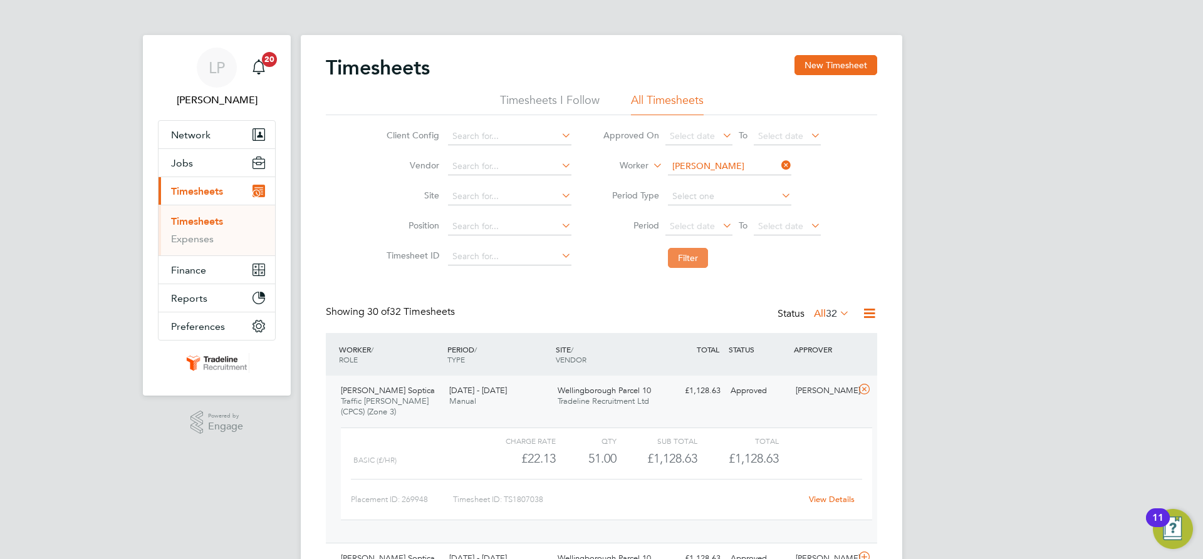
click at [683, 262] on button "Filter" at bounding box center [688, 258] width 40 height 20
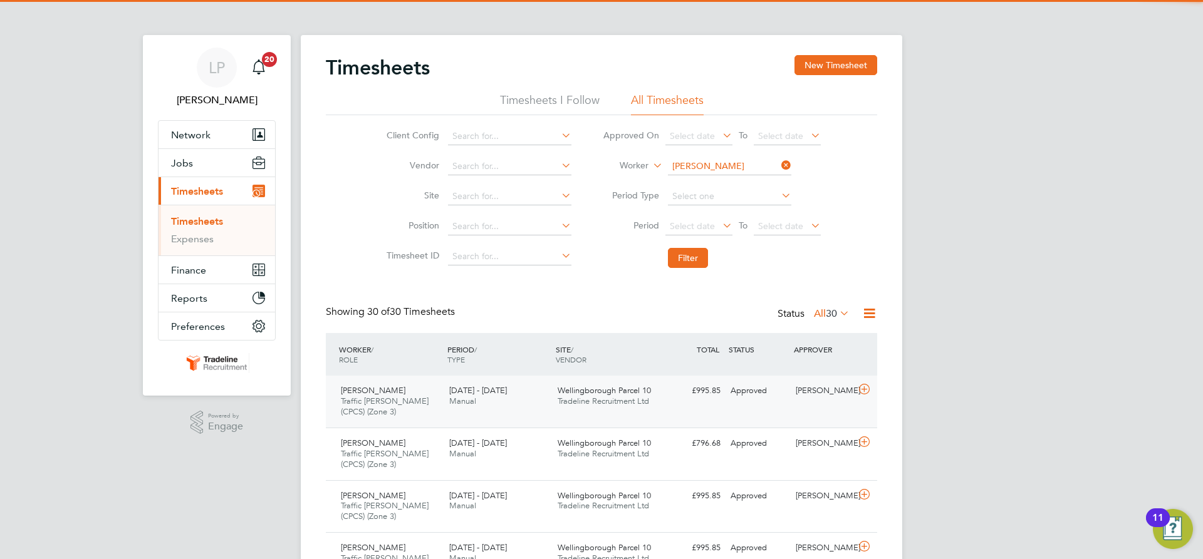
click at [556, 398] on div "Wellingborough Parcel 10 Tradeline Recruitment Ltd" at bounding box center [607, 396] width 108 height 31
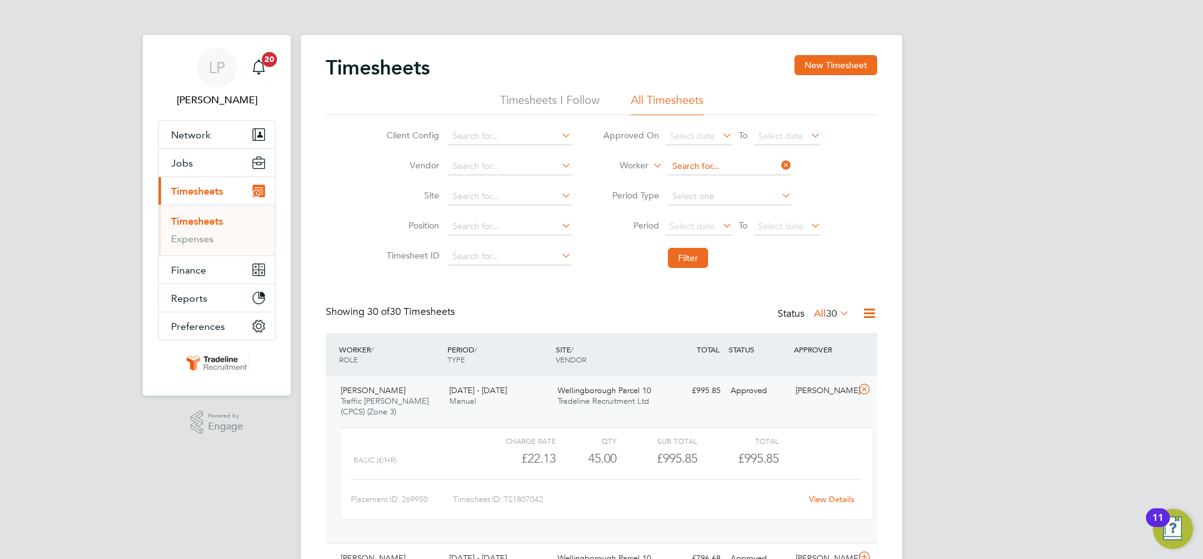
click at [695, 163] on input at bounding box center [729, 167] width 123 height 18
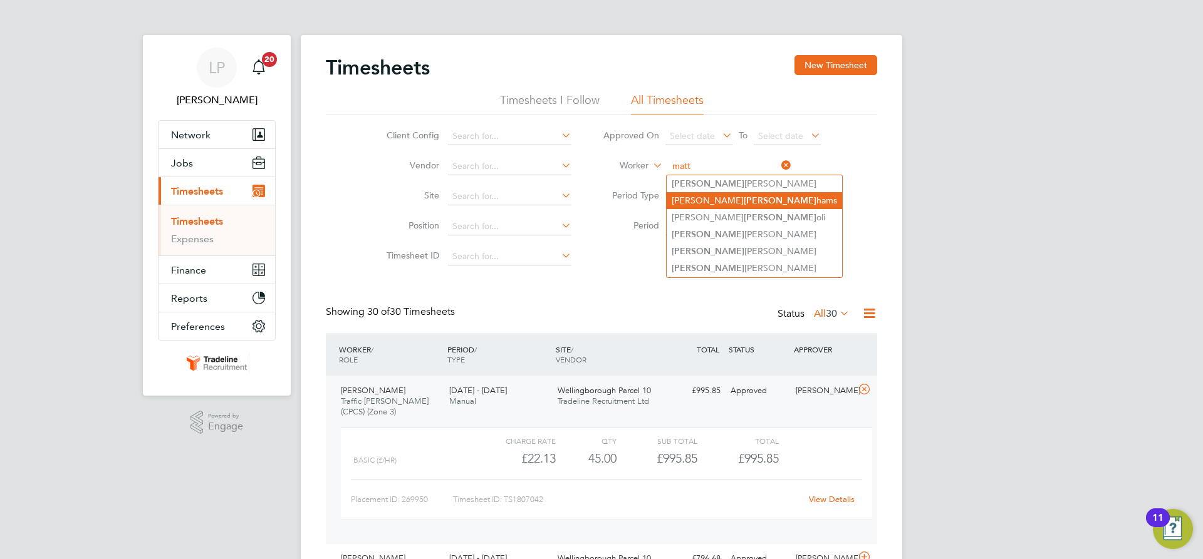
click at [729, 200] on li "[PERSON_NAME]" at bounding box center [754, 200] width 175 height 17
type input "[PERSON_NAME]"
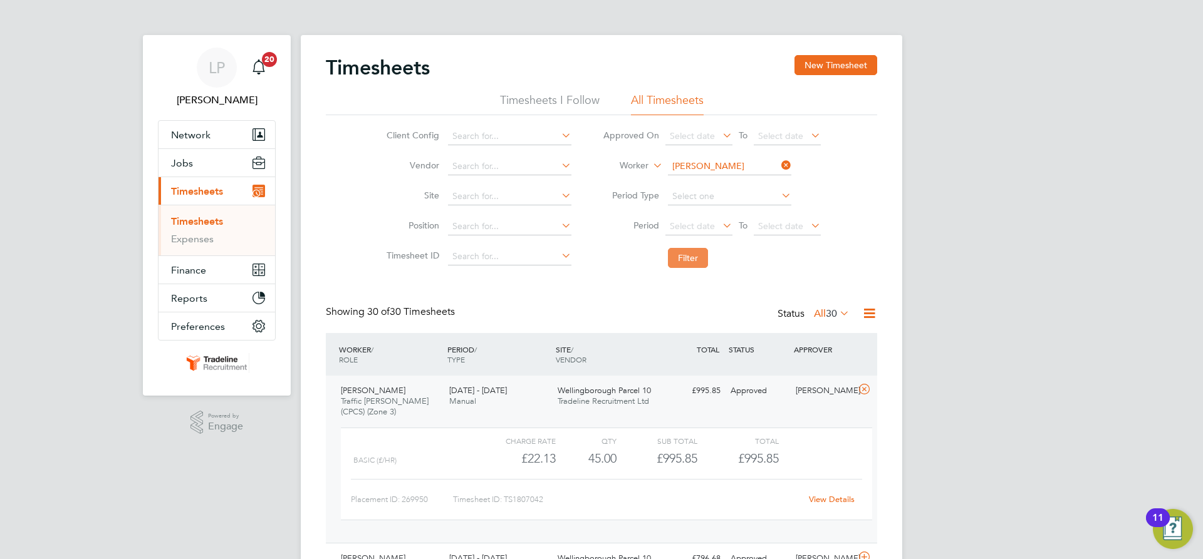
click at [697, 259] on button "Filter" at bounding box center [688, 258] width 40 height 20
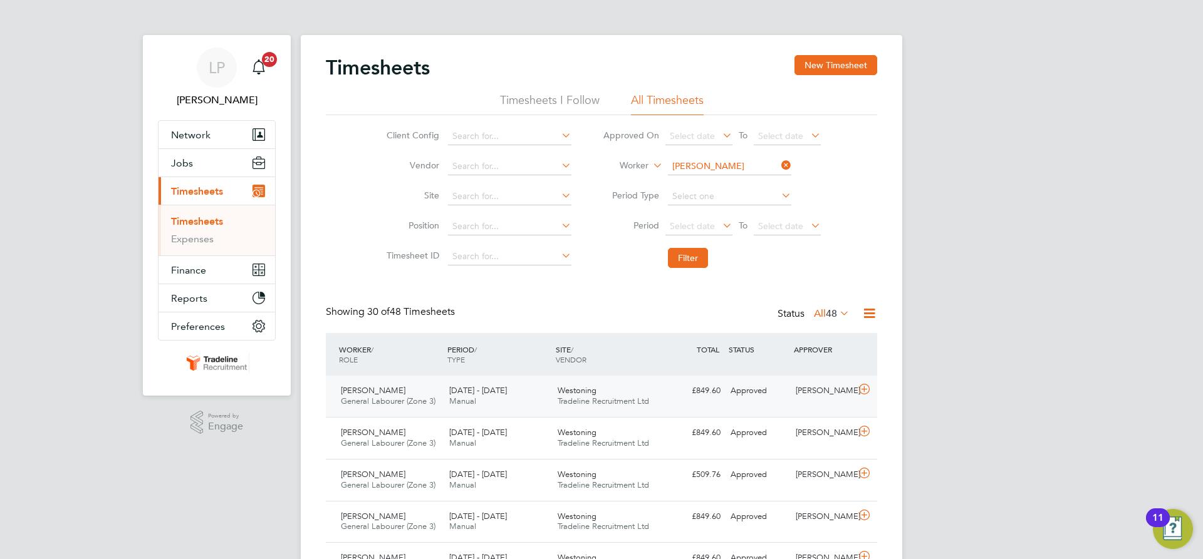
click at [606, 400] on span "Tradeline Recruitment Ltd" at bounding box center [603, 401] width 91 height 11
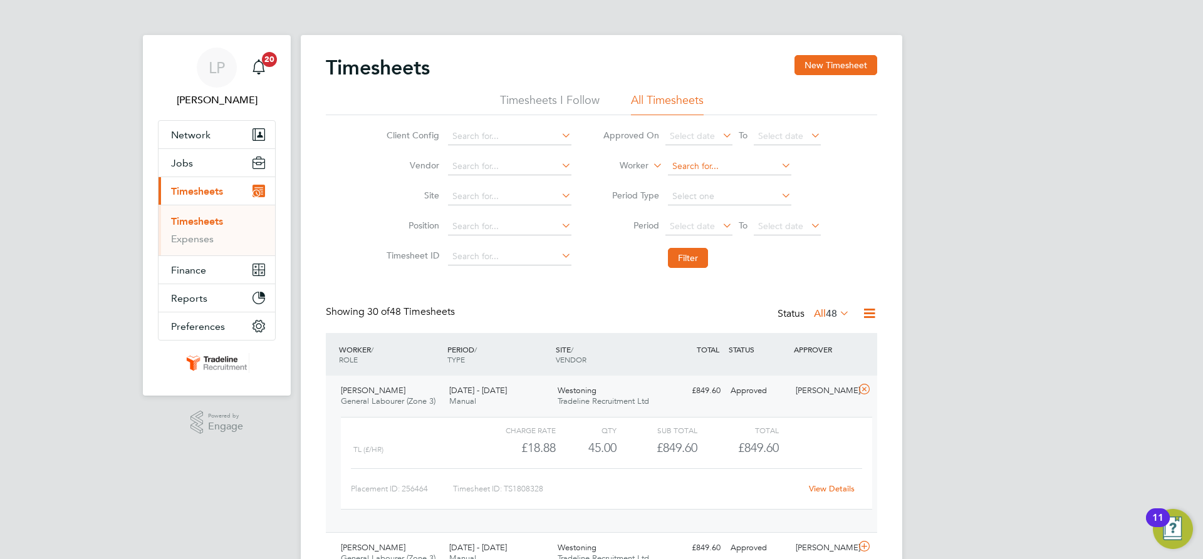
click at [734, 164] on input at bounding box center [729, 167] width 123 height 18
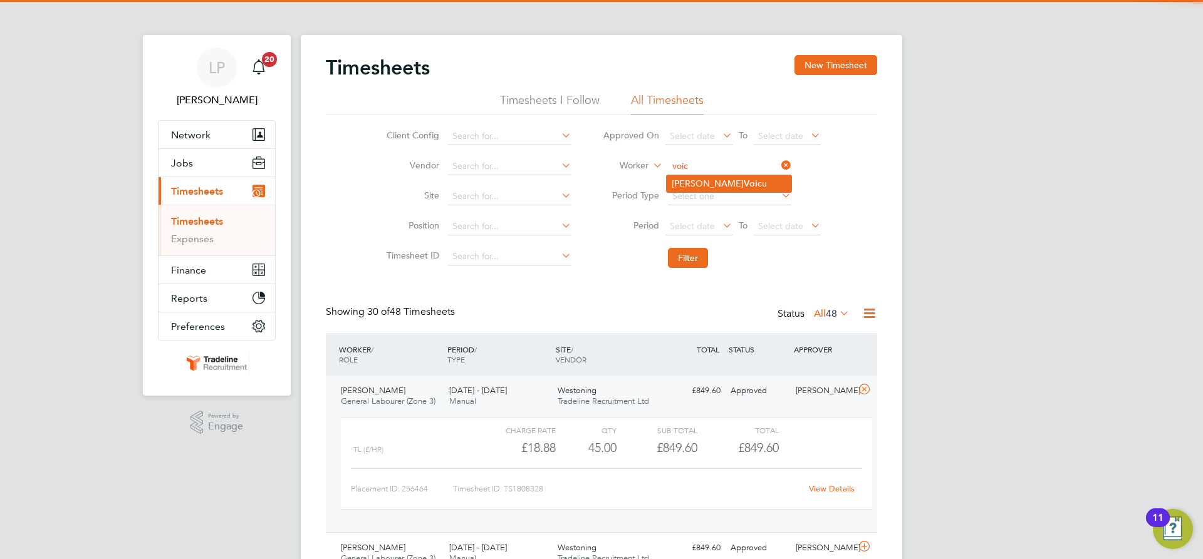
click at [731, 189] on li "[PERSON_NAME] u" at bounding box center [729, 183] width 125 height 17
type input "[PERSON_NAME]"
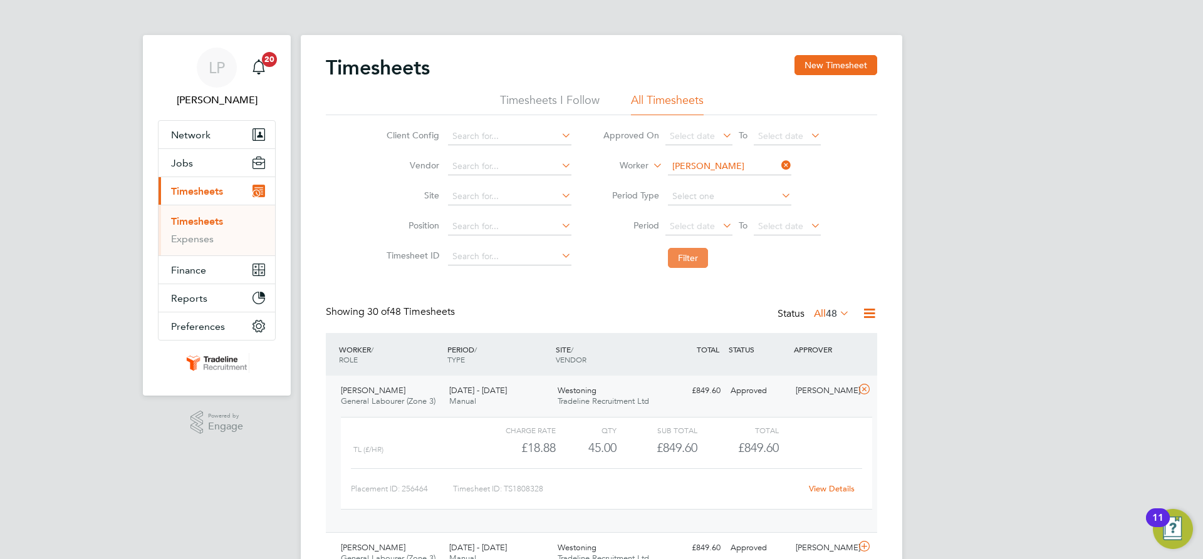
click at [685, 260] on button "Filter" at bounding box center [688, 258] width 40 height 20
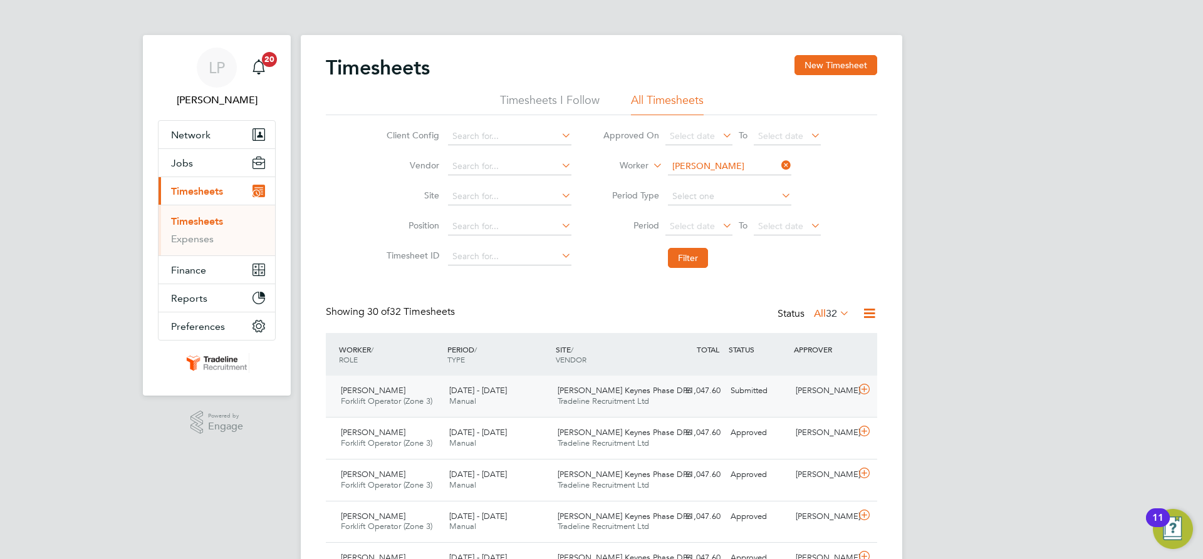
click at [652, 389] on div "[PERSON_NAME] Keynes Phase DP6 Tradeline Recruitment Ltd" at bounding box center [607, 396] width 108 height 31
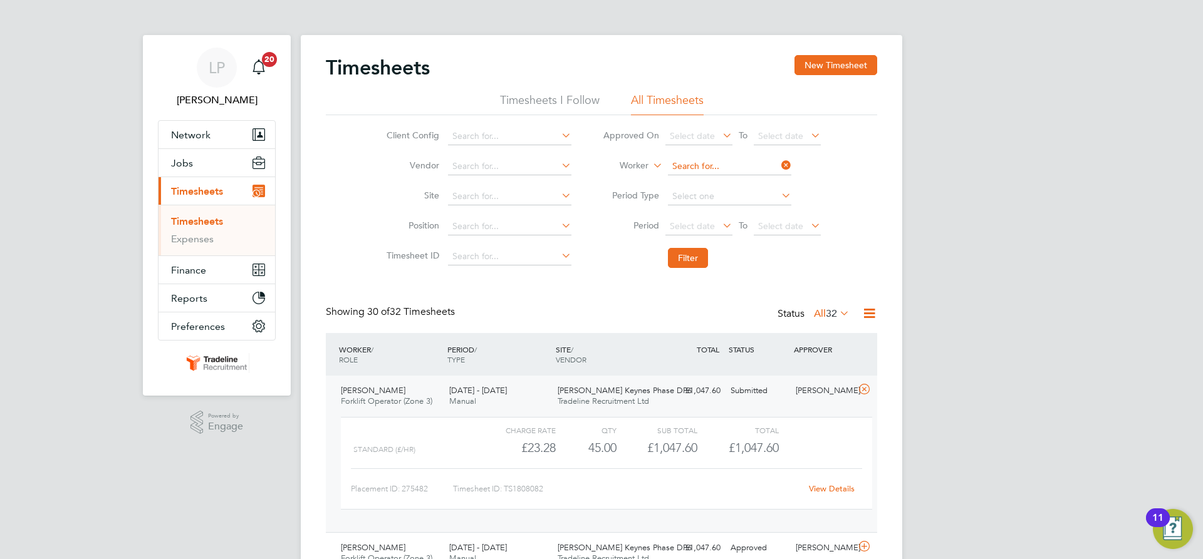
click at [732, 170] on input at bounding box center [729, 167] width 123 height 18
click at [734, 197] on li "[PERSON_NAME] u" at bounding box center [729, 200] width 125 height 17
type input "[PERSON_NAME]"
click at [688, 257] on button "Filter" at bounding box center [688, 258] width 40 height 20
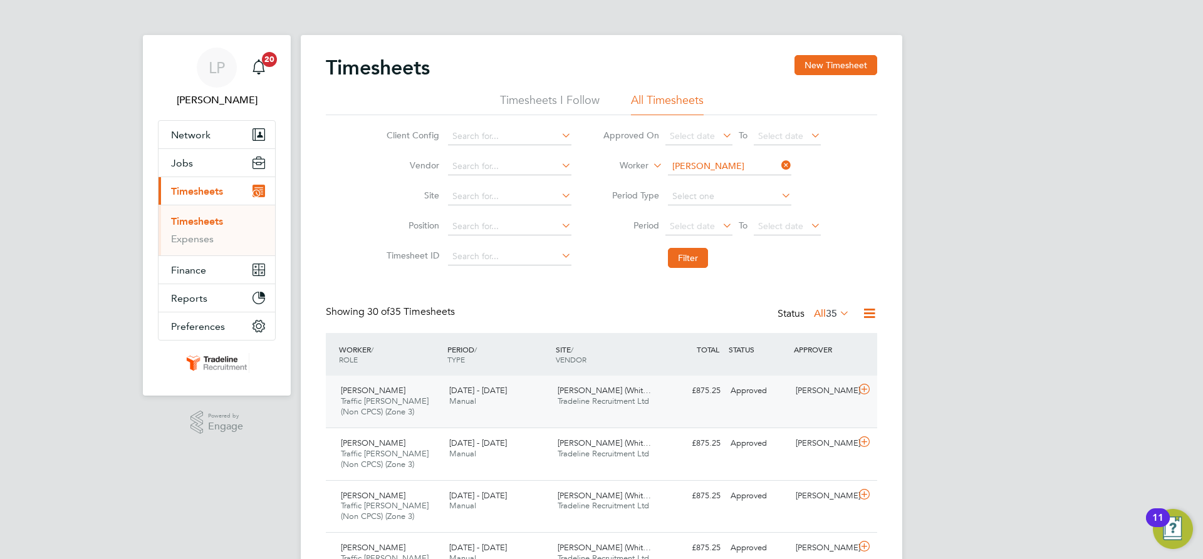
click at [695, 399] on div "£875.25 Approved" at bounding box center [692, 391] width 65 height 21
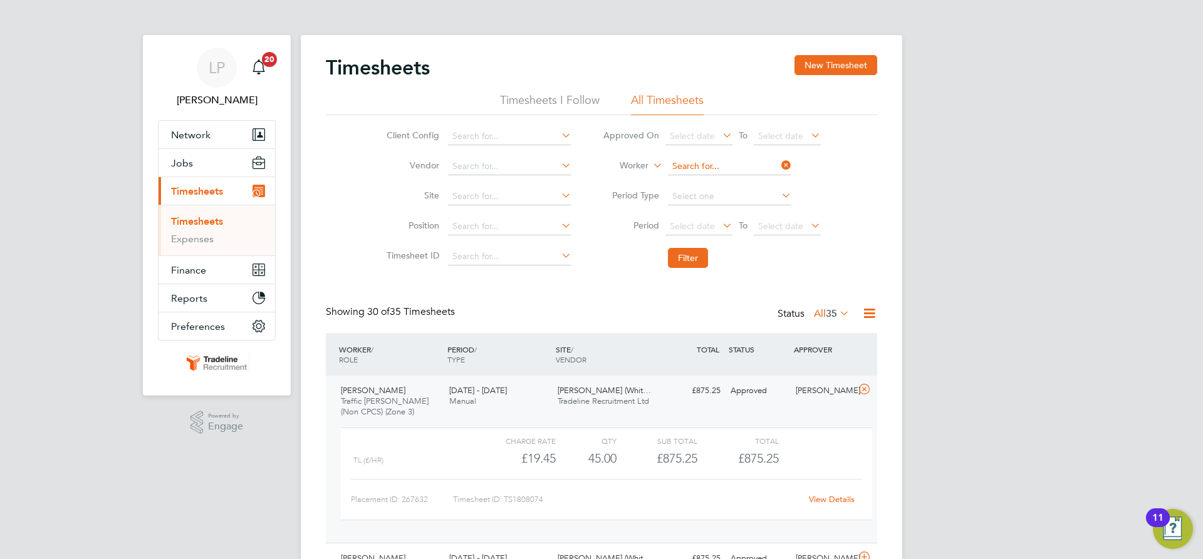
click at [722, 165] on input at bounding box center [729, 167] width 123 height 18
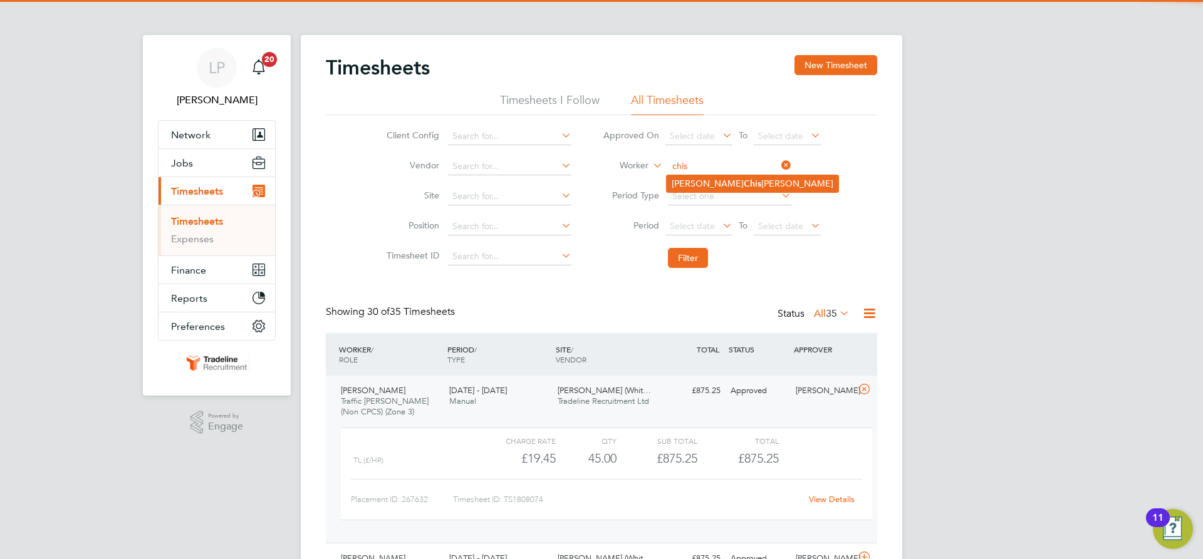
click at [744, 179] on b "Chis" at bounding box center [753, 184] width 18 height 11
type input "[PERSON_NAME]"
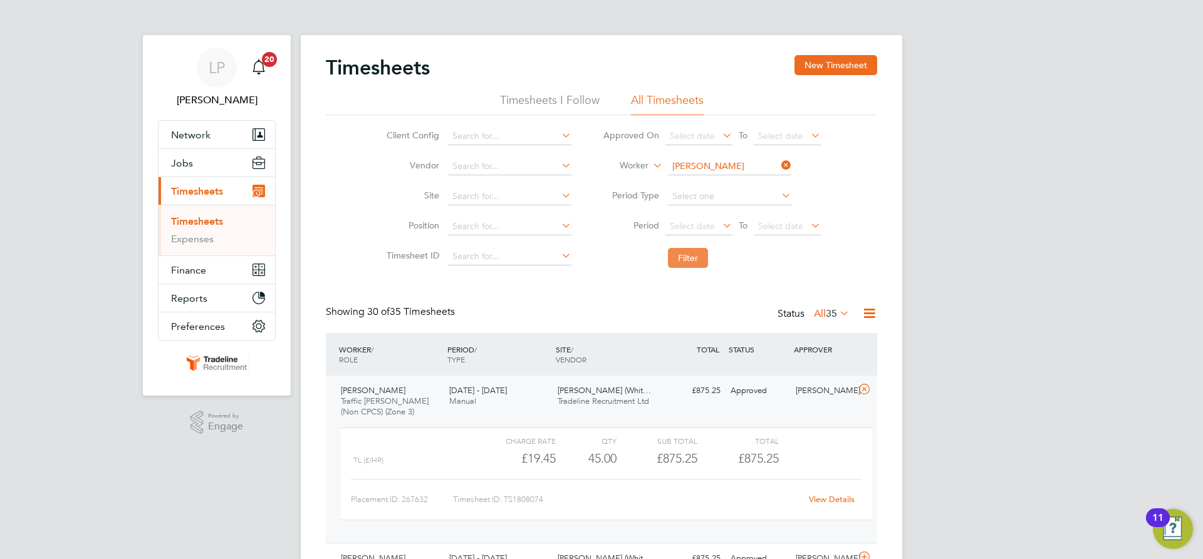
click at [697, 257] on button "Filter" at bounding box center [688, 258] width 40 height 20
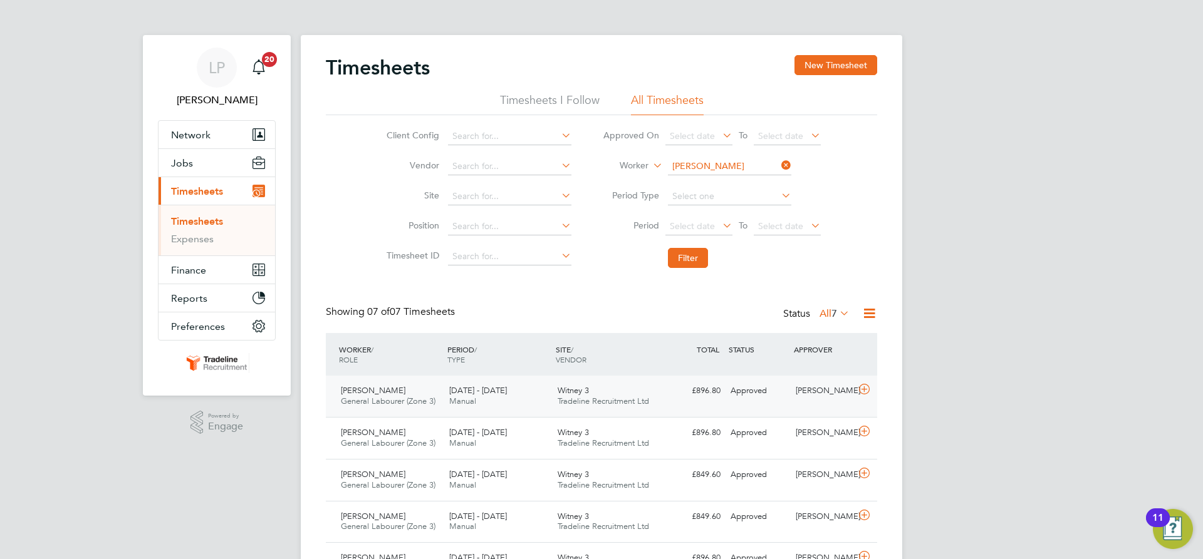
click at [672, 384] on div "£896.80 Approved" at bounding box center [692, 391] width 65 height 21
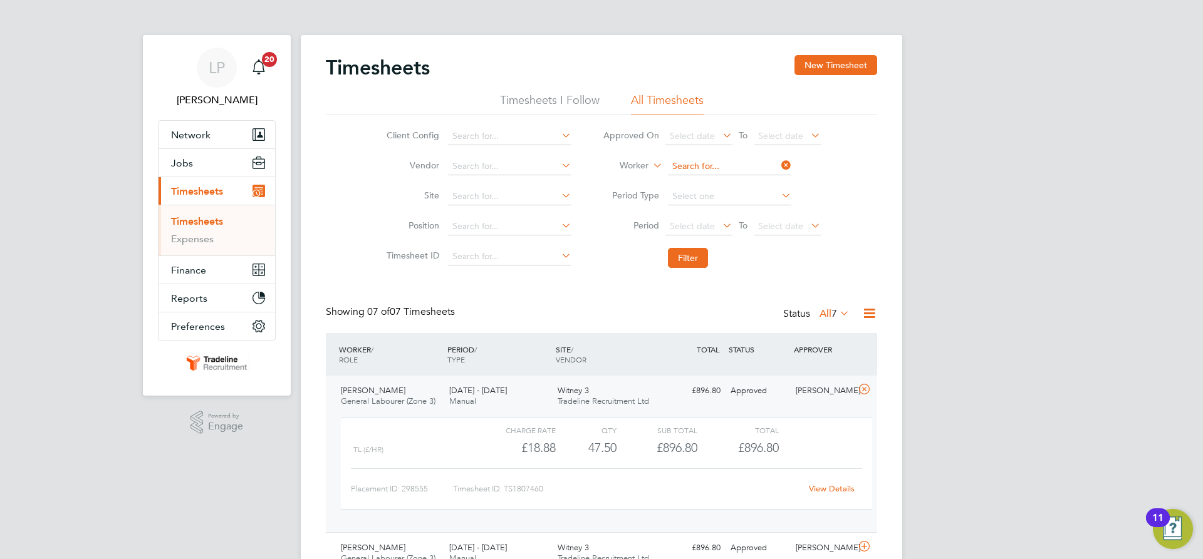
click at [700, 159] on input at bounding box center [729, 167] width 123 height 18
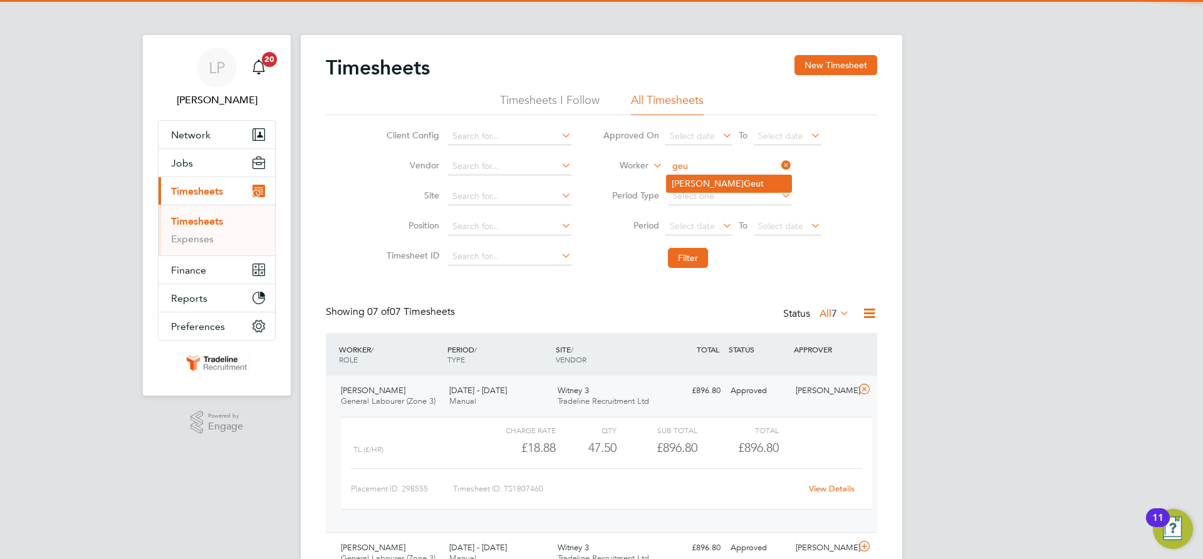
click at [744, 185] on b "Geu" at bounding box center [752, 184] width 17 height 11
type input "[PERSON_NAME]"
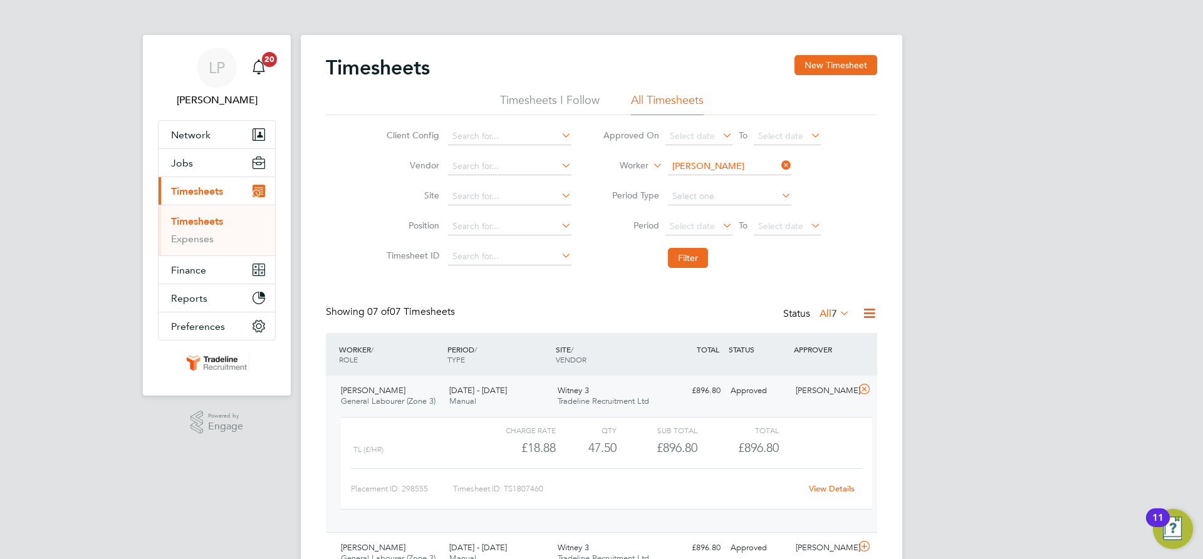
drag, startPoint x: 684, startPoint y: 261, endPoint x: 697, endPoint y: 278, distance: 20.9
click at [684, 251] on button "Filter" at bounding box center [688, 258] width 40 height 20
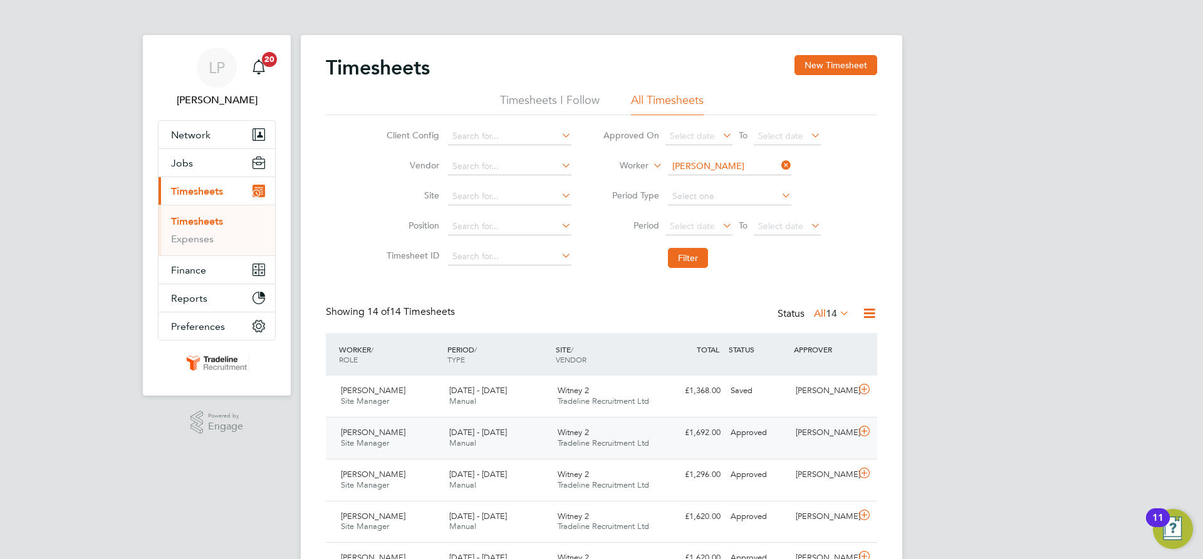
click at [590, 432] on div "Witney 2 Tradeline Recruitment Ltd" at bounding box center [607, 438] width 108 height 31
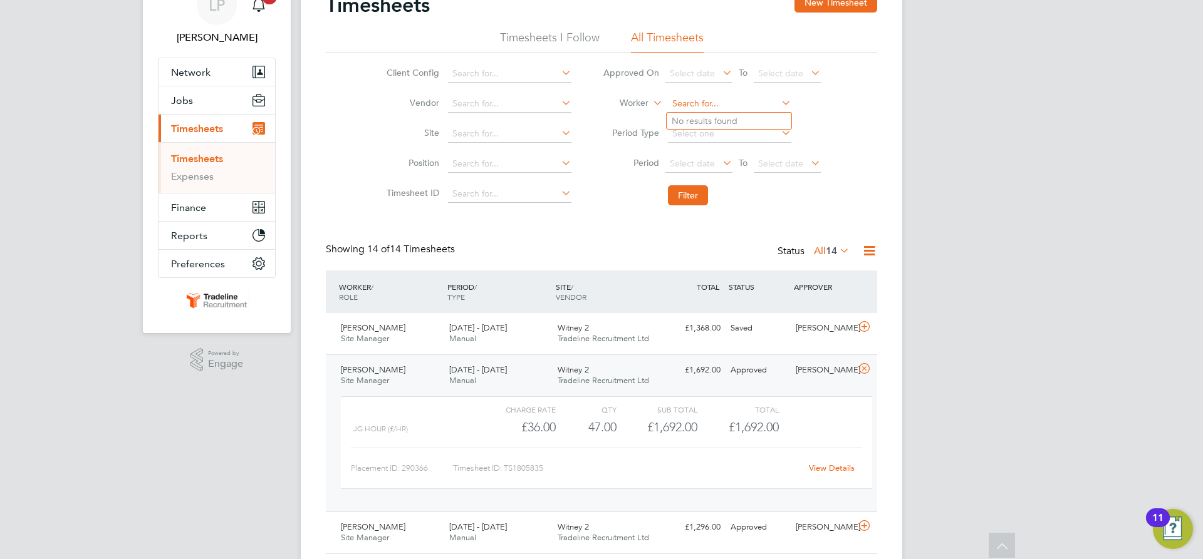
click at [740, 103] on input at bounding box center [729, 104] width 123 height 18
click at [744, 117] on b "Grot" at bounding box center [753, 121] width 19 height 11
type input "[PERSON_NAME]"
click at [686, 201] on button "Filter" at bounding box center [688, 195] width 40 height 20
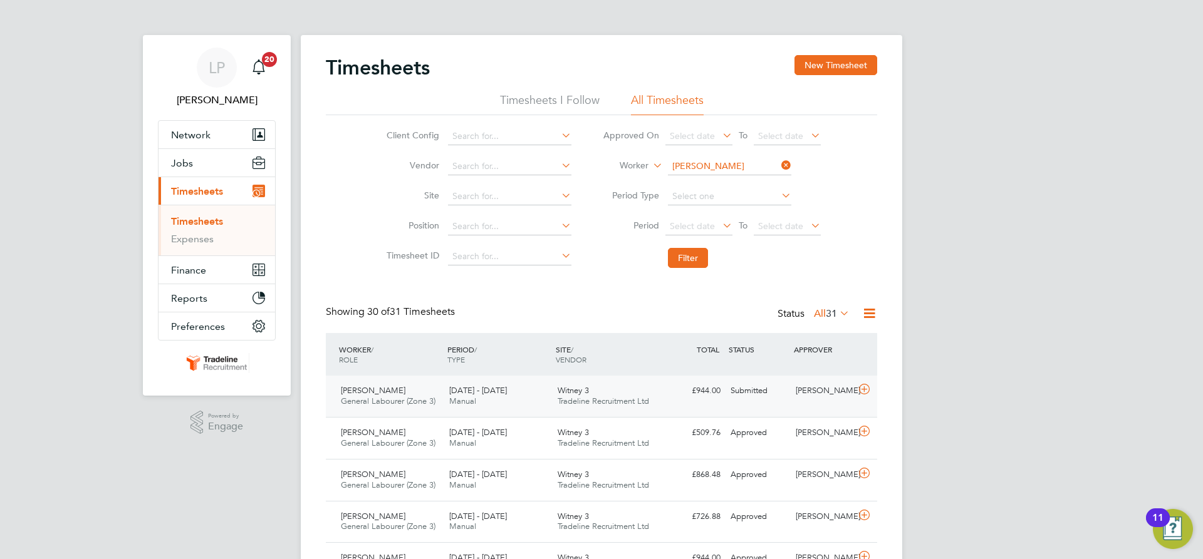
click at [616, 394] on div "Witney 3 Tradeline Recruitment Ltd" at bounding box center [607, 396] width 108 height 31
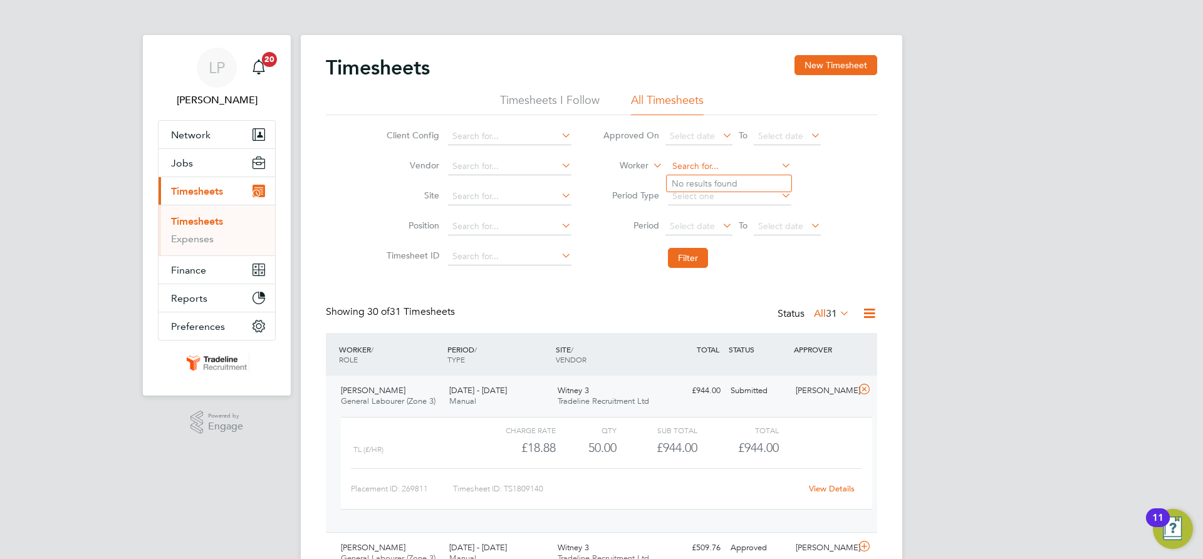
click at [727, 167] on input at bounding box center [729, 167] width 123 height 18
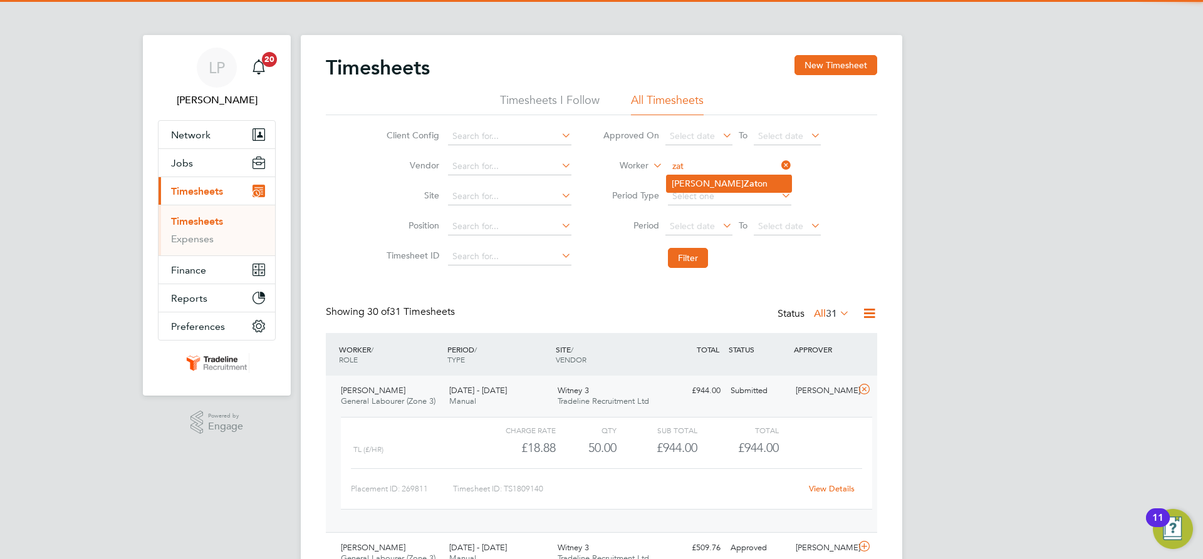
click at [721, 184] on li "[PERSON_NAME] on" at bounding box center [729, 183] width 125 height 17
type input "[PERSON_NAME]"
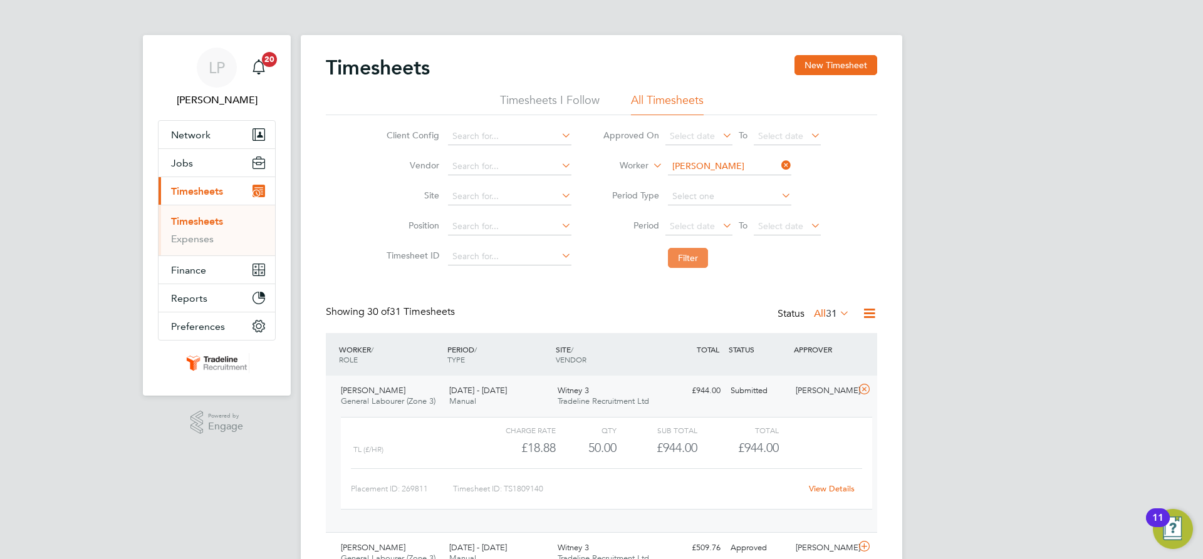
click at [698, 257] on button "Filter" at bounding box center [688, 258] width 40 height 20
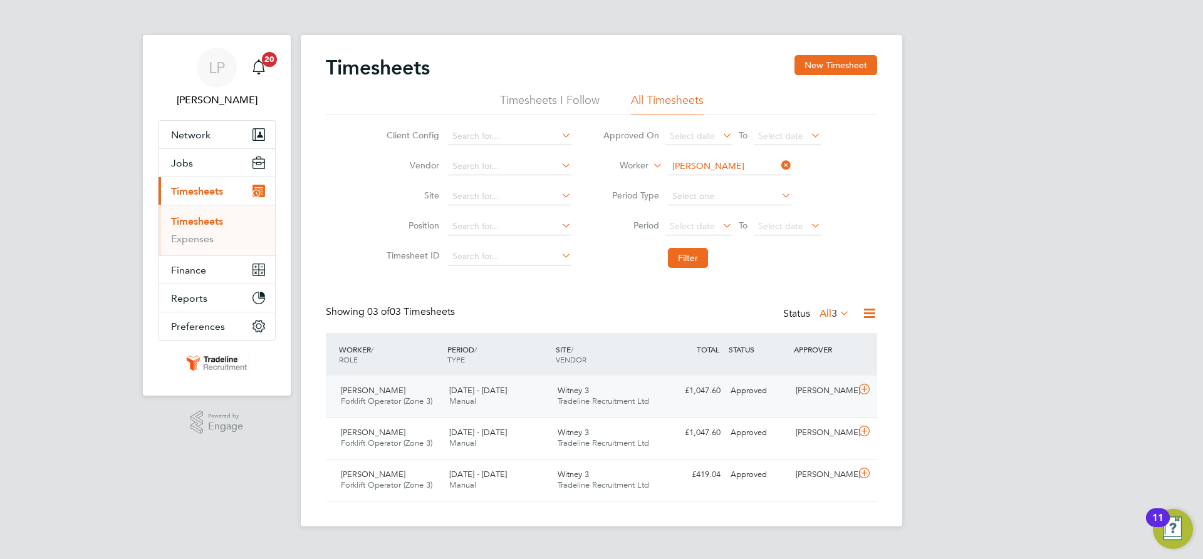
click at [613, 394] on div "Witney 3 Tradeline Recruitment Ltd" at bounding box center [607, 396] width 108 height 31
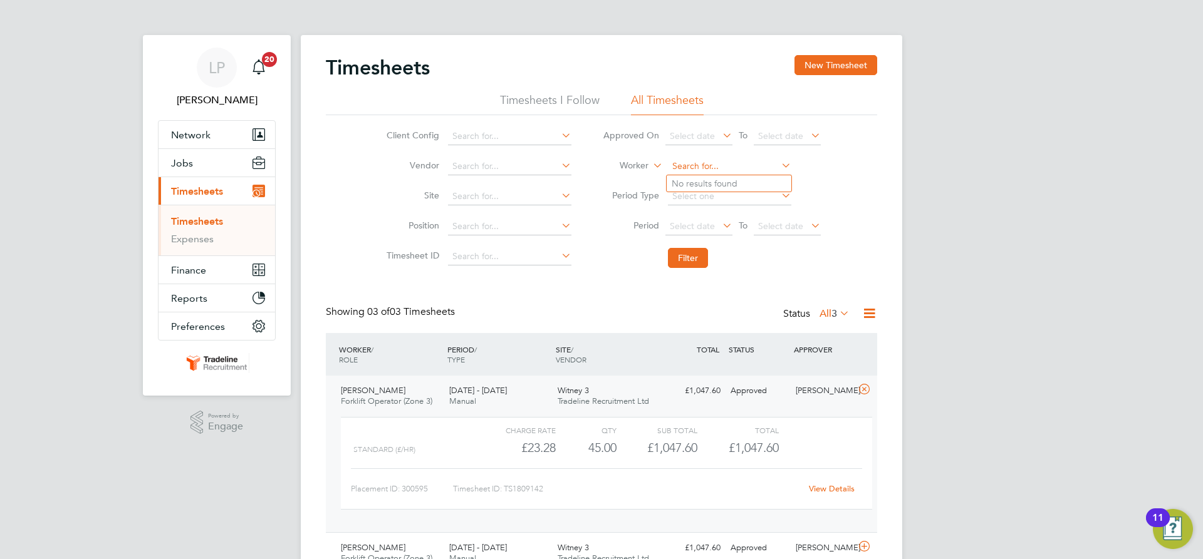
click at [723, 163] on input at bounding box center [729, 167] width 123 height 18
type input "c"
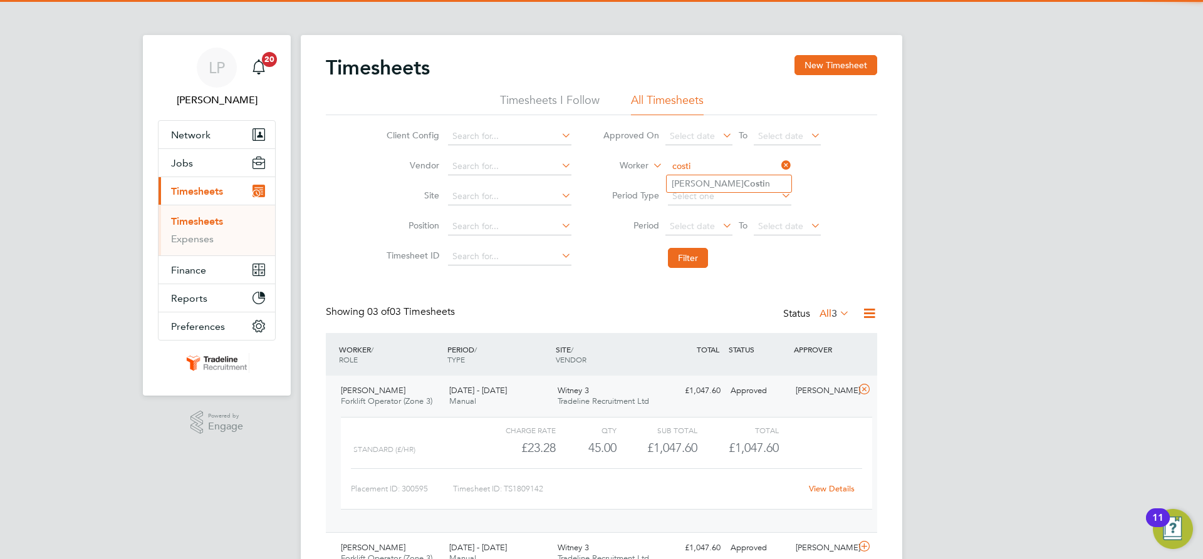
click at [738, 176] on li "[PERSON_NAME] n" at bounding box center [729, 183] width 125 height 17
type input "[PERSON_NAME]"
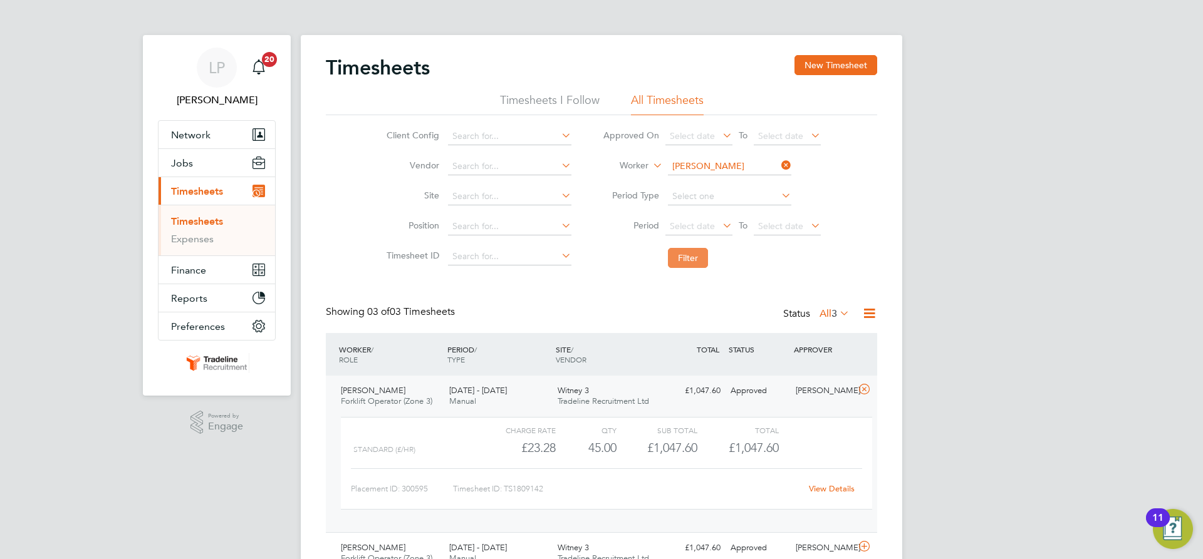
click at [685, 261] on button "Filter" at bounding box center [688, 258] width 40 height 20
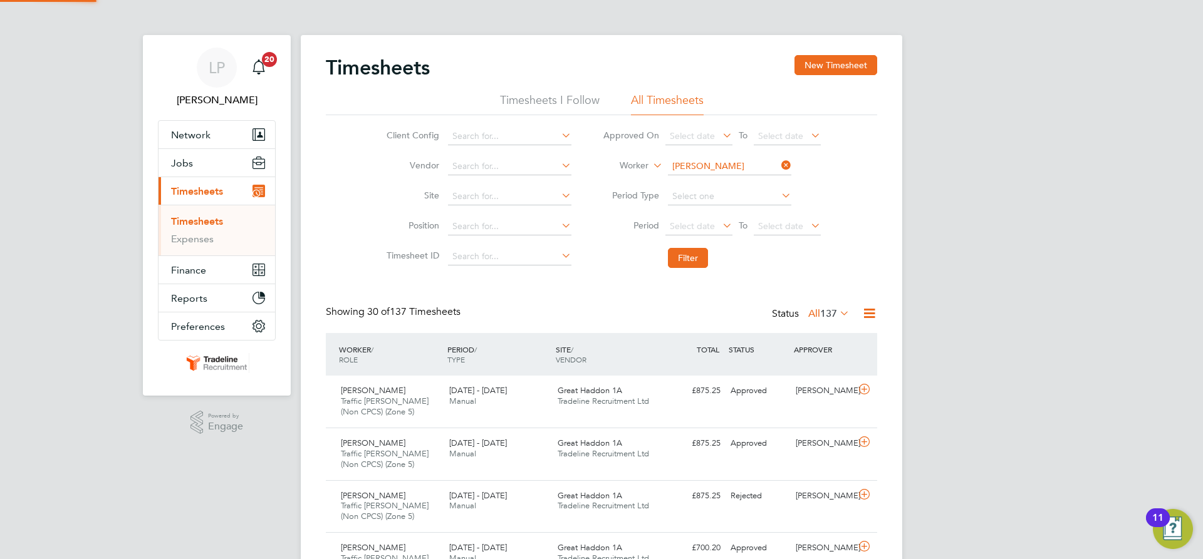
scroll to position [42, 109]
click at [564, 392] on span "Great Haddon 1A" at bounding box center [590, 390] width 65 height 11
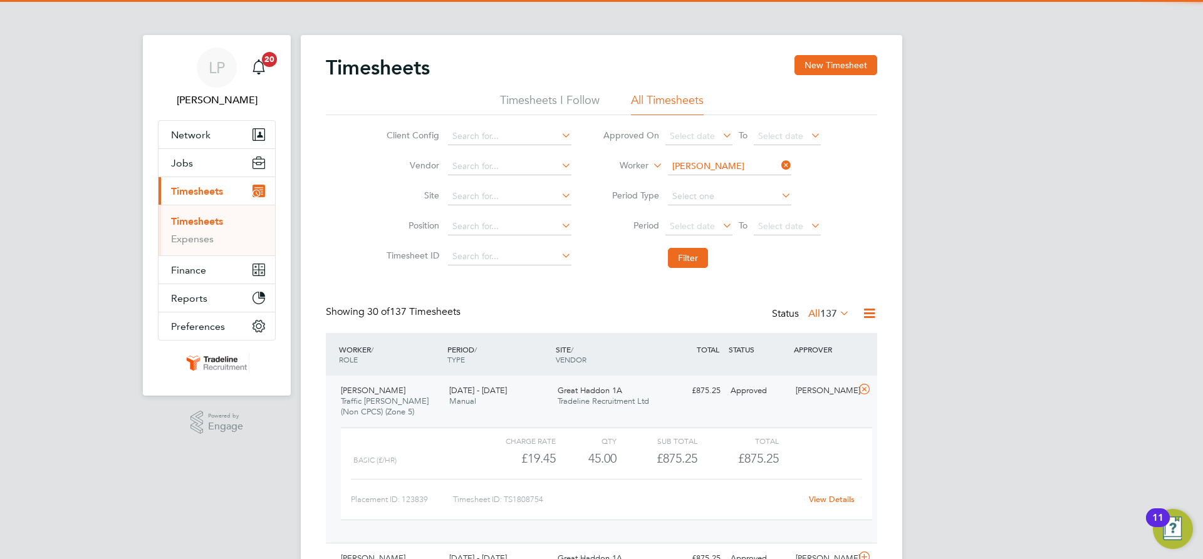
click at [564, 392] on span "Great Haddon 1A" at bounding box center [590, 390] width 65 height 11
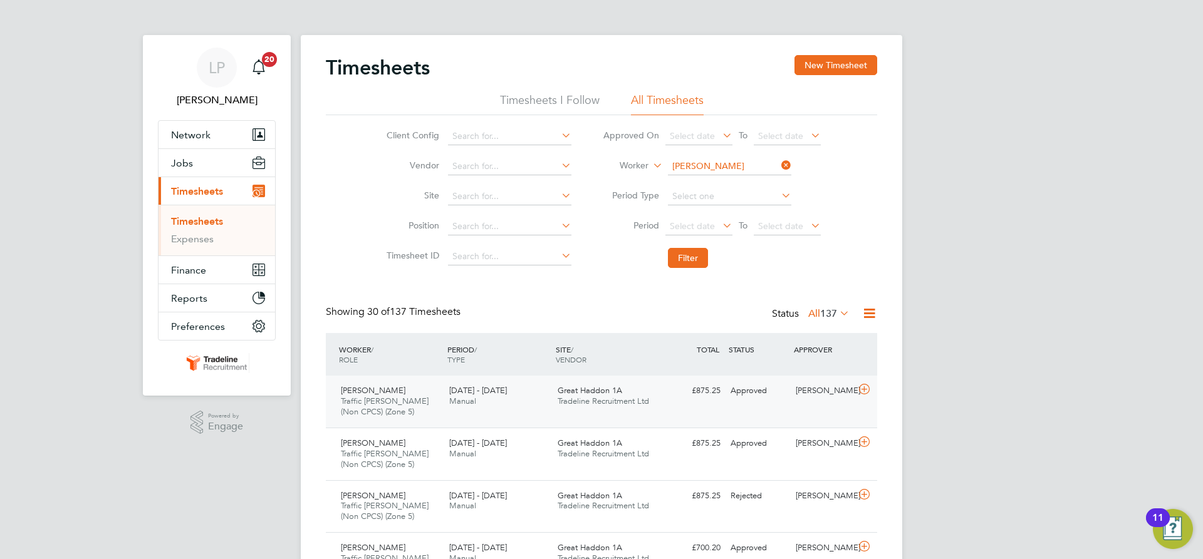
click at [564, 392] on span "Great Haddon 1A" at bounding box center [590, 390] width 65 height 11
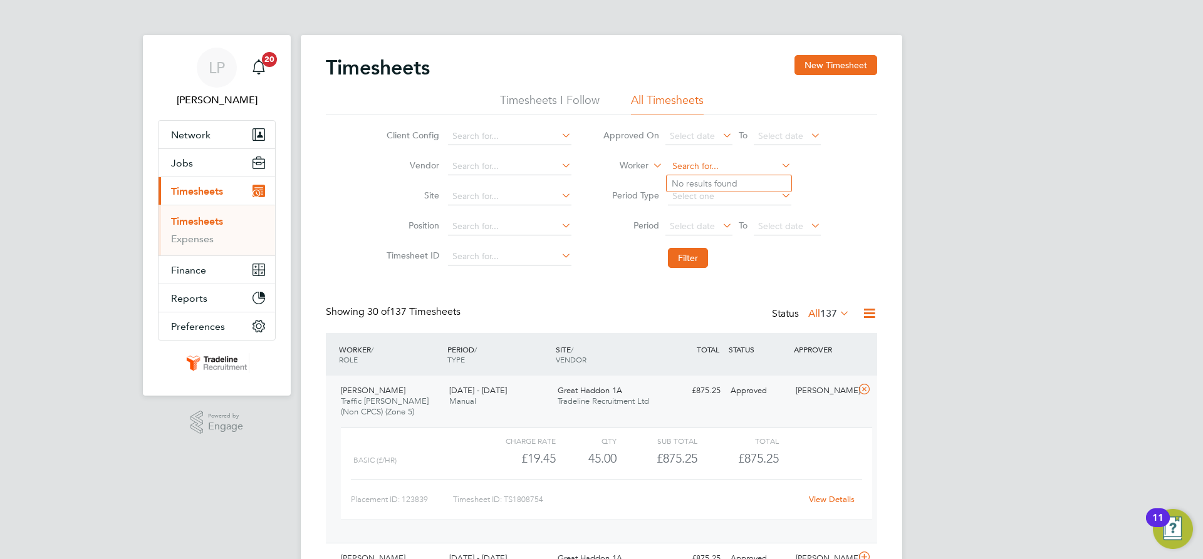
click at [692, 170] on input at bounding box center [729, 167] width 123 height 18
click at [744, 249] on b "Emm" at bounding box center [754, 251] width 21 height 11
type input "[PERSON_NAME]"
click at [690, 256] on button "Filter" at bounding box center [688, 258] width 40 height 20
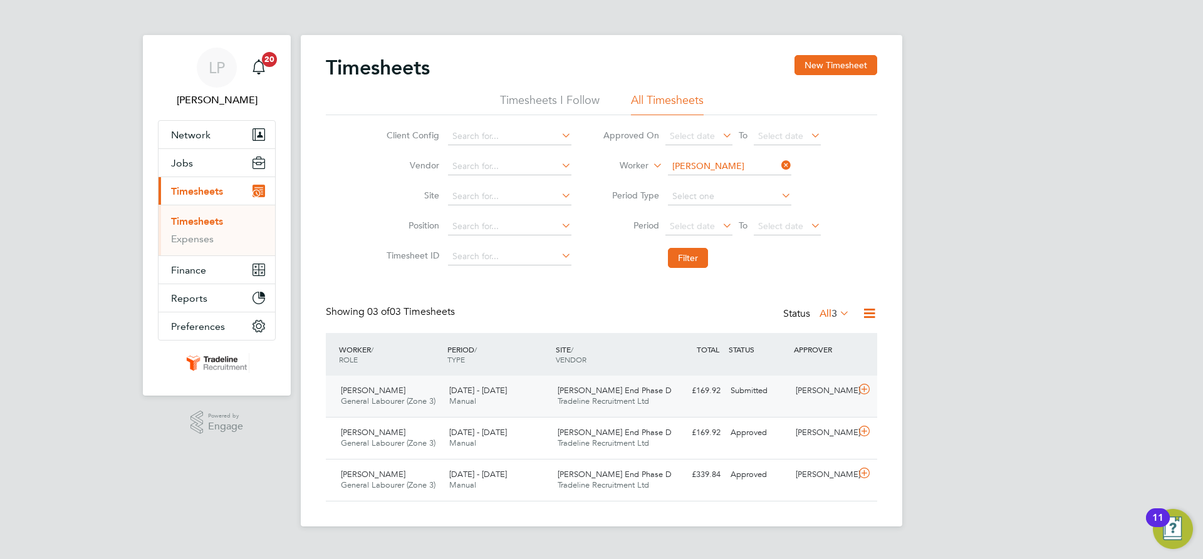
click at [657, 396] on div "[PERSON_NAME] End Phase D Tradeline Recruitment Ltd" at bounding box center [607, 396] width 108 height 31
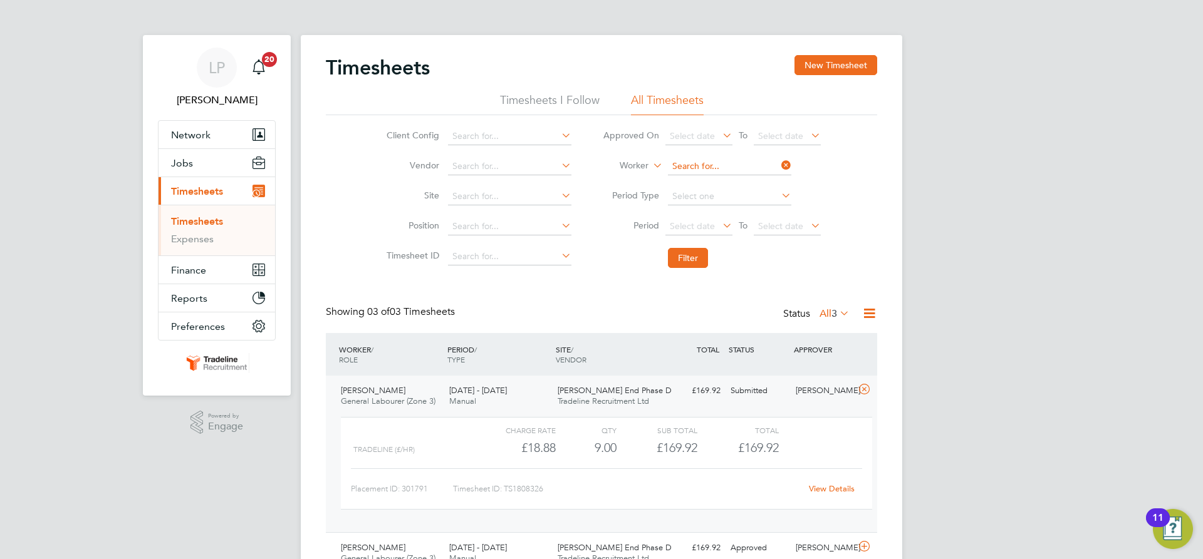
click at [729, 169] on input at bounding box center [729, 167] width 123 height 18
click at [724, 183] on li "[PERSON_NAME] is" at bounding box center [747, 183] width 160 height 17
type input "[PERSON_NAME]"
click at [694, 264] on button "Filter" at bounding box center [688, 258] width 40 height 20
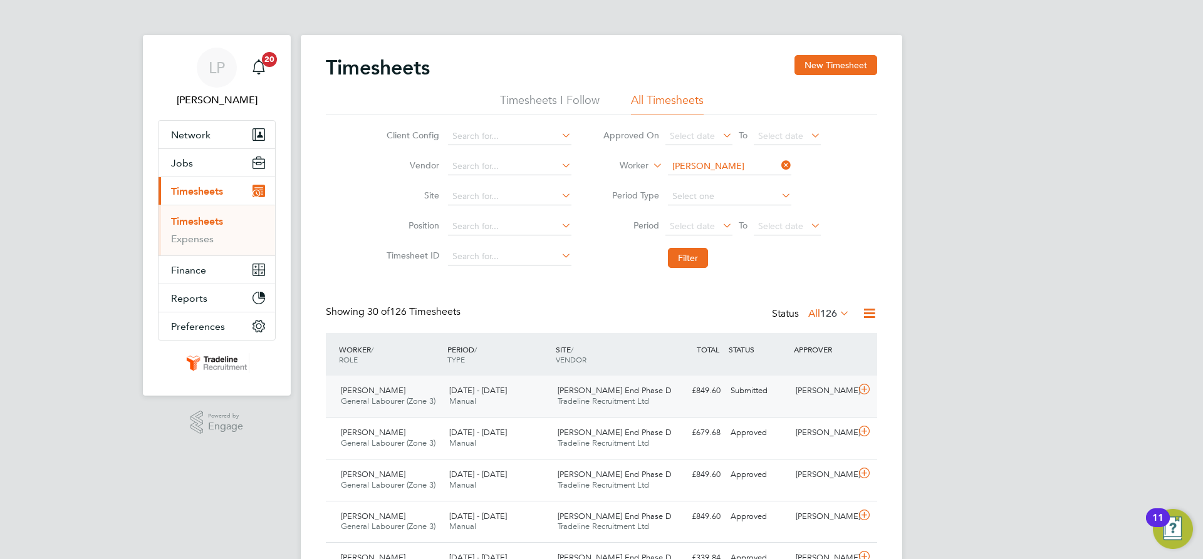
click at [721, 397] on div "£849.60 Submitted" at bounding box center [692, 391] width 65 height 21
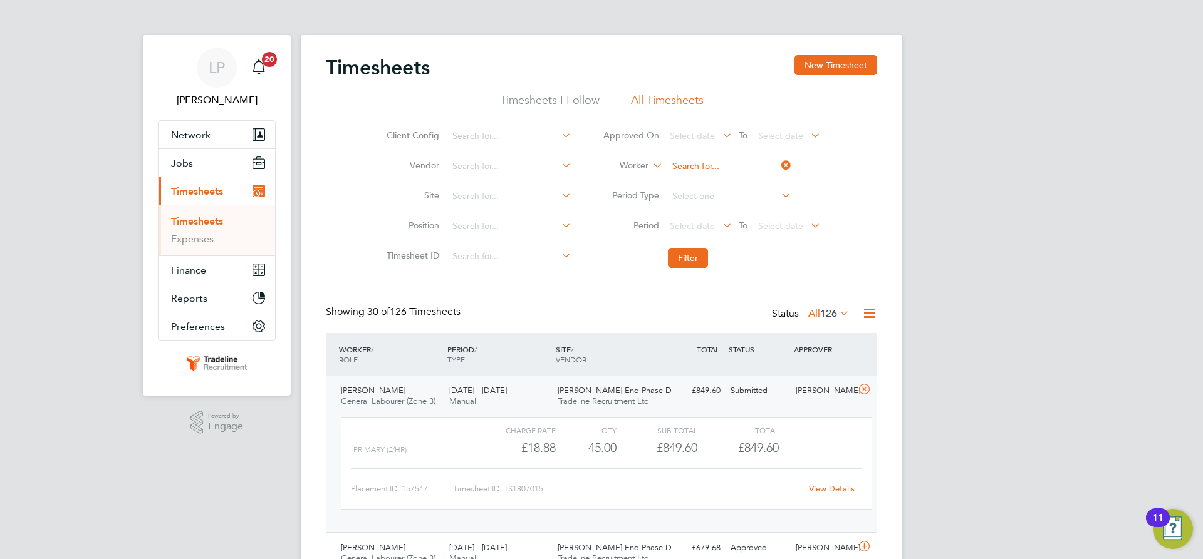
click at [687, 166] on input at bounding box center [729, 167] width 123 height 18
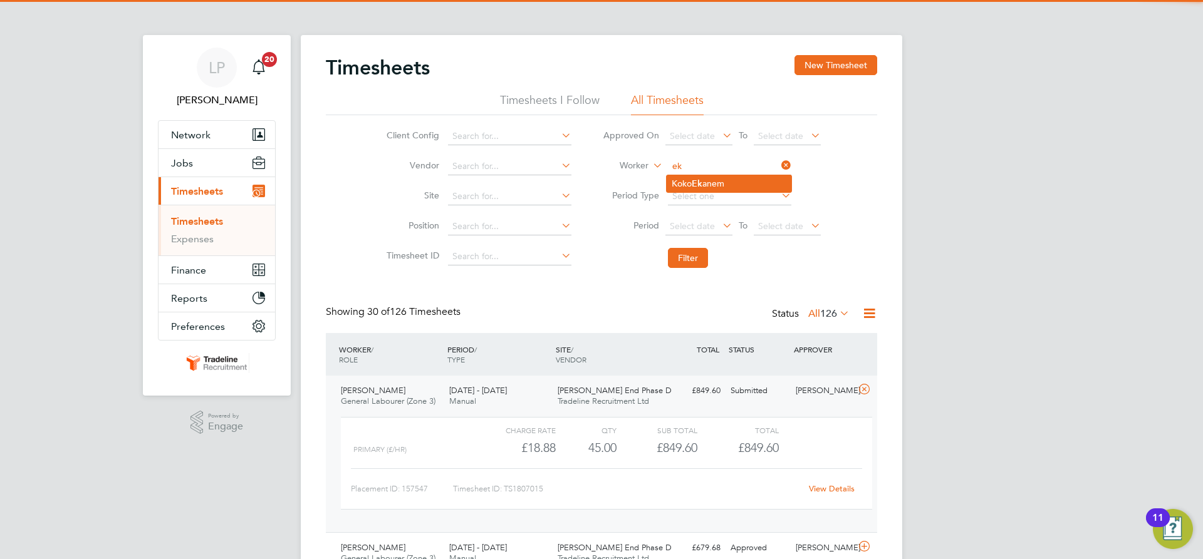
click at [694, 181] on li "Koko Ek anem" at bounding box center [729, 183] width 125 height 17
type input "[PERSON_NAME]"
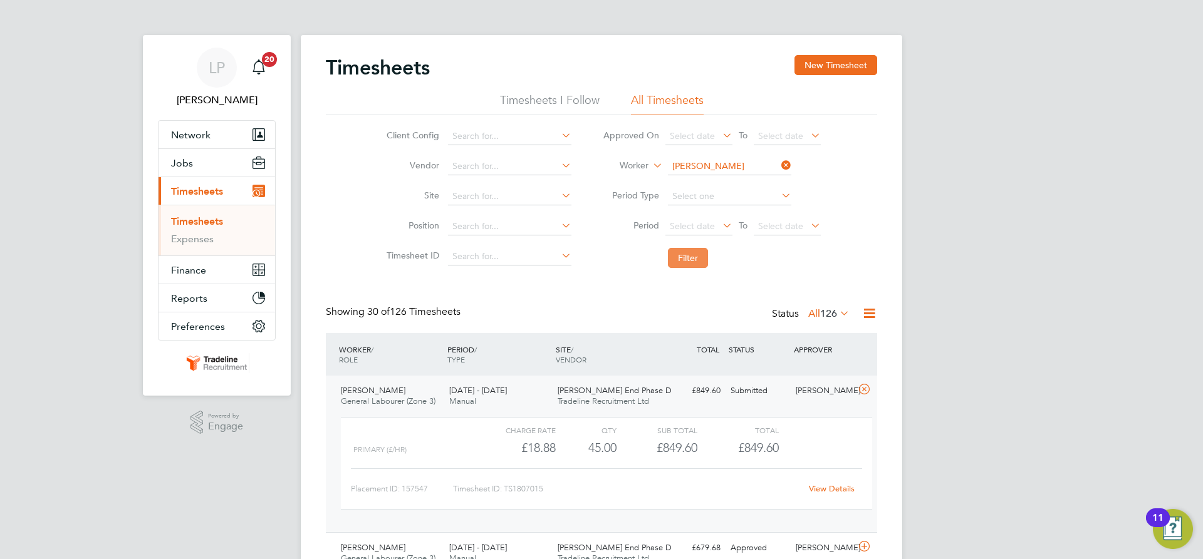
click at [690, 262] on button "Filter" at bounding box center [688, 258] width 40 height 20
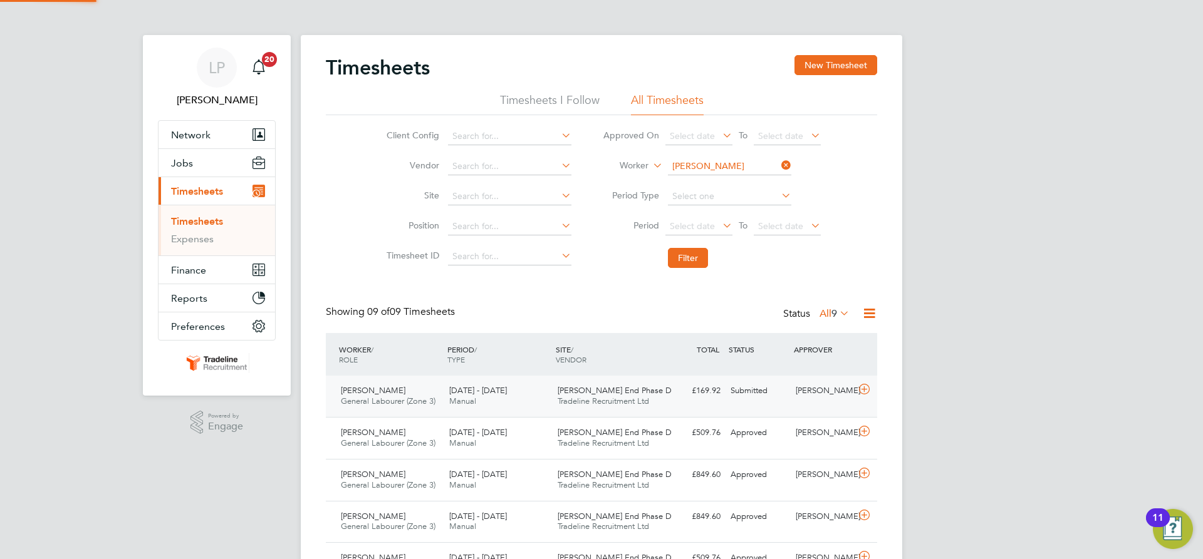
click at [710, 392] on div "£169.92 Submitted" at bounding box center [692, 391] width 65 height 21
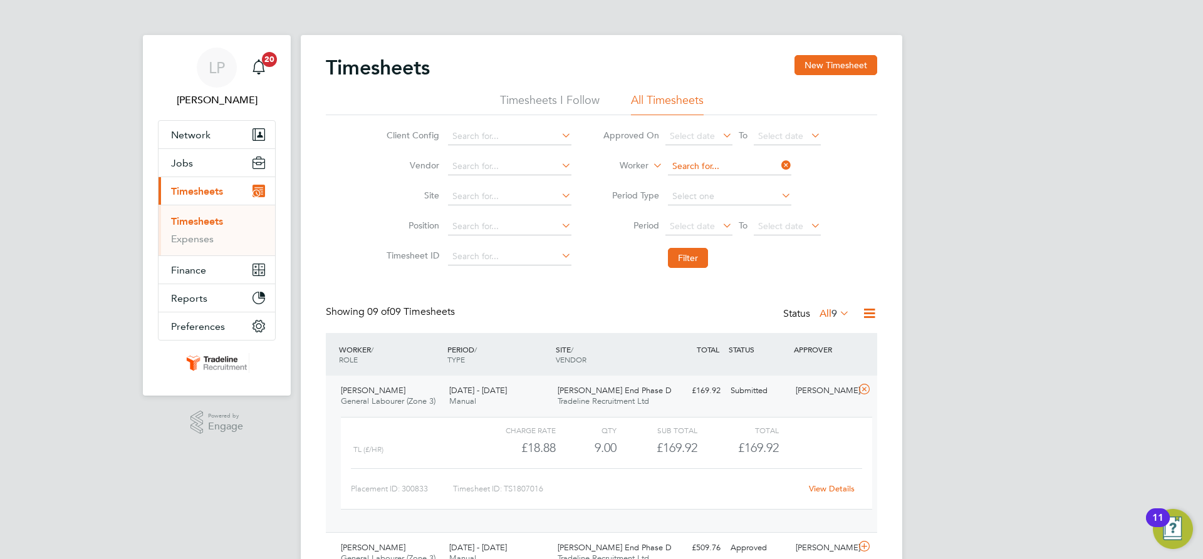
click at [695, 165] on input at bounding box center [729, 167] width 123 height 18
type input "timb"
